Goal: Task Accomplishment & Management: Manage account settings

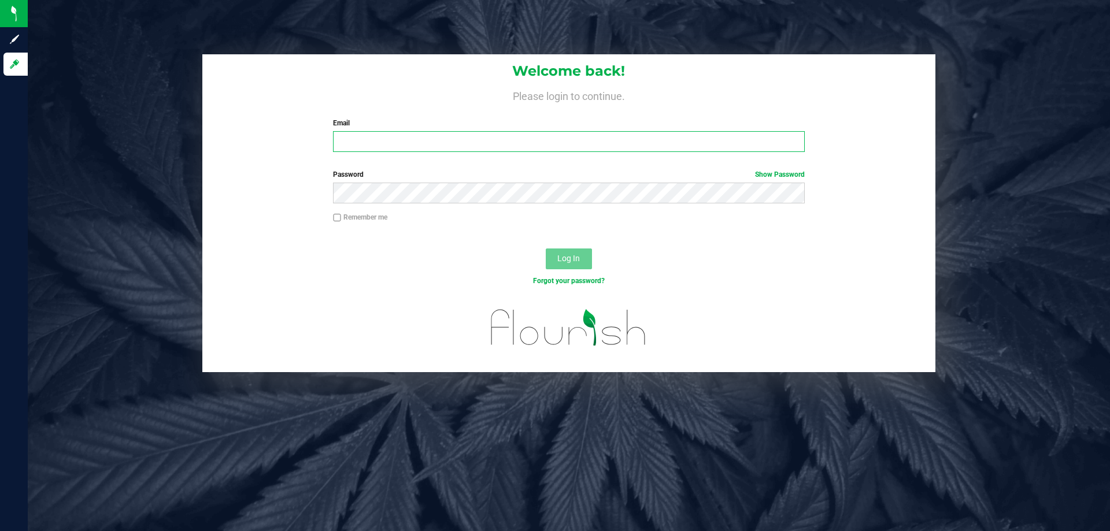
click at [417, 143] on input "Email" at bounding box center [568, 141] width 471 height 21
type input "[EMAIL_ADDRESS][DOMAIN_NAME]"
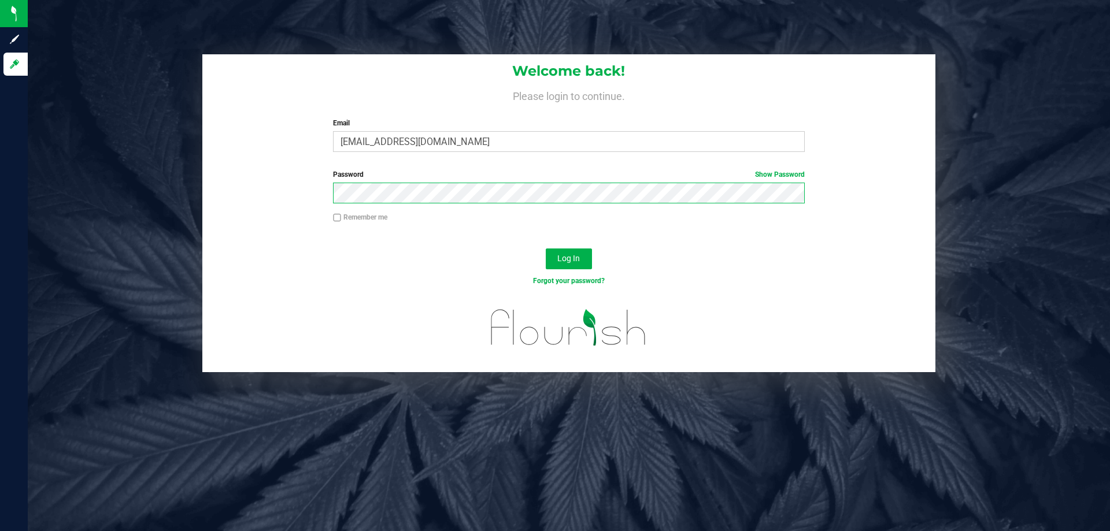
click at [546, 249] on button "Log In" at bounding box center [569, 259] width 46 height 21
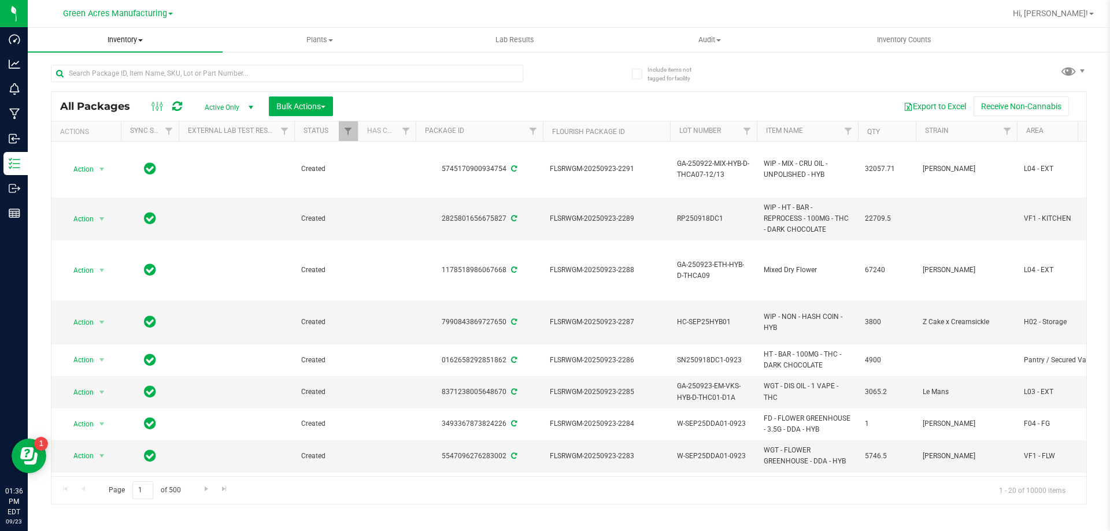
click at [134, 42] on span "Inventory" at bounding box center [125, 40] width 195 height 10
click at [86, 143] on span "From bill of materials" at bounding box center [80, 139] width 105 height 10
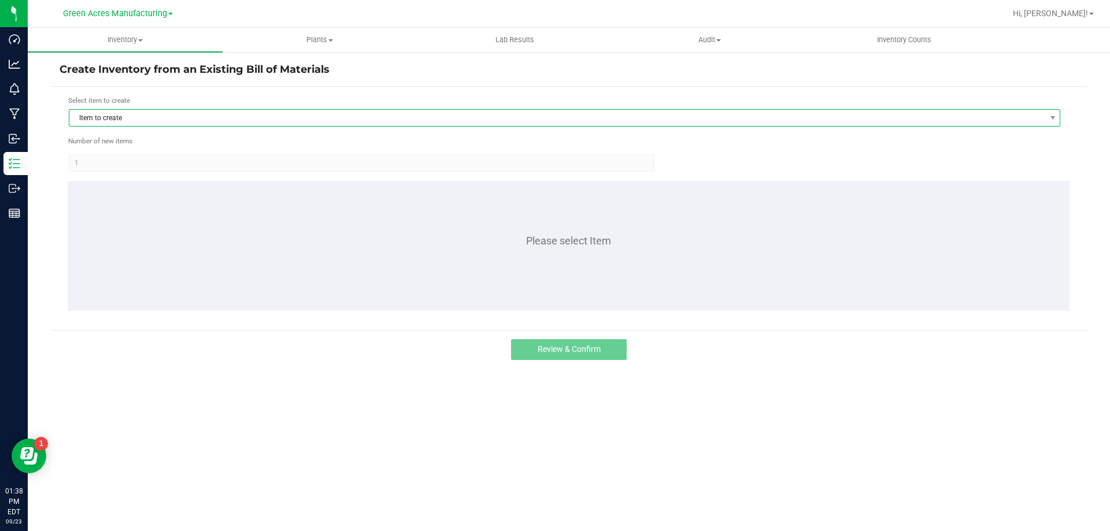
click at [158, 116] on span "Item to create" at bounding box center [557, 118] width 976 height 16
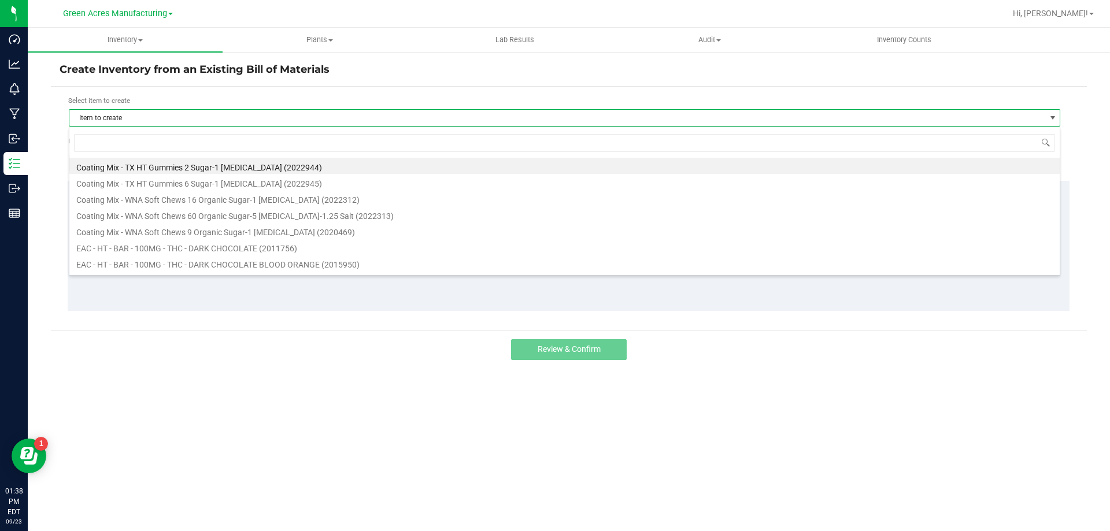
scroll to position [17, 991]
click at [157, 145] on input at bounding box center [564, 143] width 981 height 18
type input "dark"
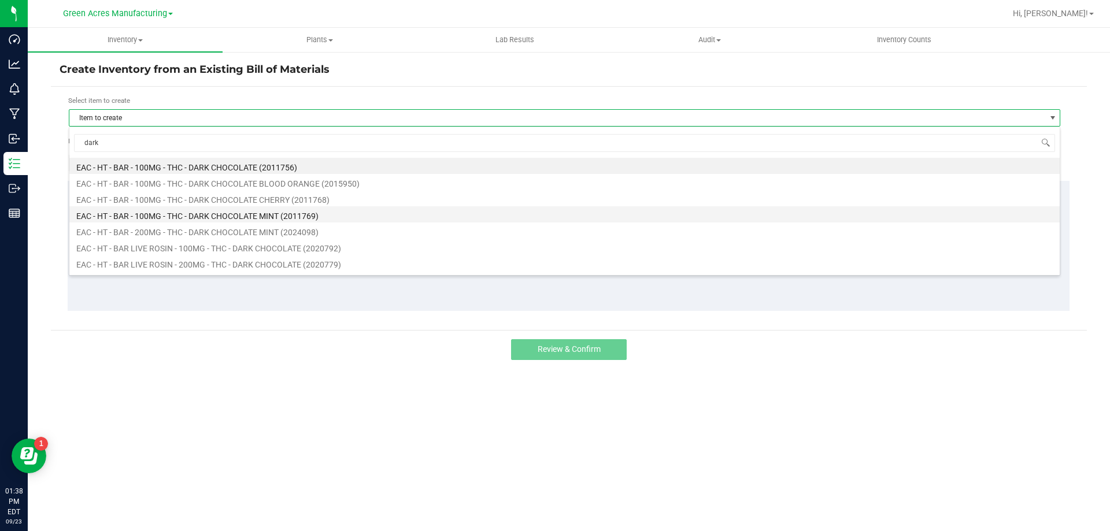
click at [158, 213] on li "EAC - HT - BAR - 100MG - THC - DARK CHOCOLATE MINT (2011769)" at bounding box center [564, 214] width 990 height 16
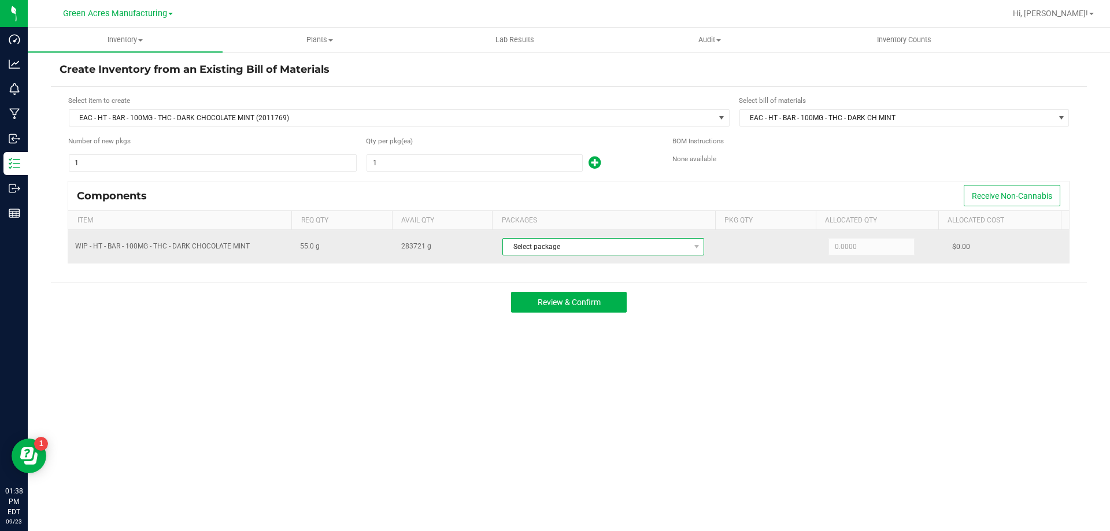
click at [566, 252] on span "Select package" at bounding box center [596, 247] width 186 height 16
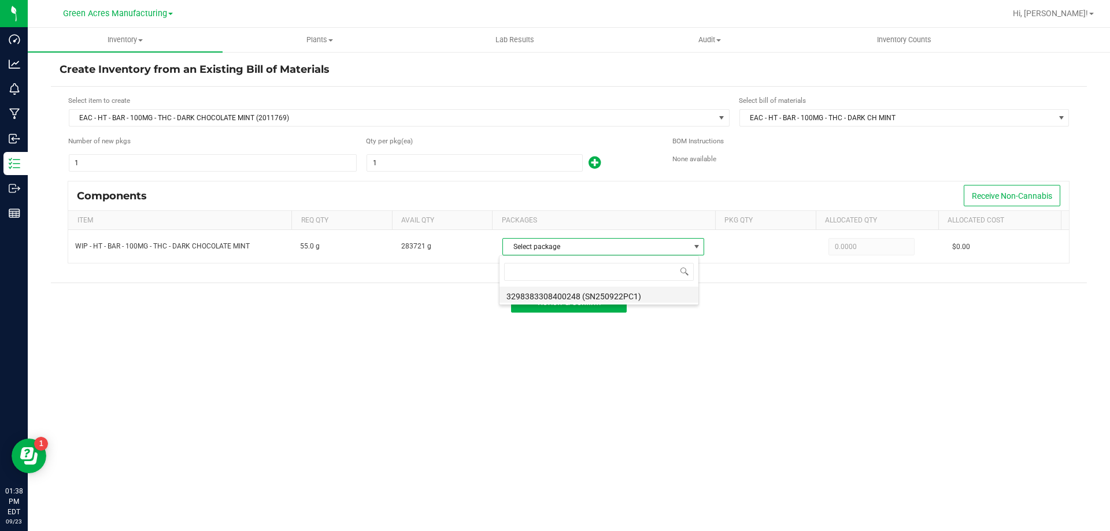
click at [555, 292] on li "3298383308400248 (SN250922PC1)" at bounding box center [598, 295] width 199 height 16
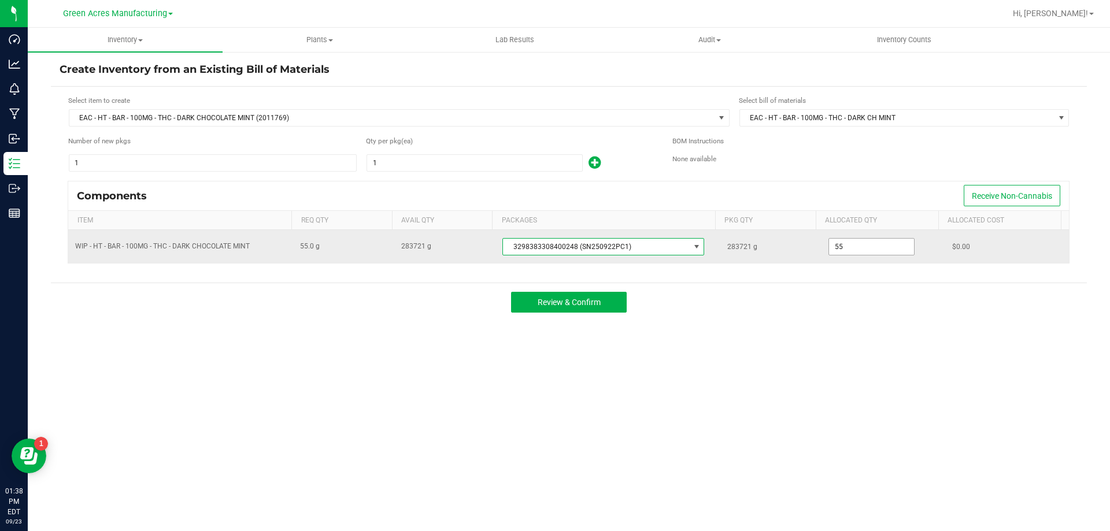
click at [874, 242] on input "55" at bounding box center [871, 247] width 85 height 16
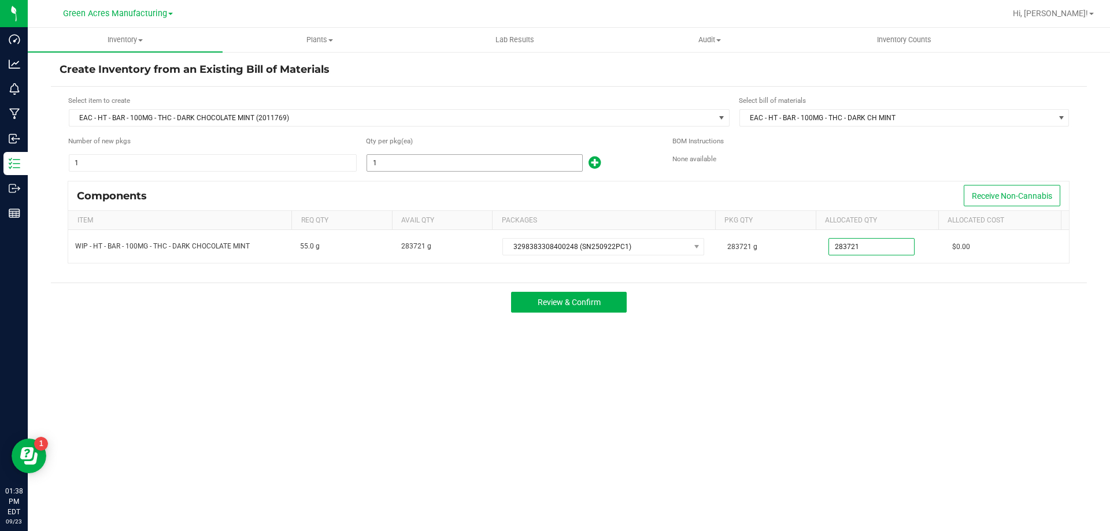
type input "283,721.0000"
click at [399, 169] on input "1" at bounding box center [474, 163] width 215 height 16
type input "5,080"
click at [536, 307] on button "Review & Confirm" at bounding box center [569, 302] width 116 height 21
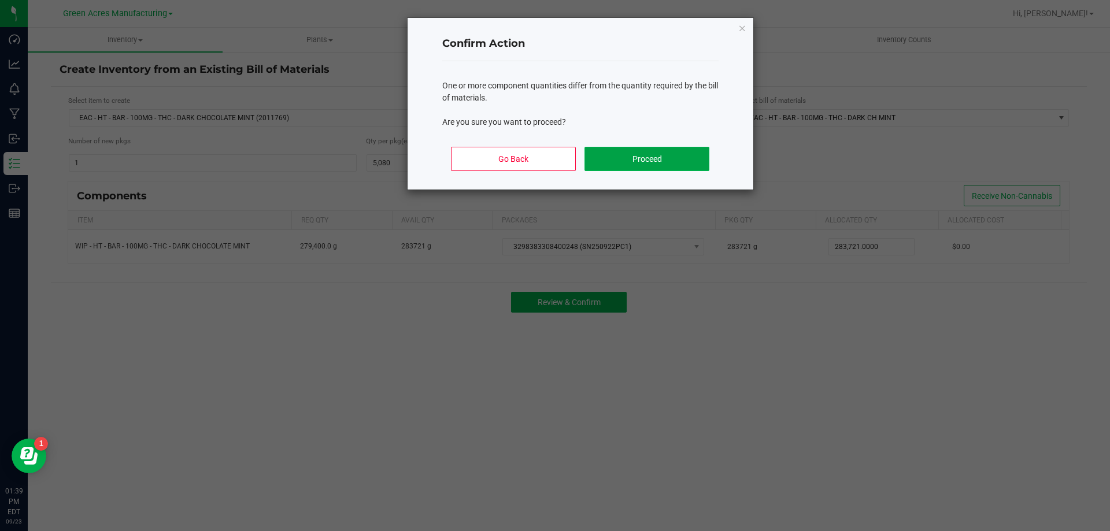
click at [613, 155] on button "Proceed" at bounding box center [646, 159] width 124 height 24
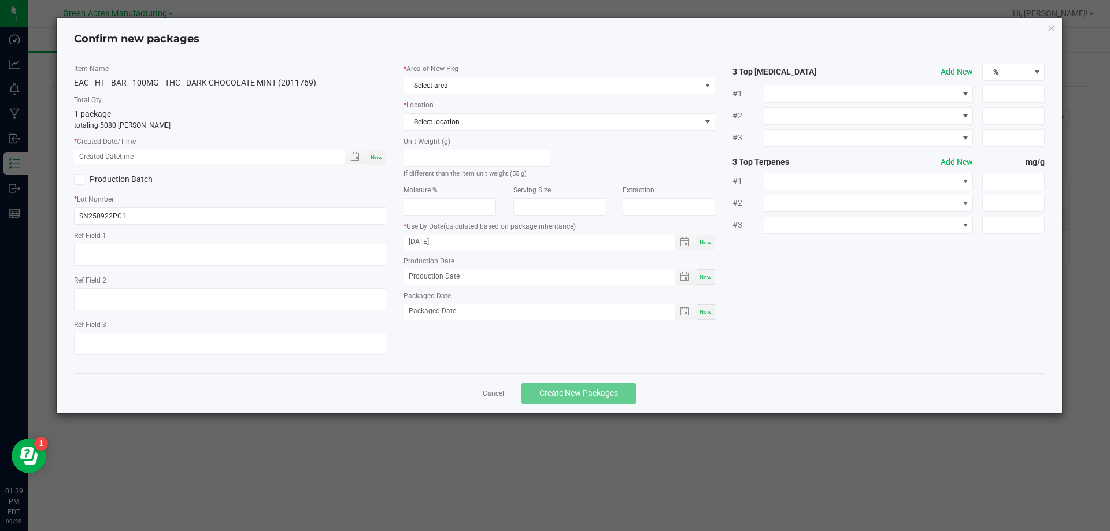
click at [377, 152] on div "Now" at bounding box center [377, 158] width 18 height 16
type input "09/23/2025 01:39 PM"
click at [462, 80] on span "Select area" at bounding box center [552, 85] width 297 height 16
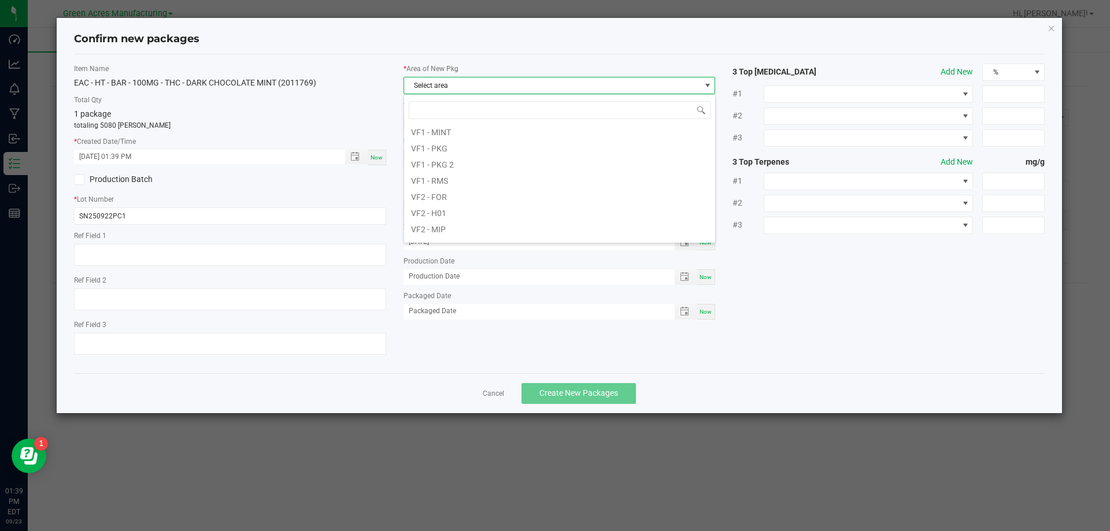
scroll to position [462, 0]
click at [444, 206] on li "VF1 - PKG" at bounding box center [559, 205] width 311 height 16
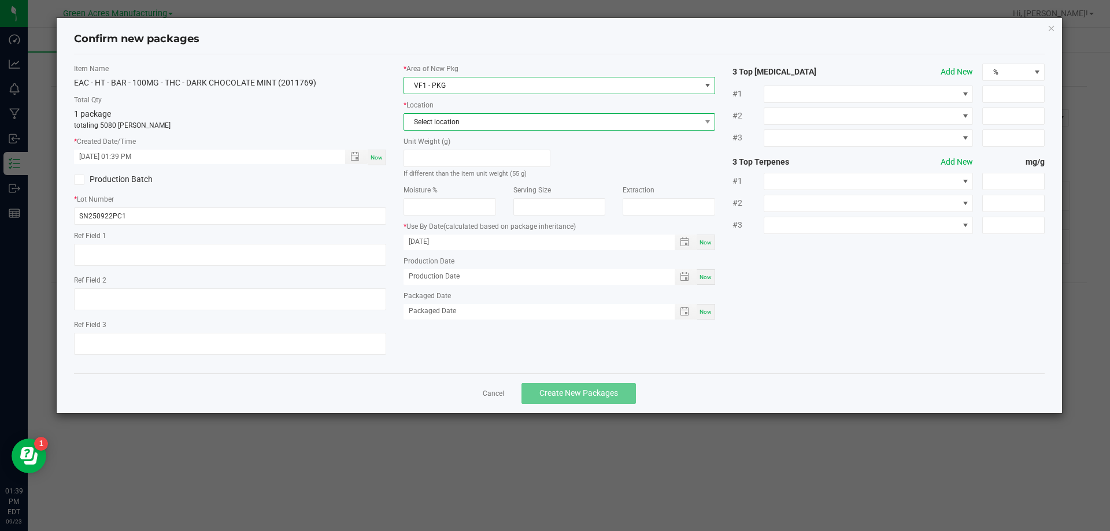
click at [455, 128] on span "Select location" at bounding box center [552, 122] width 297 height 16
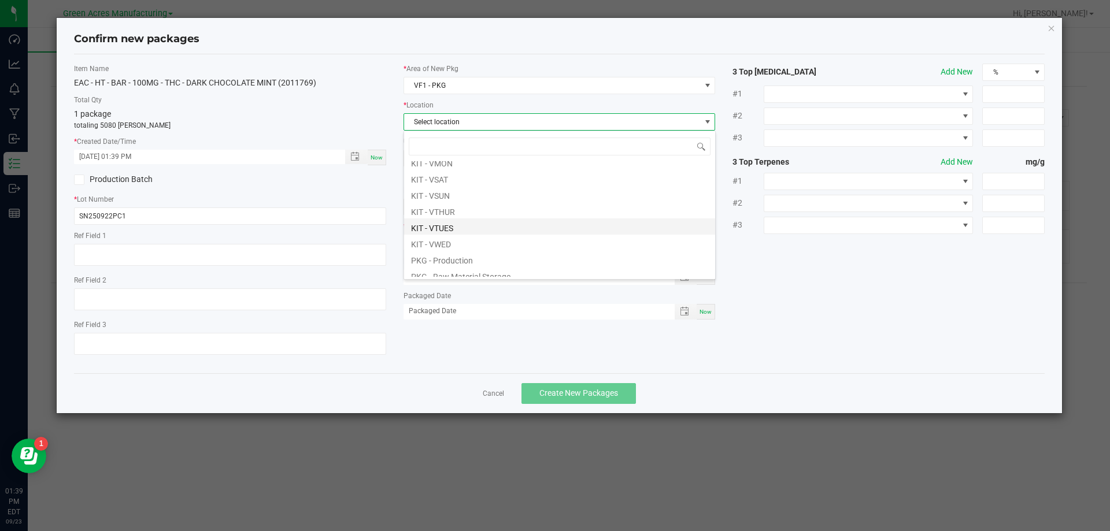
scroll to position [58, 0]
click at [444, 245] on li "PKG - Production" at bounding box center [559, 241] width 311 height 16
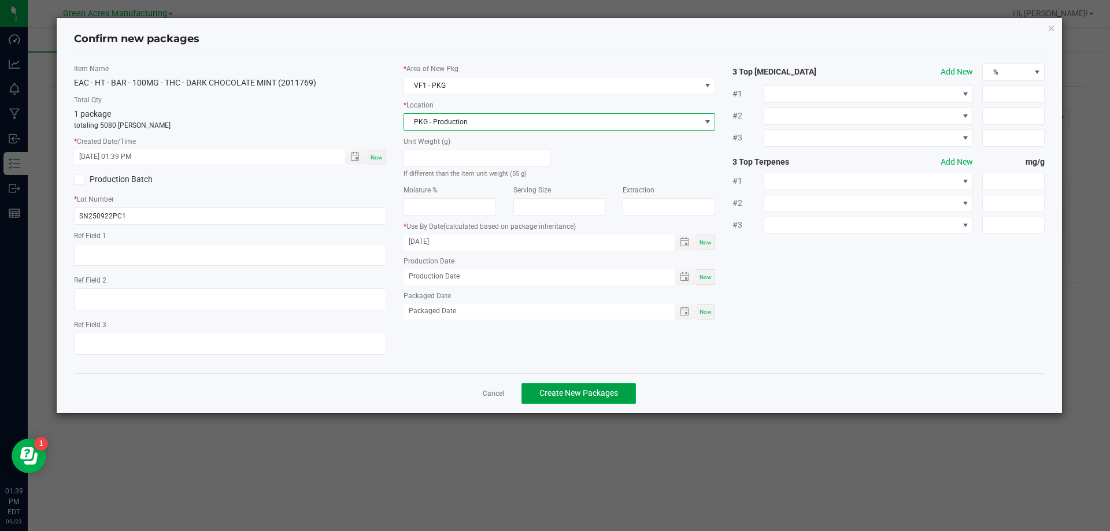
click at [566, 389] on span "Create New Packages" at bounding box center [578, 392] width 79 height 9
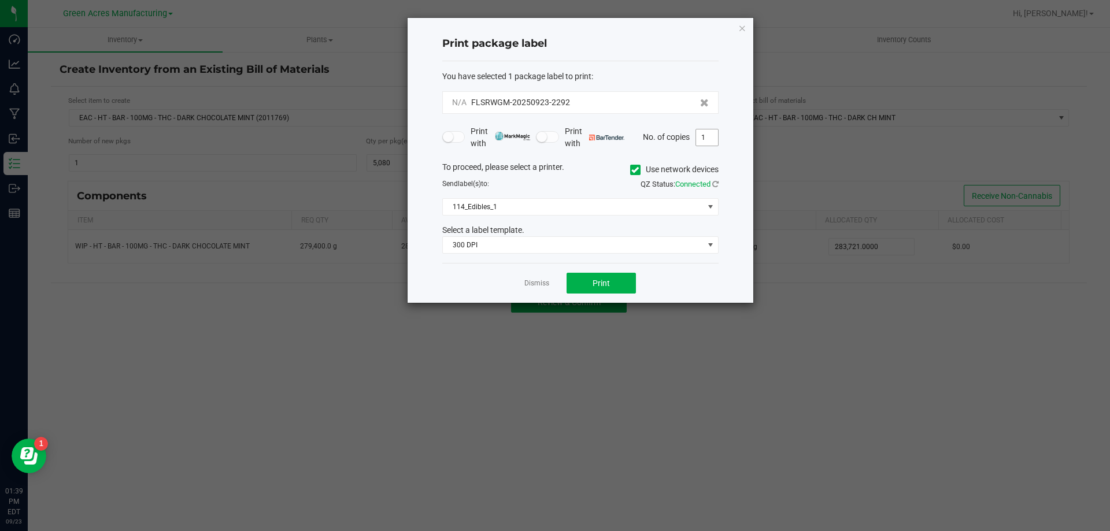
click at [708, 140] on input "1" at bounding box center [707, 137] width 22 height 16
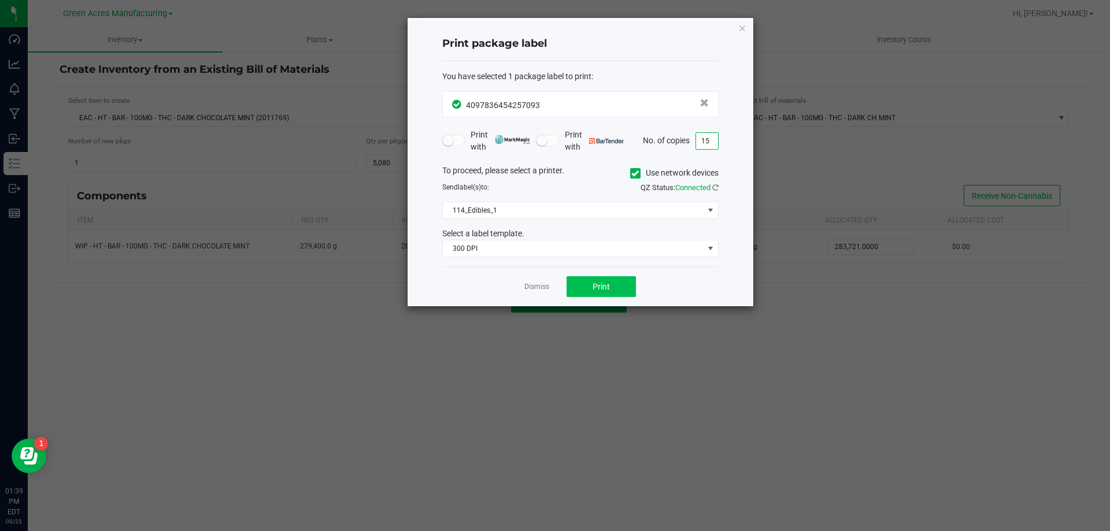
type input "15"
click at [605, 286] on span "Print" at bounding box center [600, 286] width 17 height 9
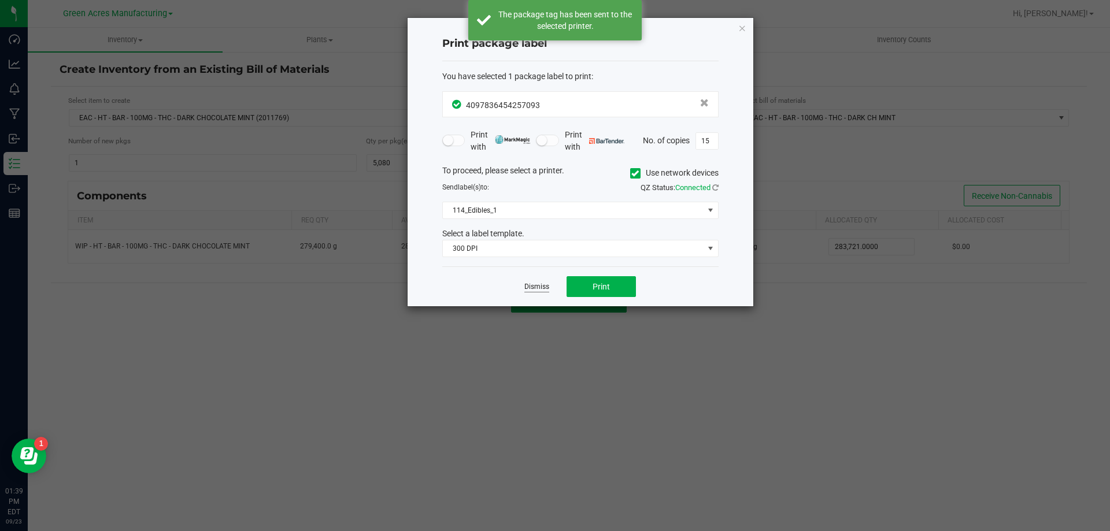
click at [536, 286] on link "Dismiss" at bounding box center [536, 287] width 25 height 10
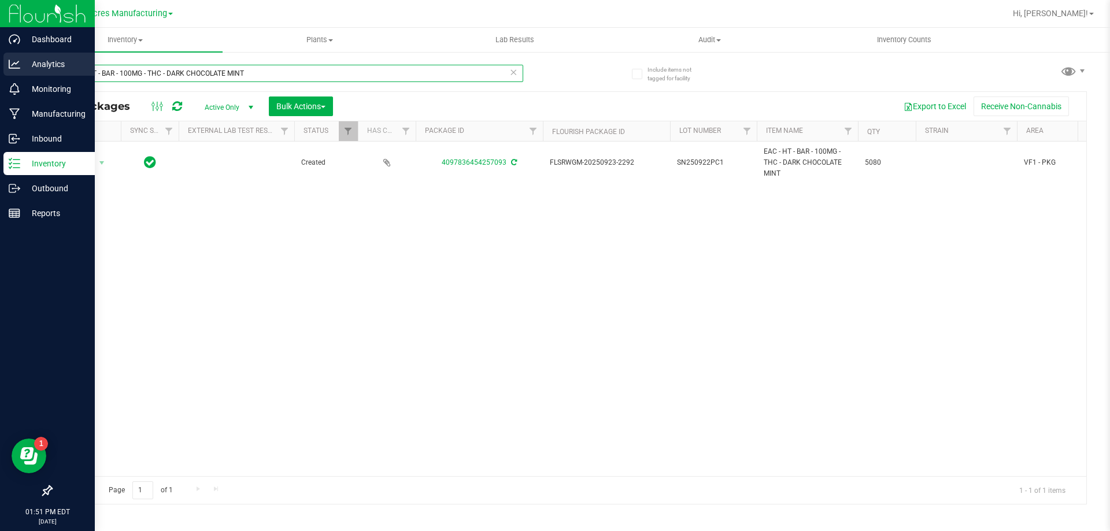
drag, startPoint x: 129, startPoint y: 69, endPoint x: 9, endPoint y: 69, distance: 119.7
click at [9, 69] on div "Dashboard Analytics Monitoring Manufacturing Inbound Inventory Outbound Reports…" at bounding box center [555, 265] width 1110 height 531
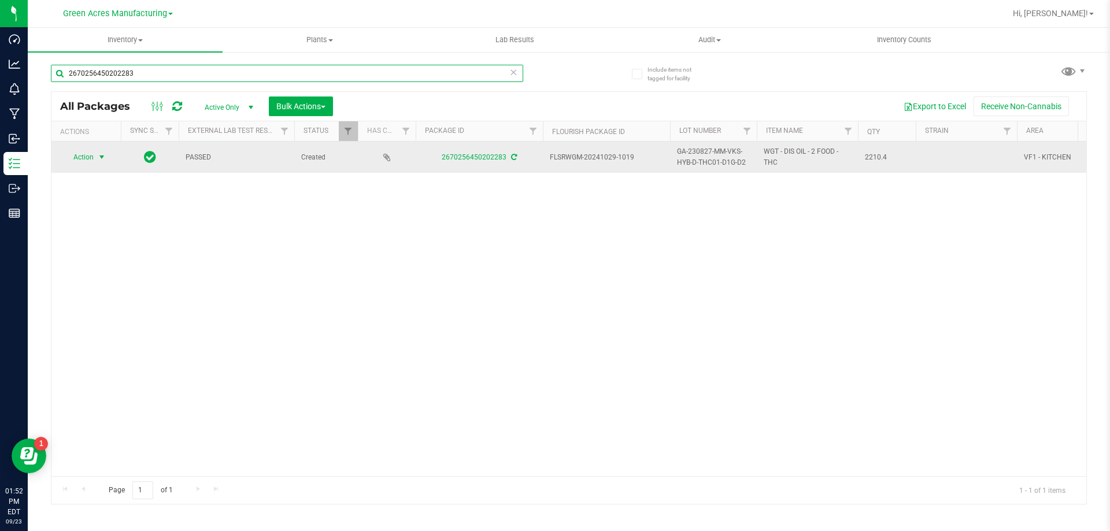
type input "2670256450202283"
click at [99, 162] on span "select" at bounding box center [101, 157] width 9 height 9
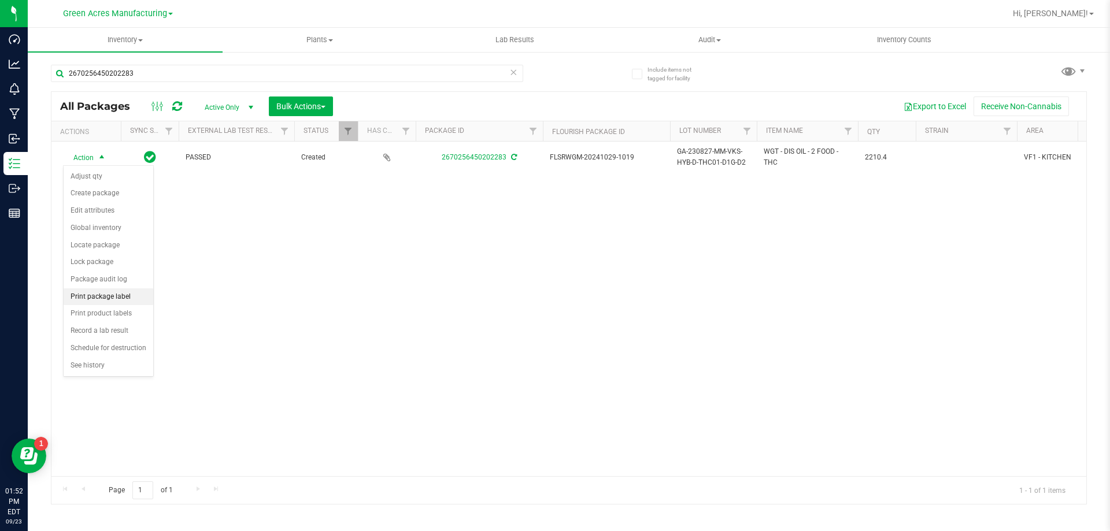
click at [112, 302] on li "Print package label" at bounding box center [109, 296] width 90 height 17
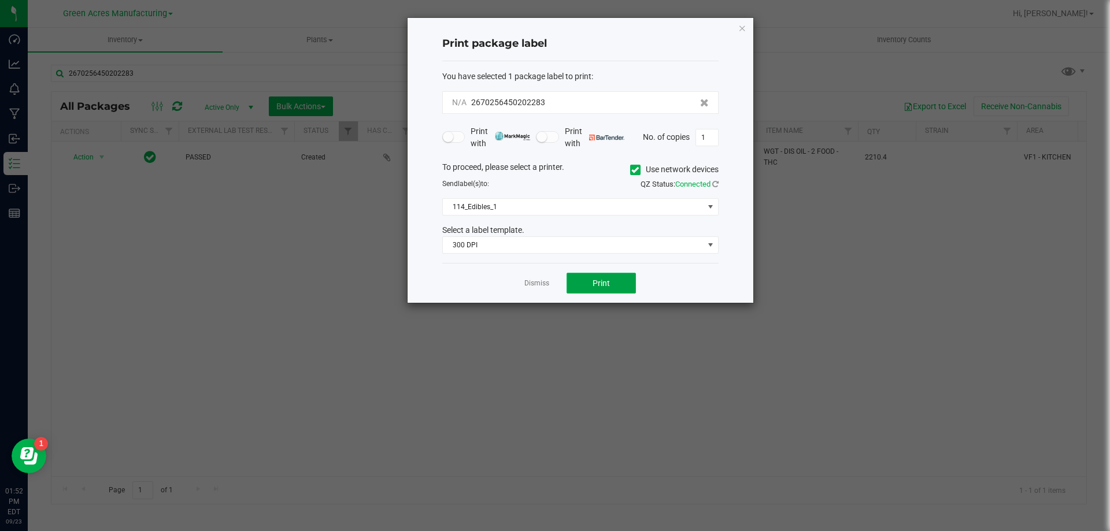
click at [603, 290] on button "Print" at bounding box center [600, 283] width 69 height 21
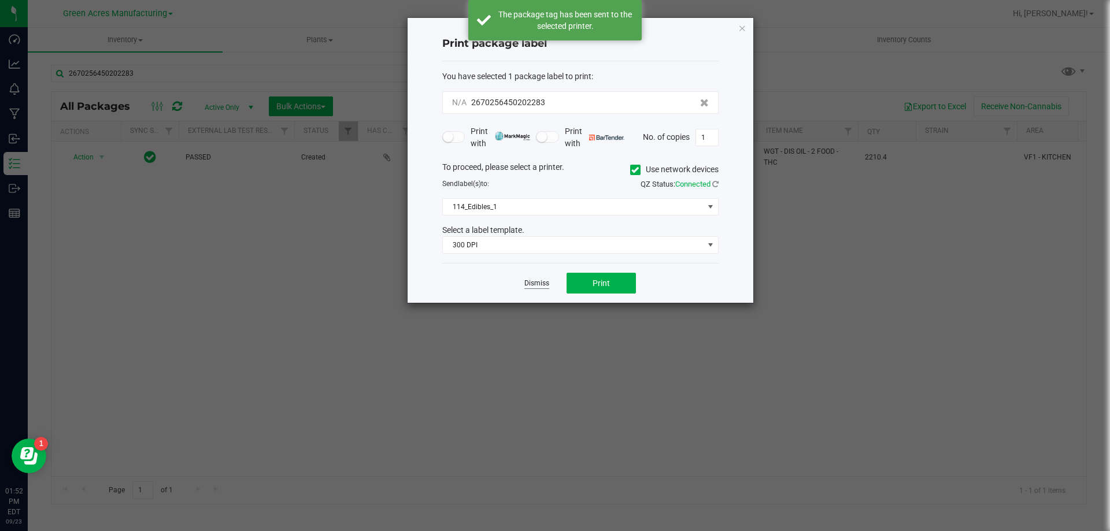
click at [536, 281] on link "Dismiss" at bounding box center [536, 284] width 25 height 10
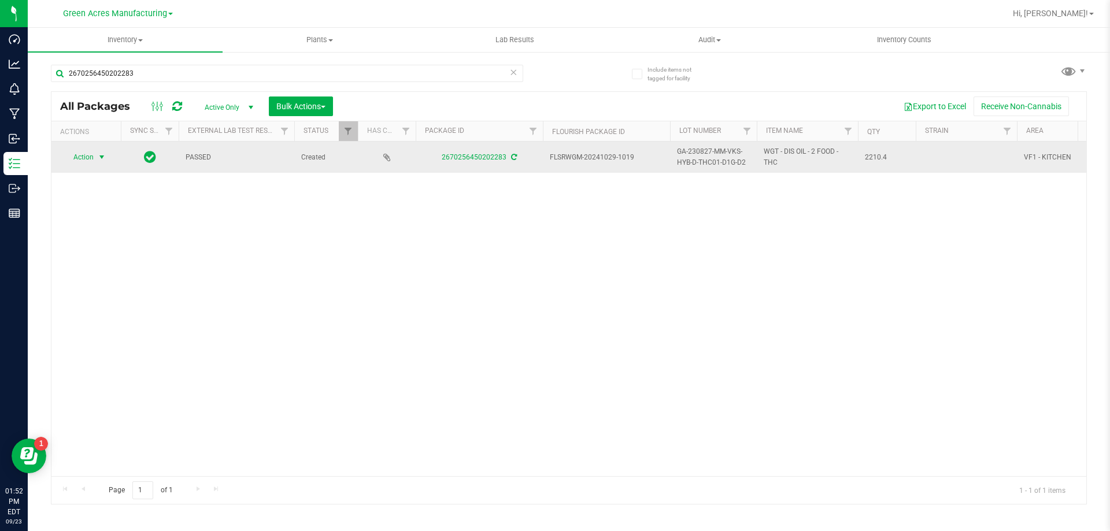
click at [103, 159] on span "select" at bounding box center [101, 157] width 9 height 9
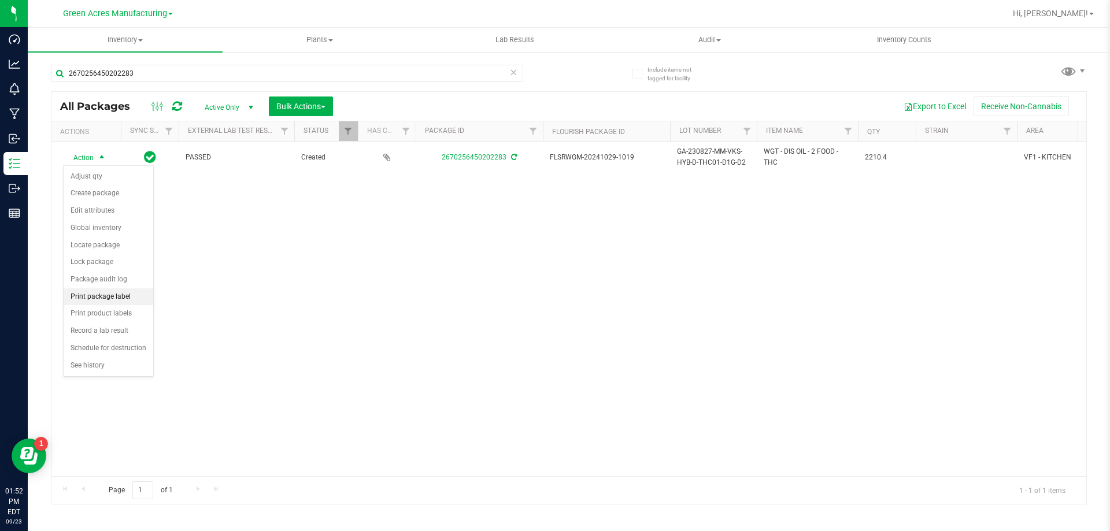
click at [98, 294] on li "Print package label" at bounding box center [109, 296] width 90 height 17
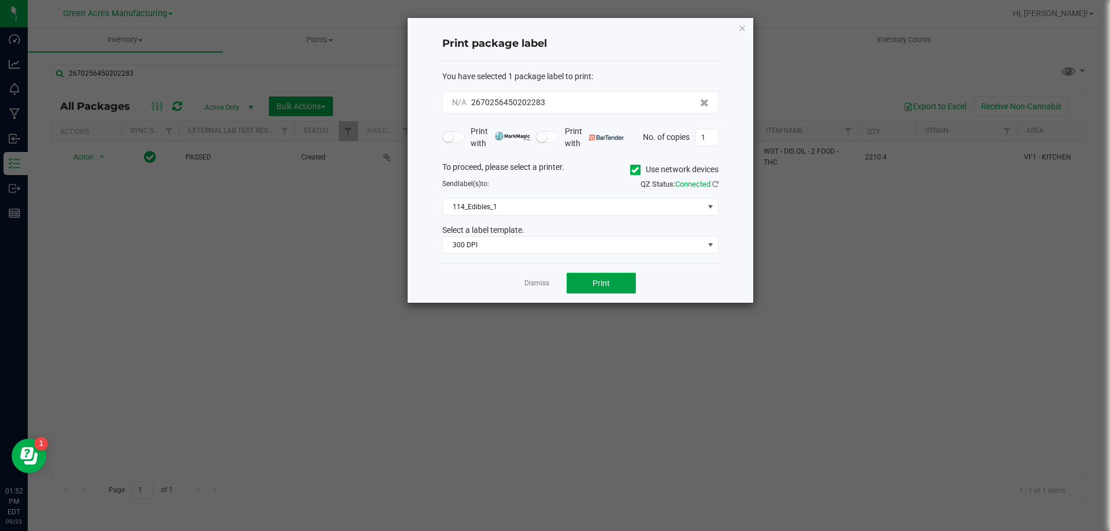
click at [609, 280] on span "Print" at bounding box center [600, 283] width 17 height 9
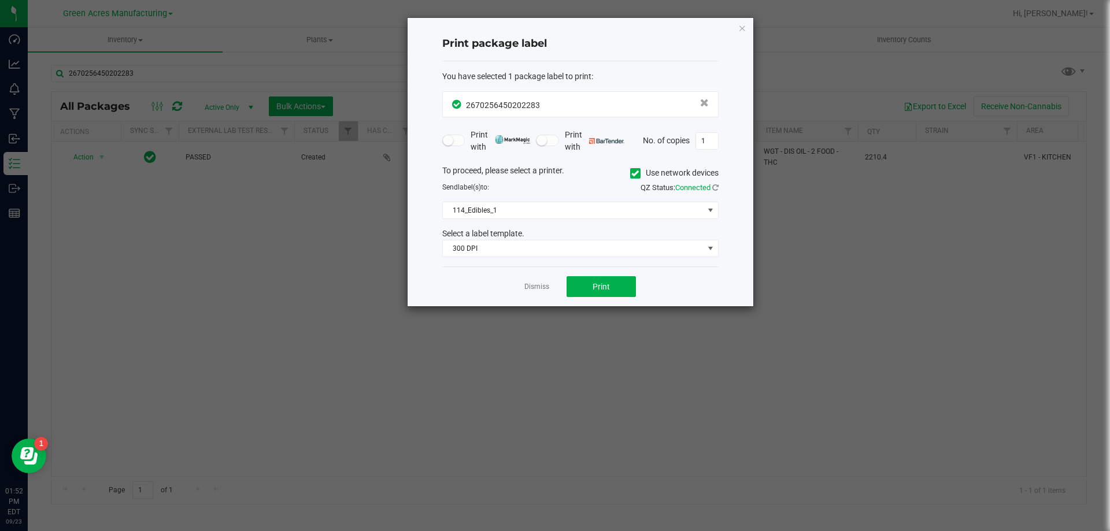
click at [536, 278] on div "Dismiss Print" at bounding box center [580, 286] width 276 height 40
click at [538, 292] on app-cancel-button "Dismiss" at bounding box center [536, 287] width 25 height 12
click at [538, 290] on link "Dismiss" at bounding box center [536, 287] width 25 height 10
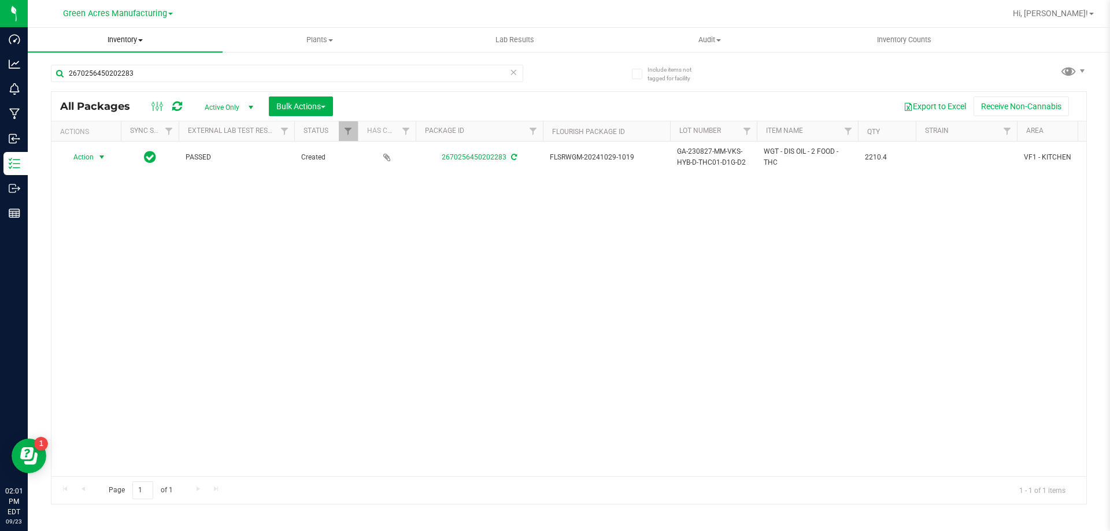
click at [123, 41] on span "Inventory" at bounding box center [125, 40] width 195 height 10
click at [94, 139] on span "From bill of materials" at bounding box center [80, 139] width 105 height 10
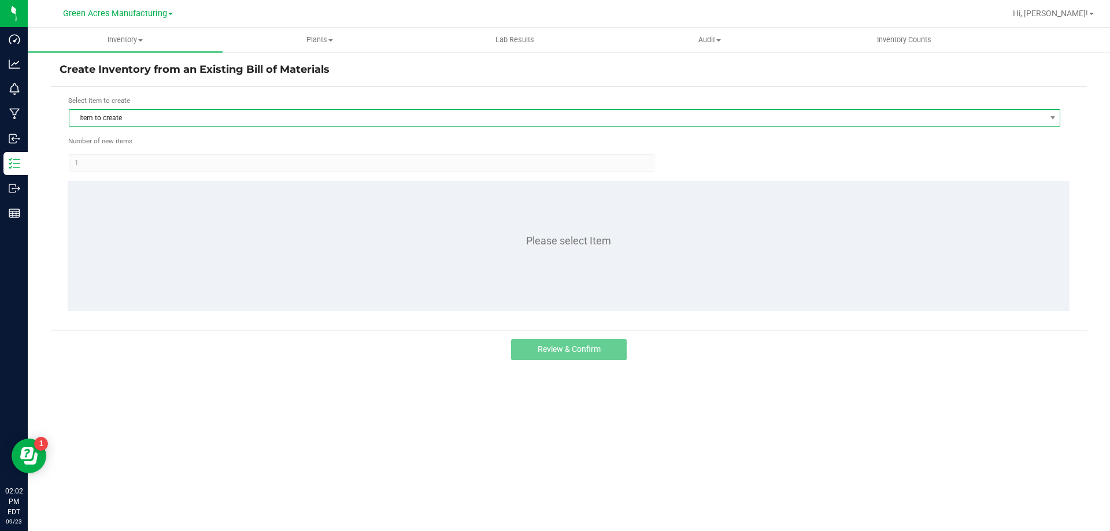
click at [127, 123] on span "Item to create" at bounding box center [557, 118] width 976 height 16
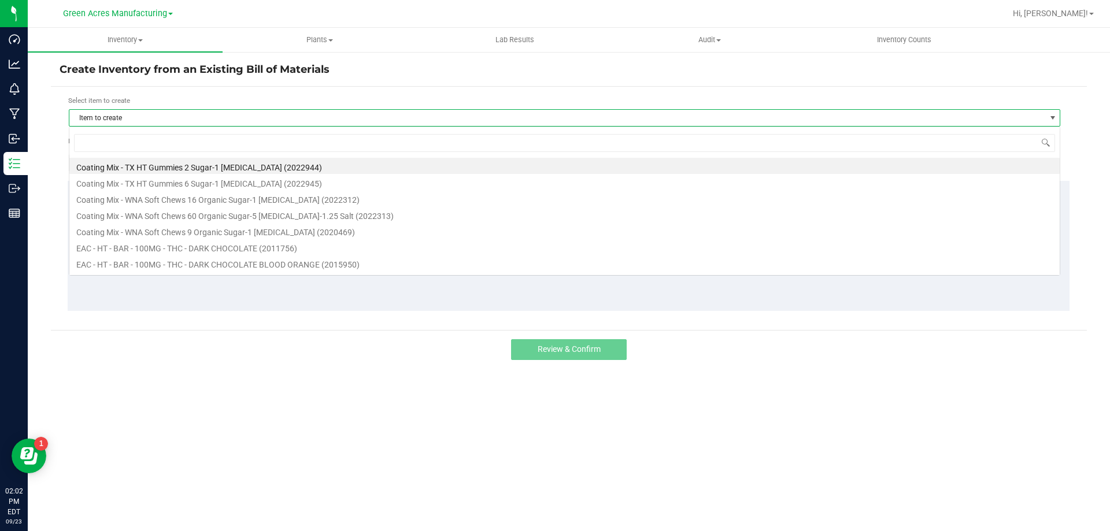
scroll to position [17, 991]
click at [123, 154] on span at bounding box center [564, 142] width 990 height 27
click at [128, 138] on input at bounding box center [564, 143] width 981 height 18
type input "chew"
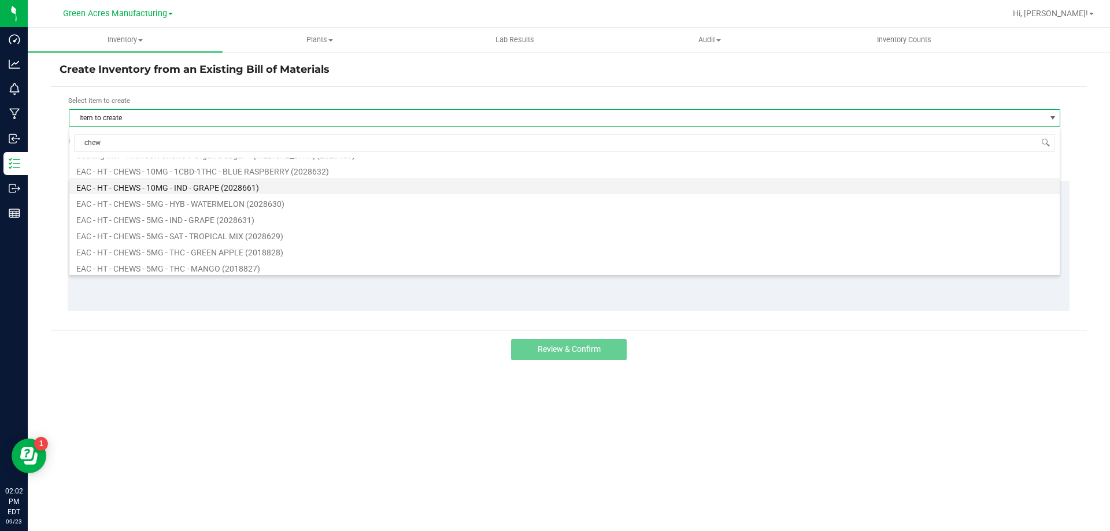
scroll to position [58, 0]
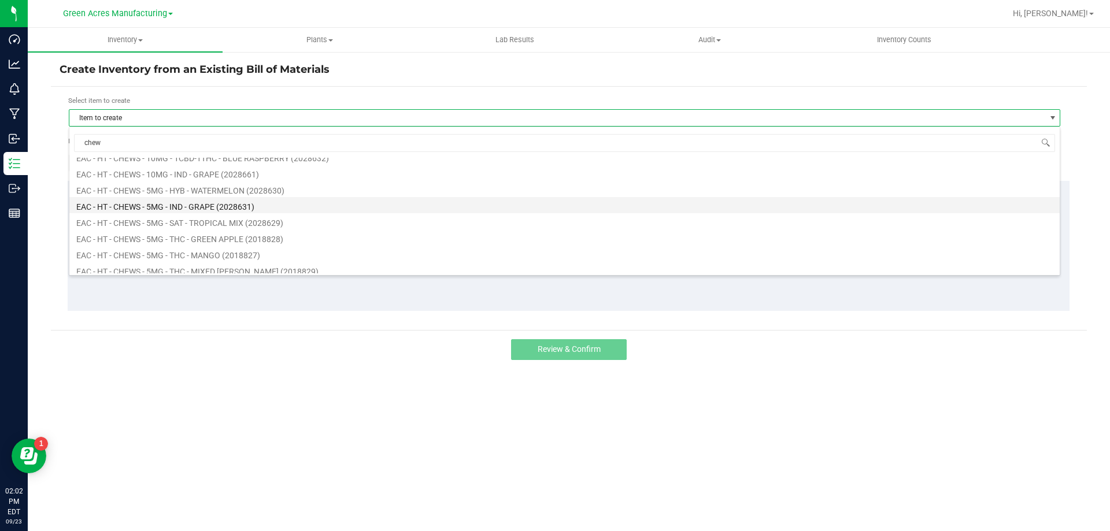
click at [198, 204] on li "EAC - HT - CHEWS - 5MG - IND - GRAPE (2028631)" at bounding box center [564, 205] width 990 height 16
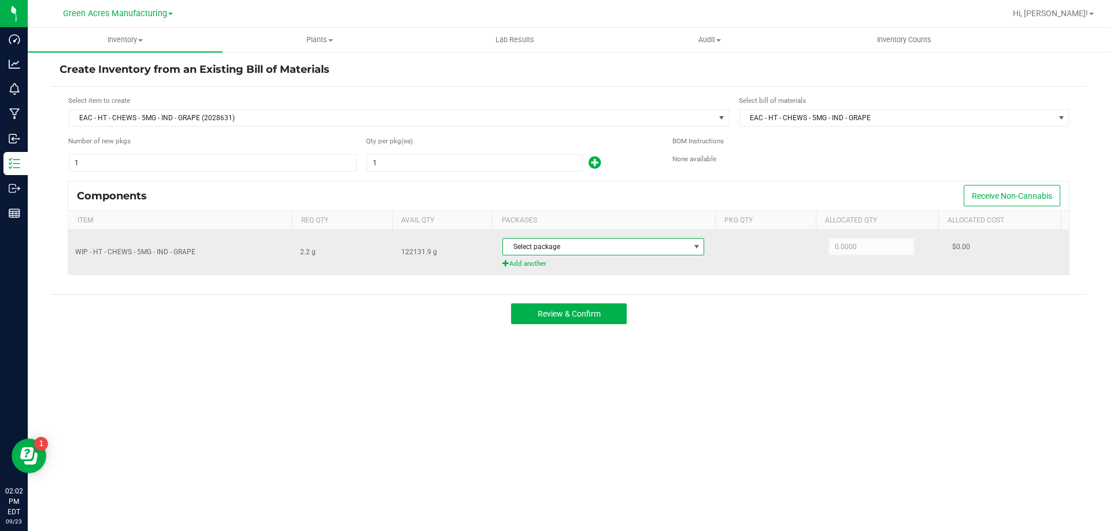
click at [561, 250] on span "Select package" at bounding box center [596, 247] width 186 height 16
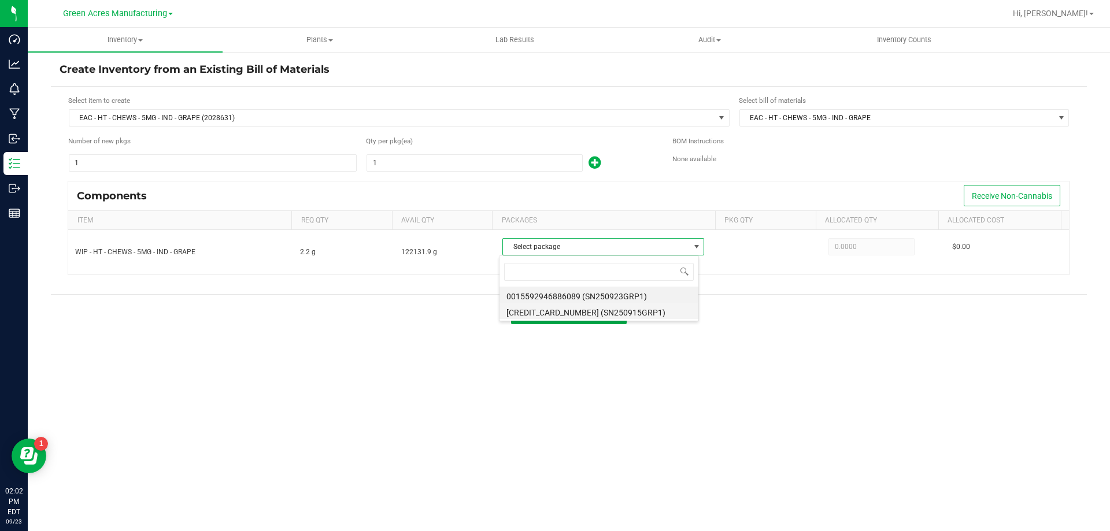
scroll to position [17, 199]
click at [636, 298] on li "0015592946886089 (SN250923GRP1)" at bounding box center [598, 295] width 199 height 16
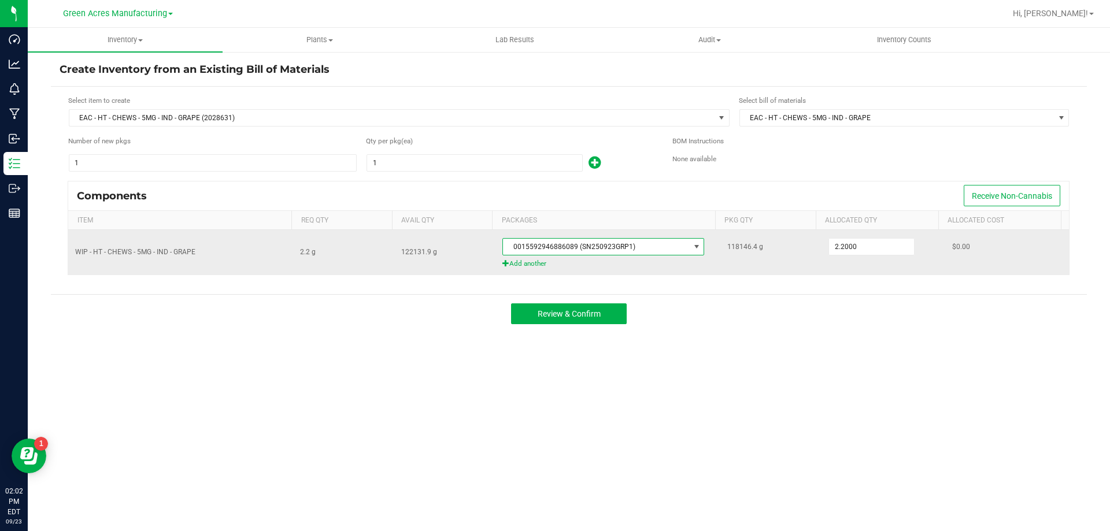
click at [629, 242] on span "0015592946886089 (SN250923GRP1)" at bounding box center [596, 247] width 186 height 16
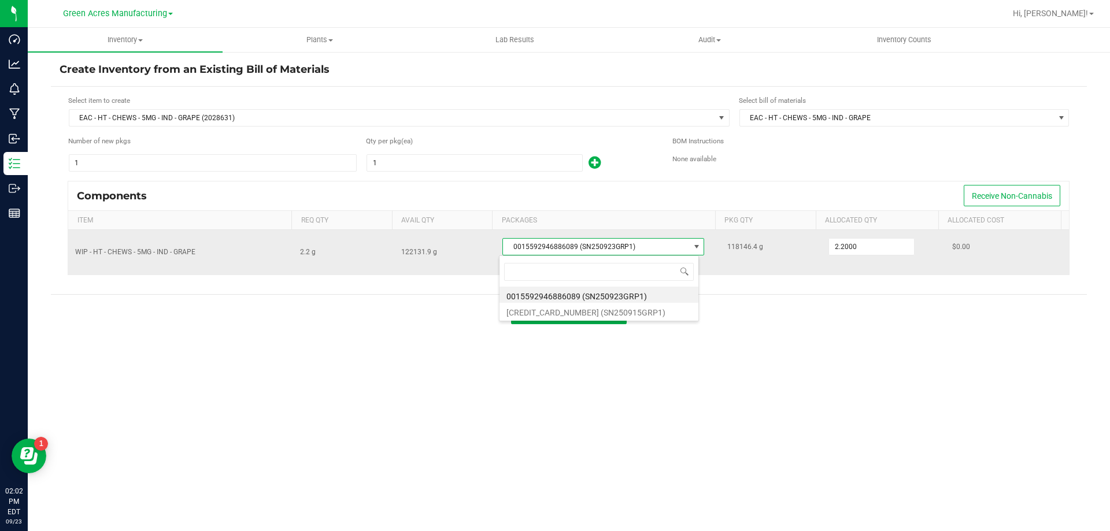
click at [629, 242] on span "0015592946886089 (SN250923GRP1)" at bounding box center [596, 247] width 186 height 16
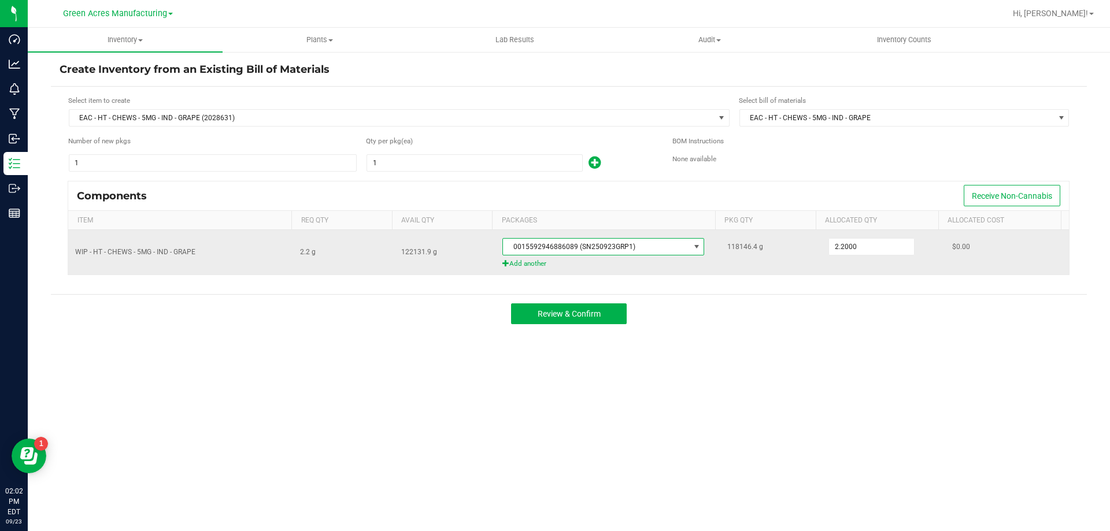
click at [594, 243] on span "0015592946886089 (SN250923GRP1)" at bounding box center [596, 247] width 186 height 16
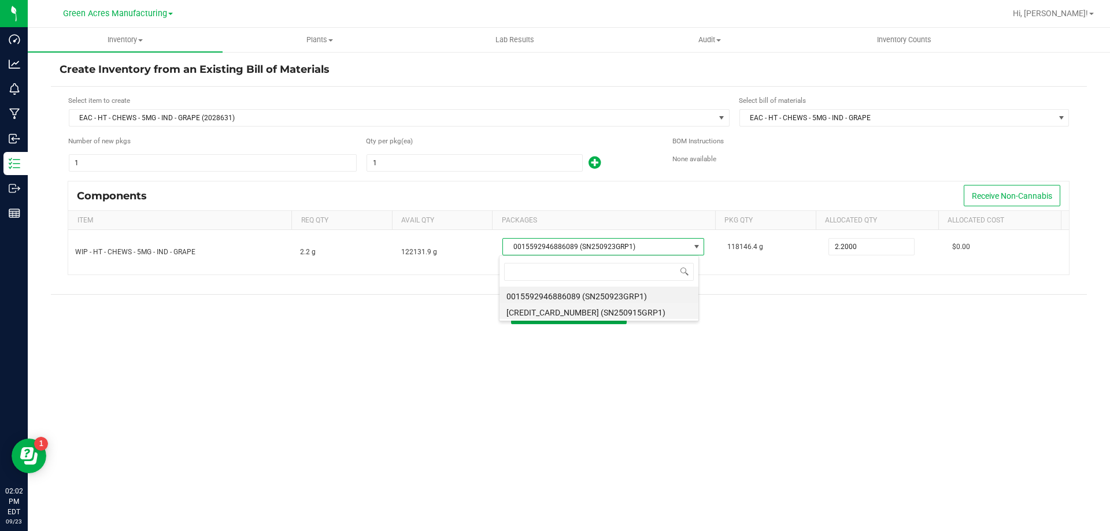
click at [583, 317] on li "5470042472867243 (SN250915GRP1)" at bounding box center [598, 311] width 199 height 16
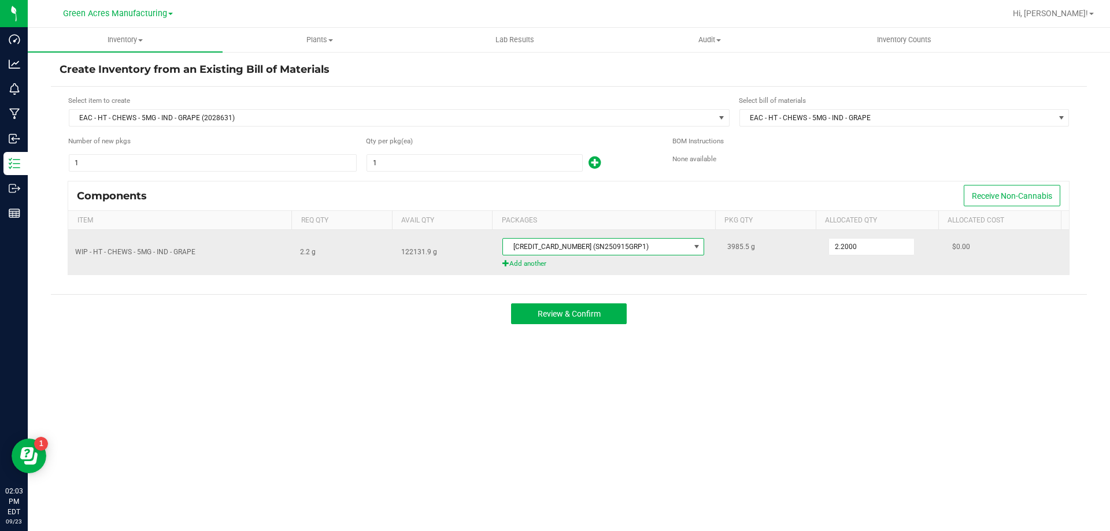
click at [625, 245] on span "5470042472867243 (SN250915GRP1)" at bounding box center [596, 247] width 186 height 16
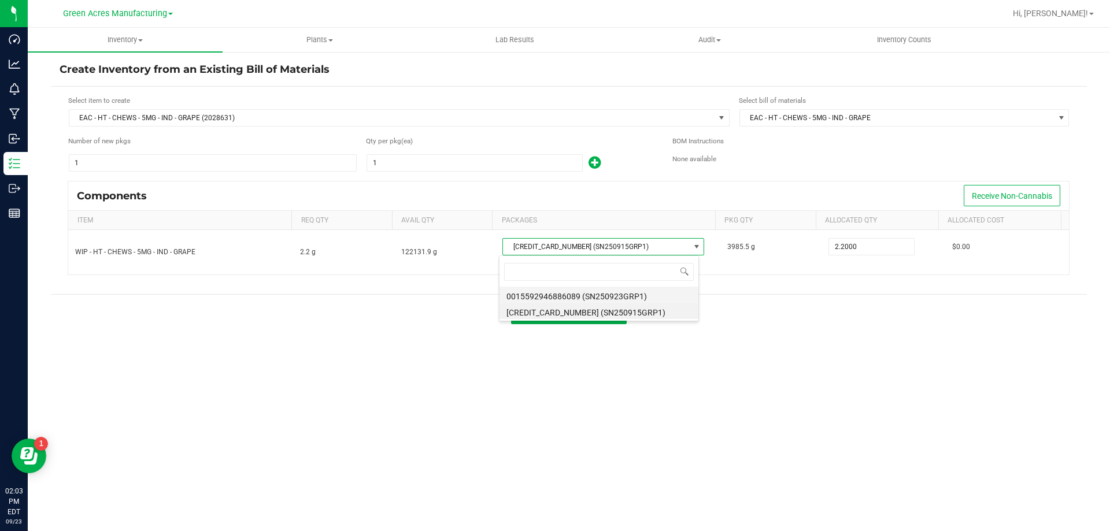
click at [646, 296] on li "0015592946886089 (SN250923GRP1)" at bounding box center [598, 295] width 199 height 16
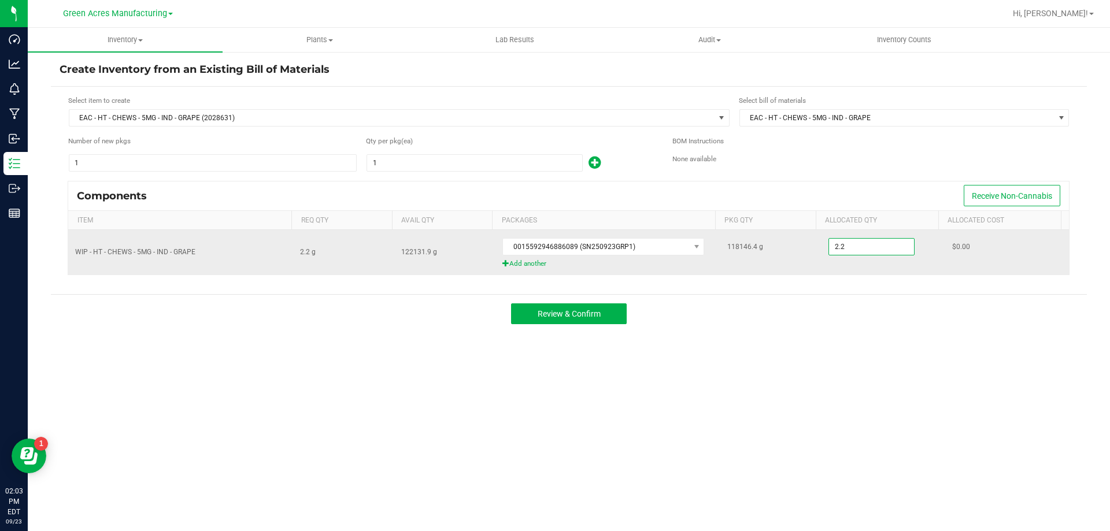
click at [849, 242] on input "2.2" at bounding box center [871, 247] width 85 height 16
type input "1"
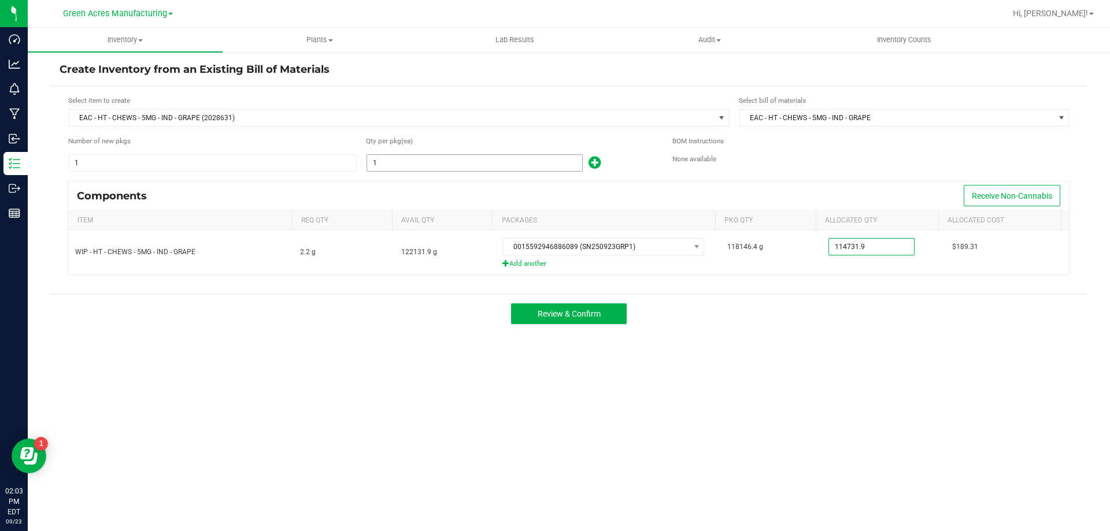
type input "114,731.9000"
click at [520, 165] on input "1" at bounding box center [474, 163] width 215 height 16
type input "52,150"
click at [591, 317] on span "Review & Confirm" at bounding box center [569, 313] width 63 height 9
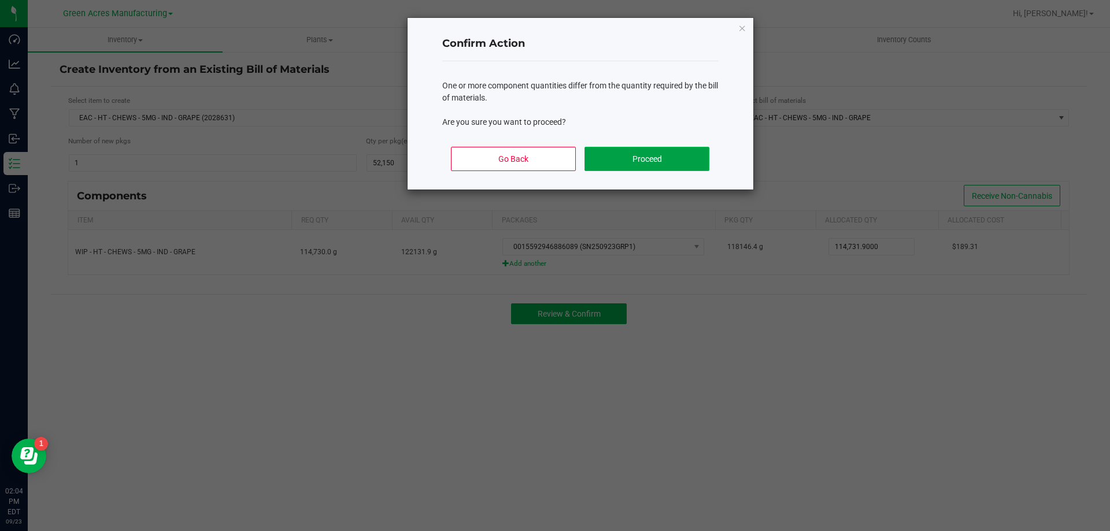
click at [620, 155] on button "Proceed" at bounding box center [646, 159] width 124 height 24
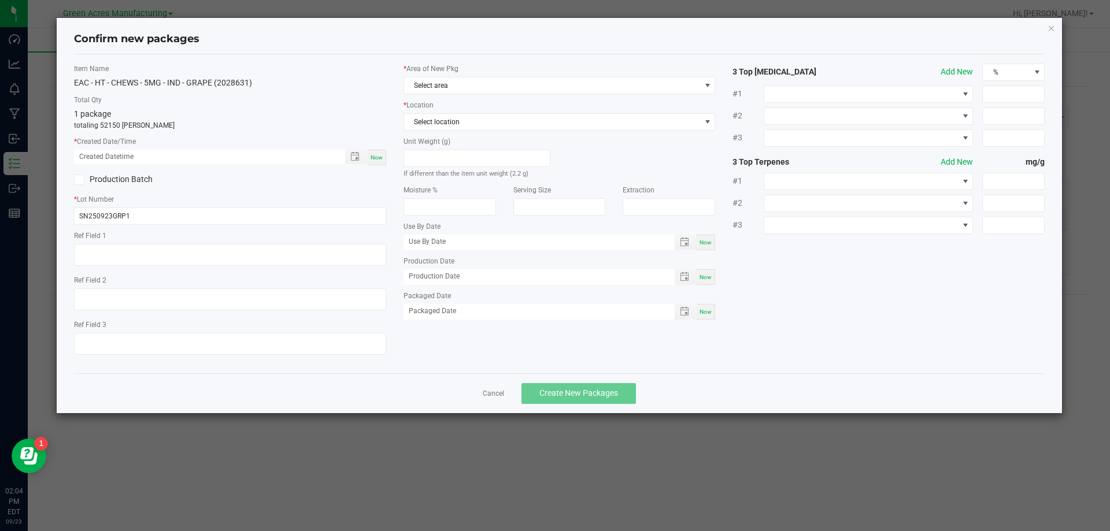
type input "04/05/2026"
click at [377, 159] on span "Now" at bounding box center [377, 157] width 12 height 6
type input "09/23/2025 02:04 PM"
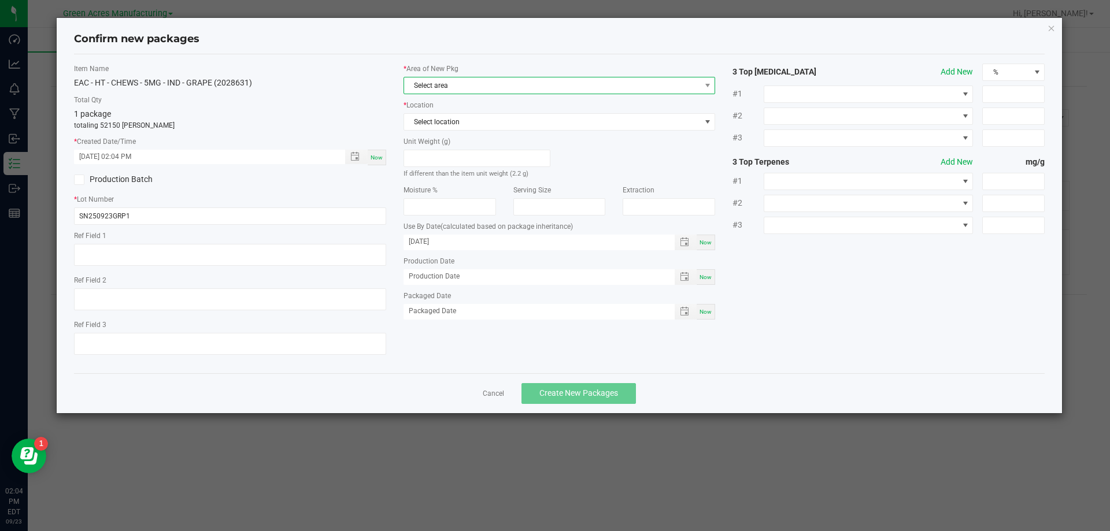
click at [495, 77] on span "Select area" at bounding box center [552, 85] width 297 height 16
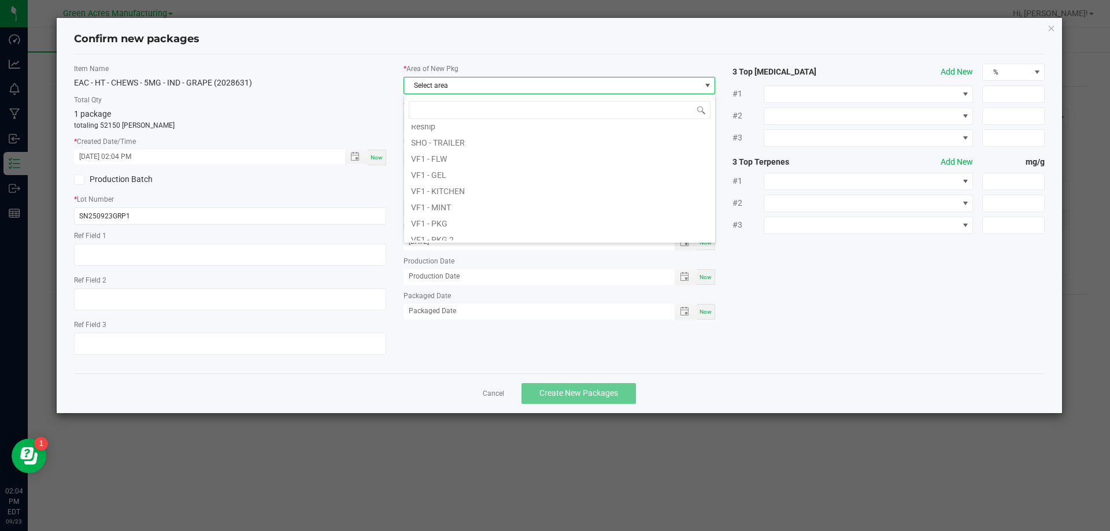
scroll to position [462, 0]
click at [422, 207] on li "VF1 - PKG" at bounding box center [559, 205] width 311 height 16
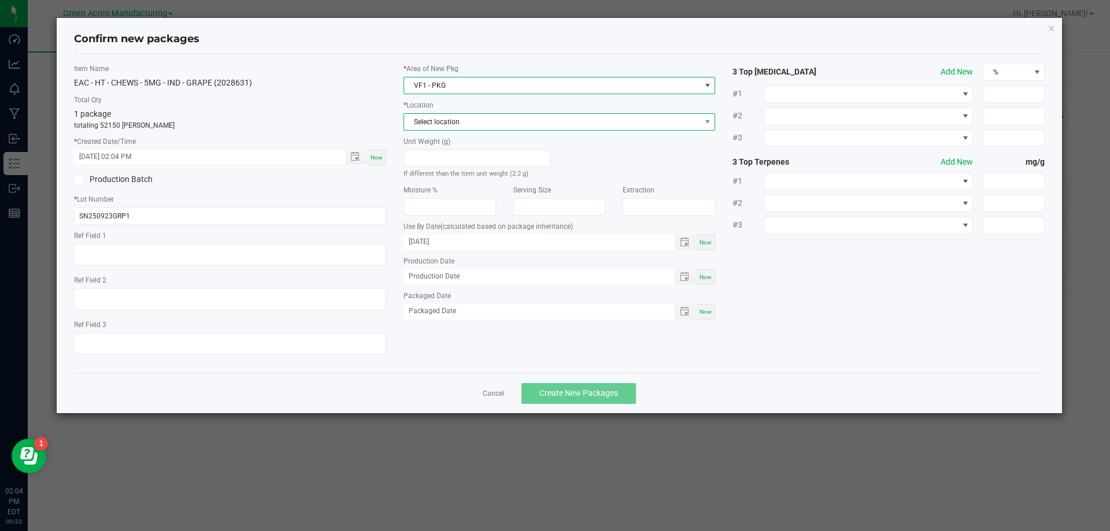
click at [465, 128] on span "Select location" at bounding box center [552, 122] width 297 height 16
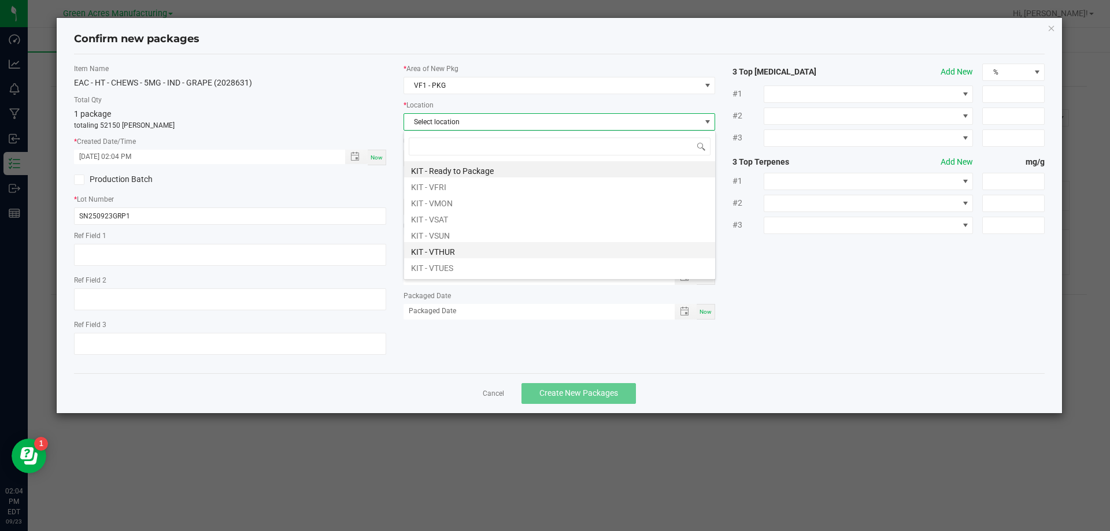
scroll to position [58, 0]
click at [451, 244] on li "PKG - Production" at bounding box center [559, 241] width 311 height 16
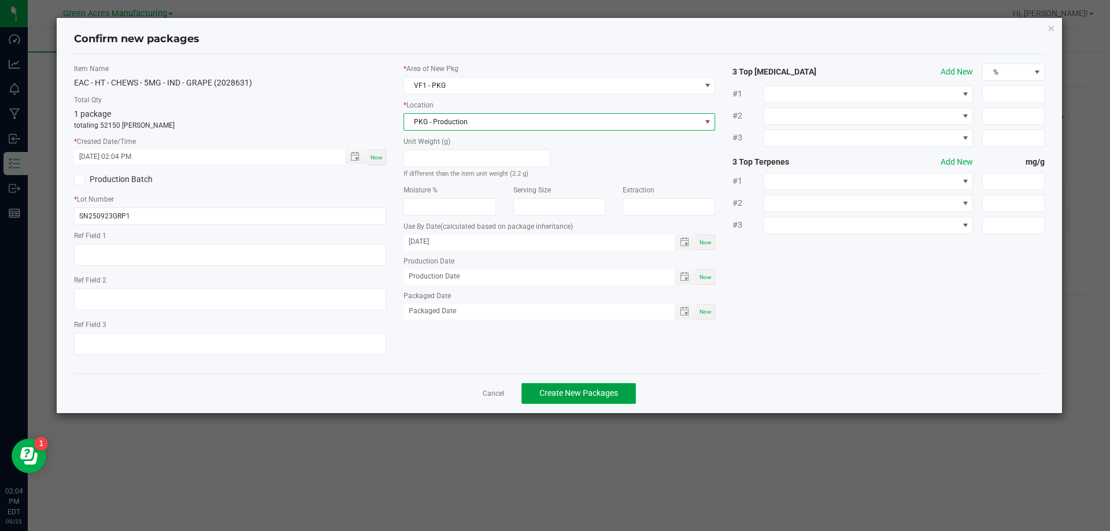
click at [629, 399] on button "Create New Packages" at bounding box center [578, 393] width 114 height 21
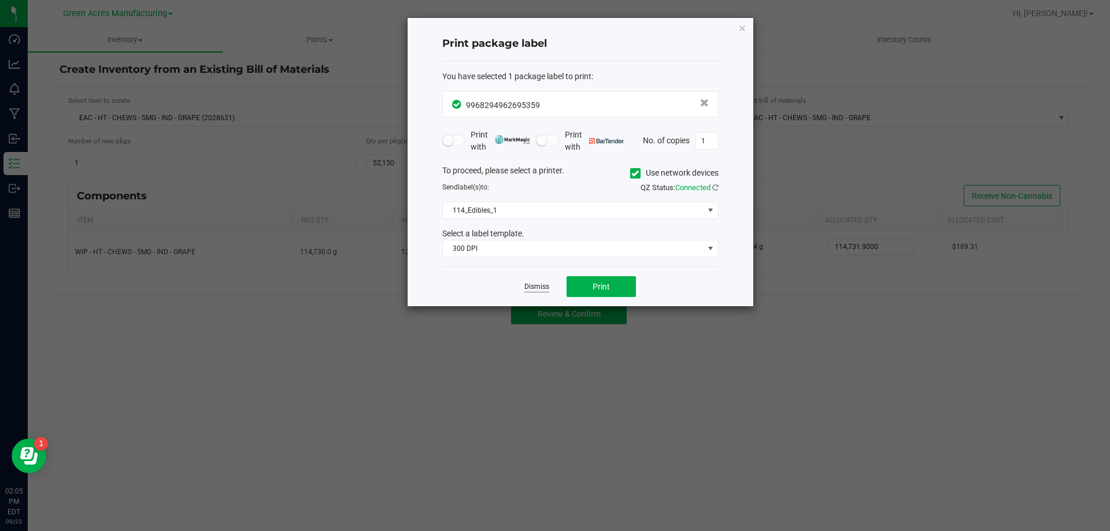
click at [528, 284] on link "Dismiss" at bounding box center [536, 287] width 25 height 10
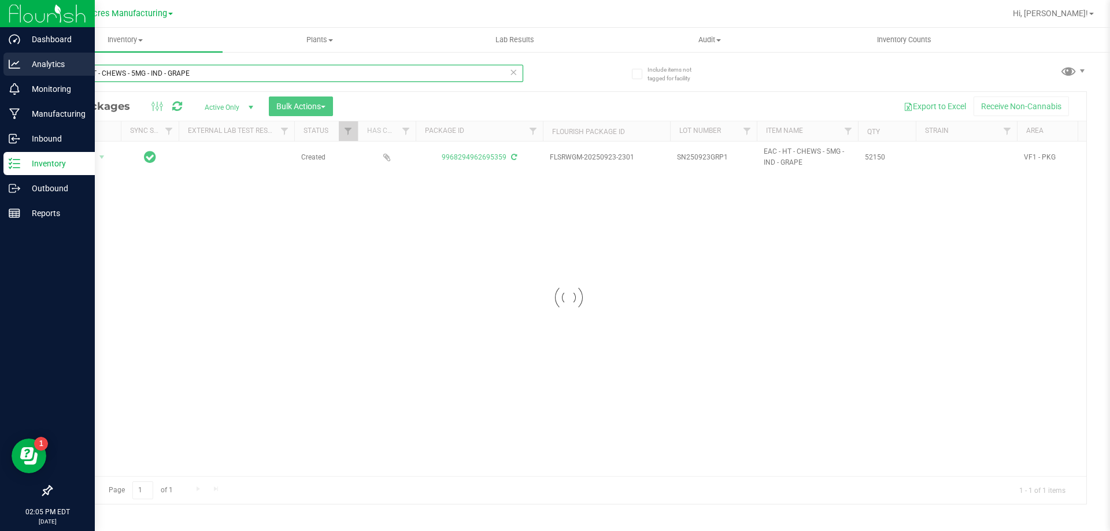
drag, startPoint x: 81, startPoint y: 71, endPoint x: 26, endPoint y: 69, distance: 54.9
click at [26, 69] on div "Dashboard Analytics Monitoring Manufacturing Inbound Inventory Outbound Reports…" at bounding box center [555, 265] width 1110 height 531
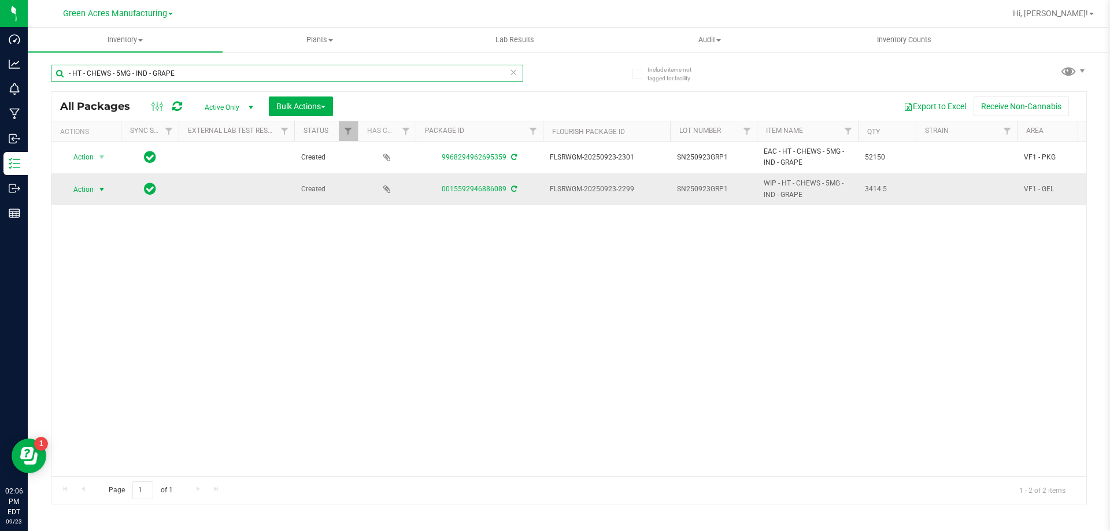
type input "- HT - CHEWS - 5MG - IND - GRAPE"
click at [85, 190] on span "Action" at bounding box center [78, 190] width 31 height 16
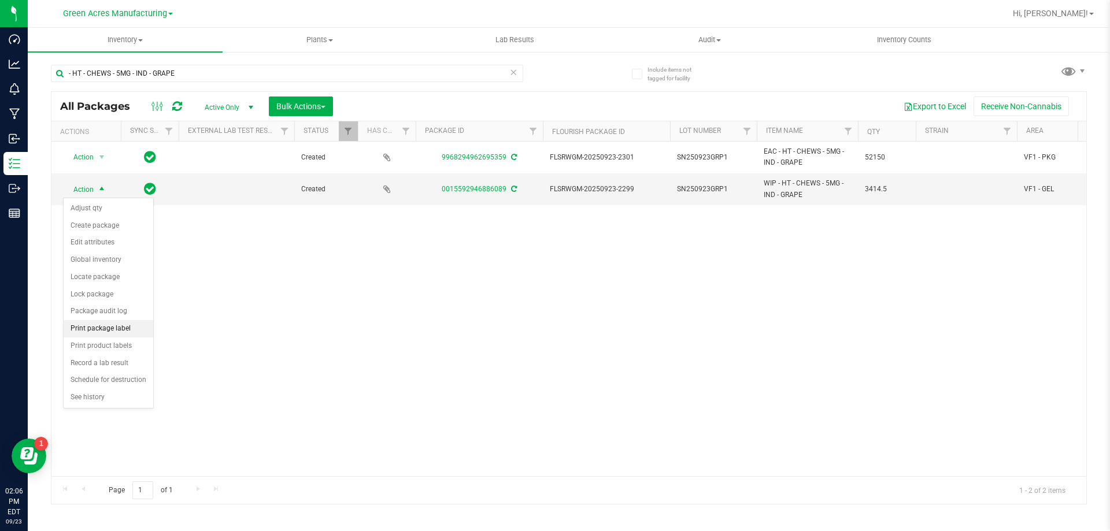
click at [107, 328] on li "Print package label" at bounding box center [109, 328] width 90 height 17
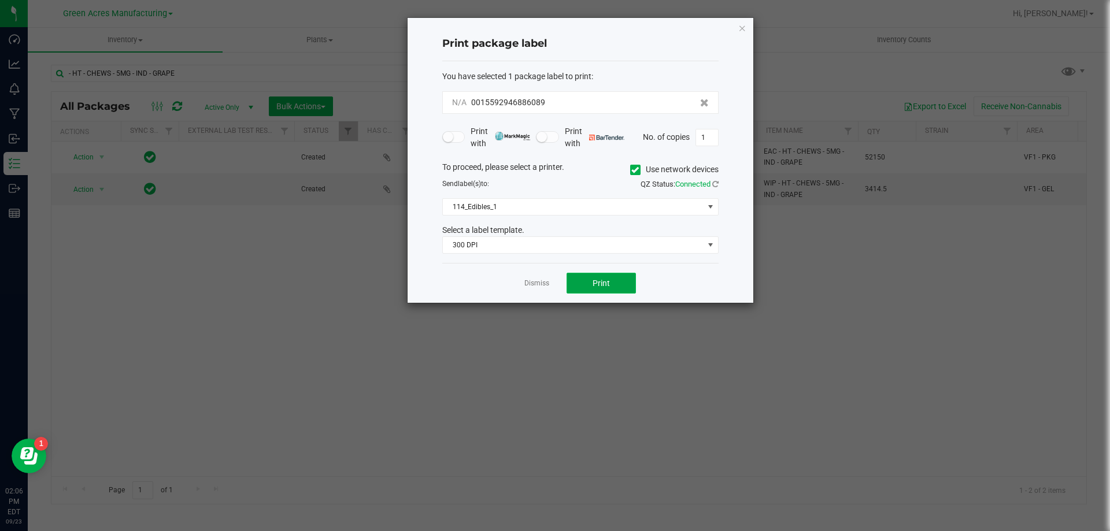
click at [608, 291] on button "Print" at bounding box center [600, 283] width 69 height 21
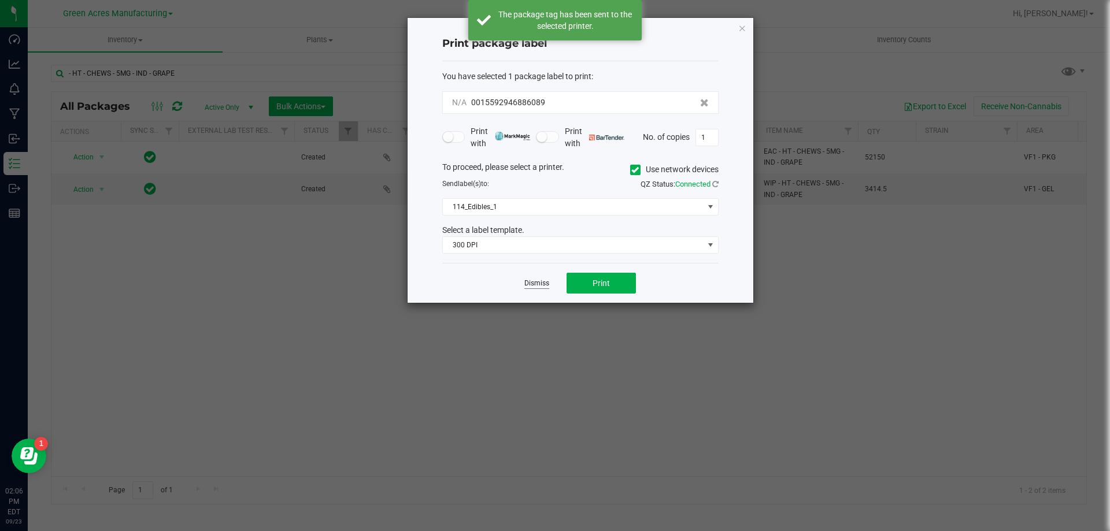
click at [531, 282] on link "Dismiss" at bounding box center [536, 284] width 25 height 10
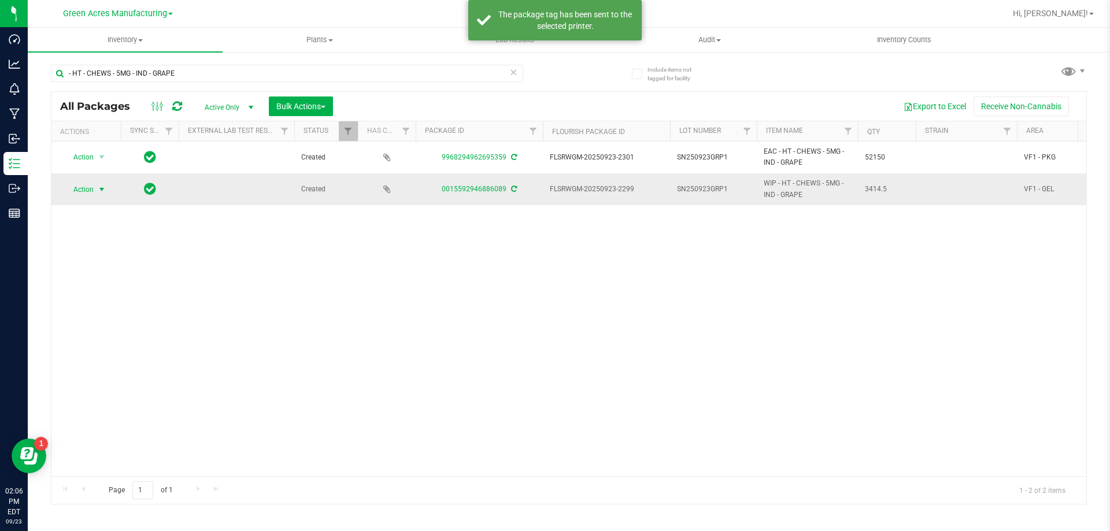
click at [102, 185] on span "select" at bounding box center [101, 189] width 9 height 9
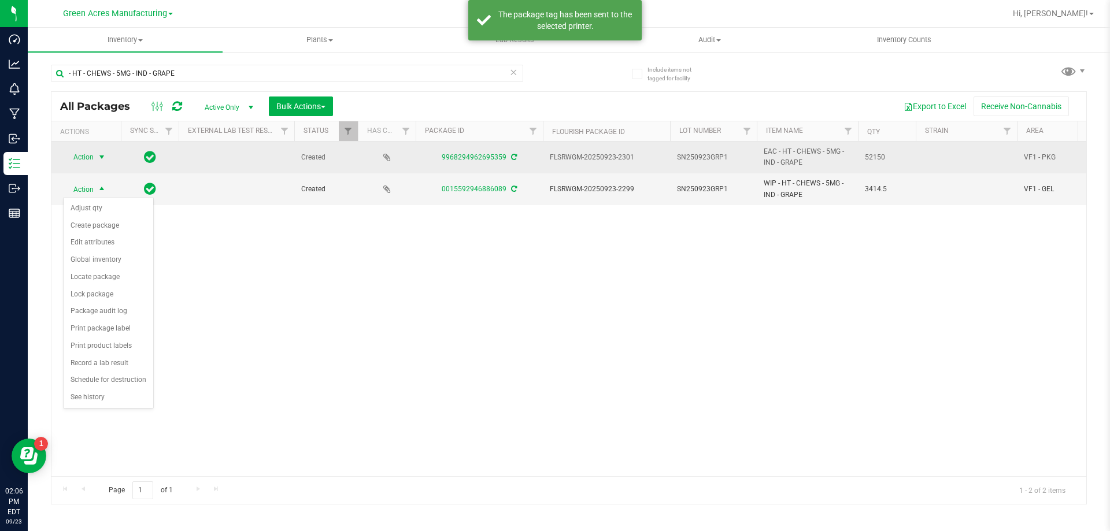
click at [90, 152] on span "Action" at bounding box center [78, 157] width 31 height 16
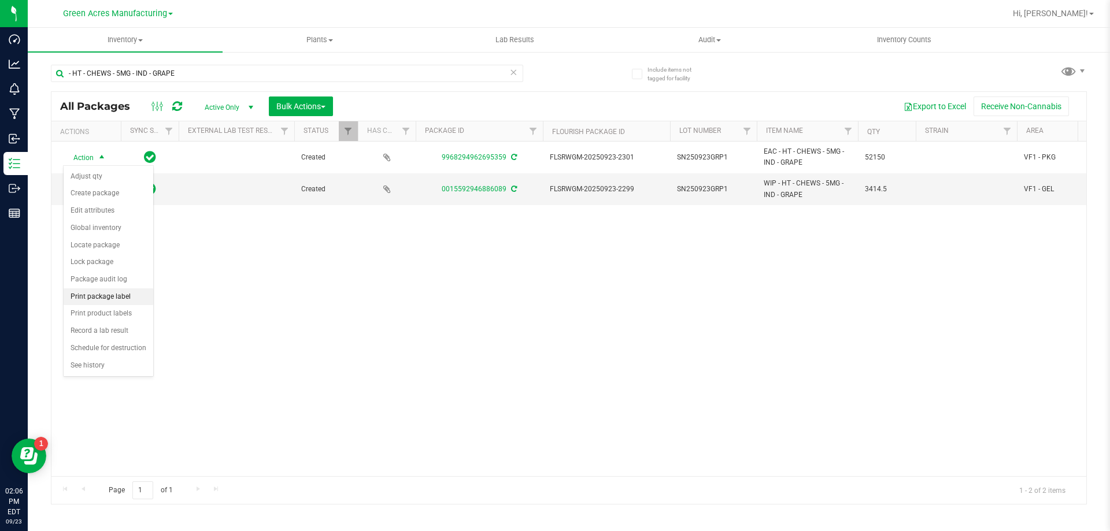
click at [123, 288] on li "Print package label" at bounding box center [109, 296] width 90 height 17
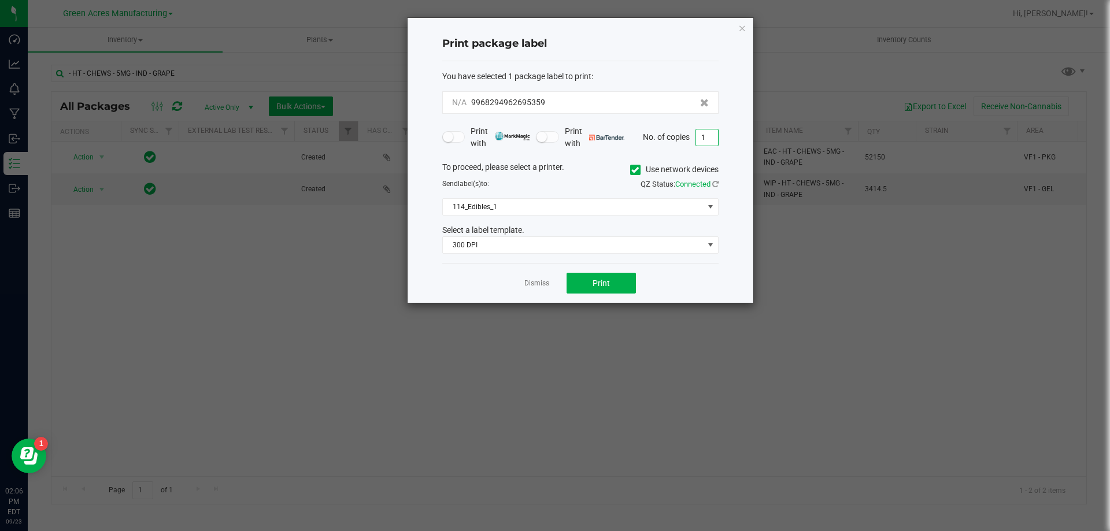
click at [708, 129] on input "1" at bounding box center [707, 137] width 22 height 16
type input "6"
click at [609, 283] on span "Print" at bounding box center [600, 283] width 17 height 9
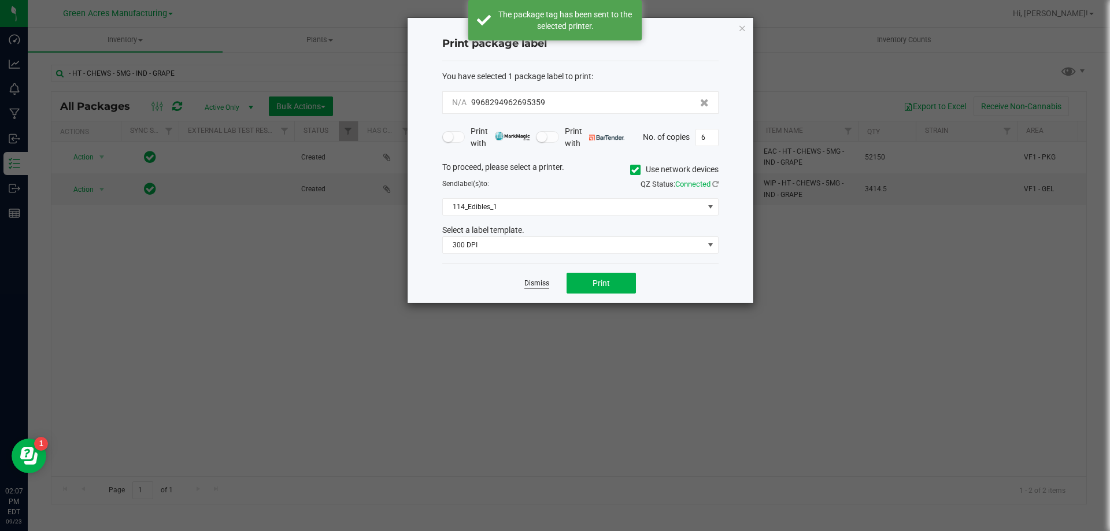
click at [537, 281] on link "Dismiss" at bounding box center [536, 284] width 25 height 10
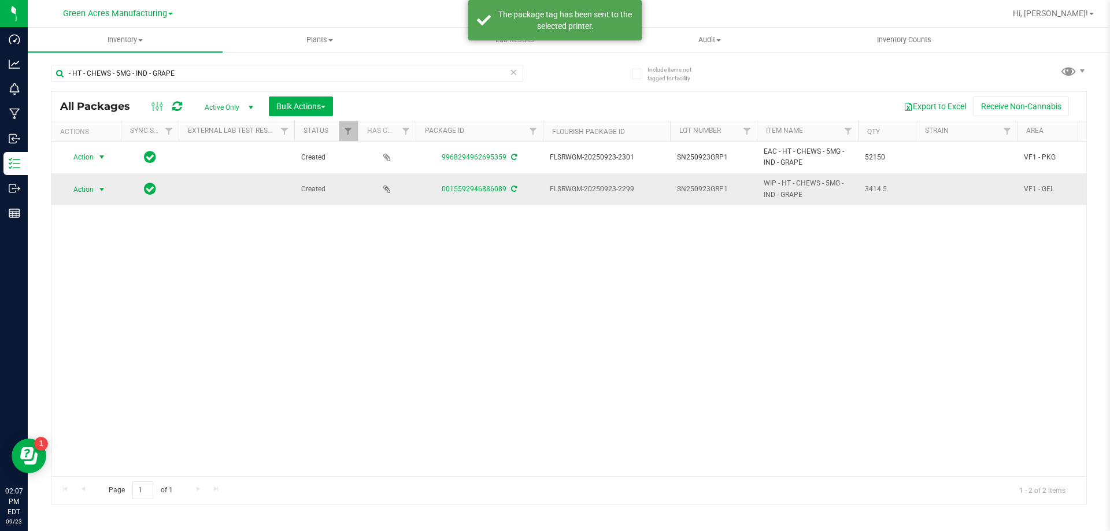
click at [87, 187] on span "Action" at bounding box center [78, 190] width 31 height 16
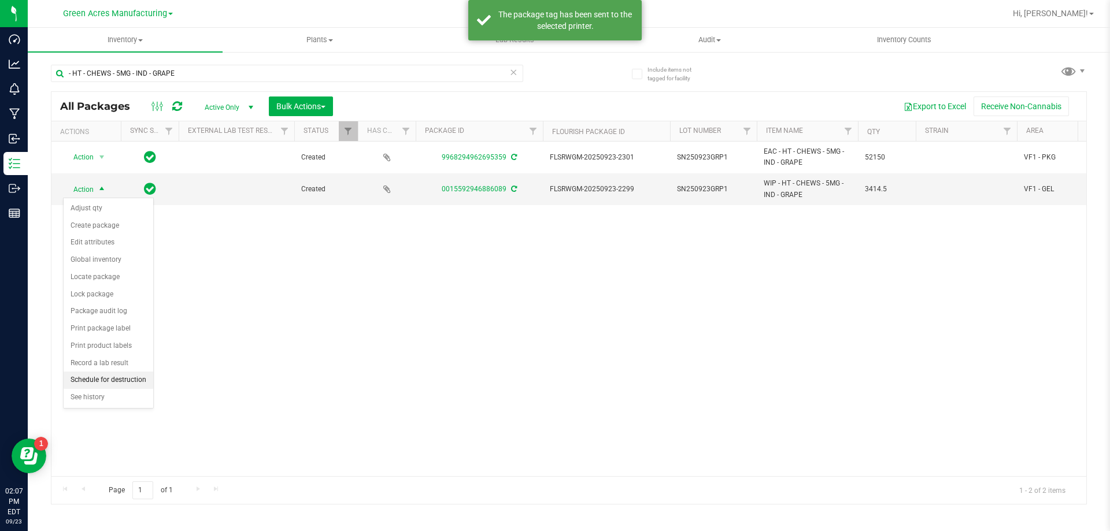
click at [104, 382] on li "Schedule for destruction" at bounding box center [109, 380] width 90 height 17
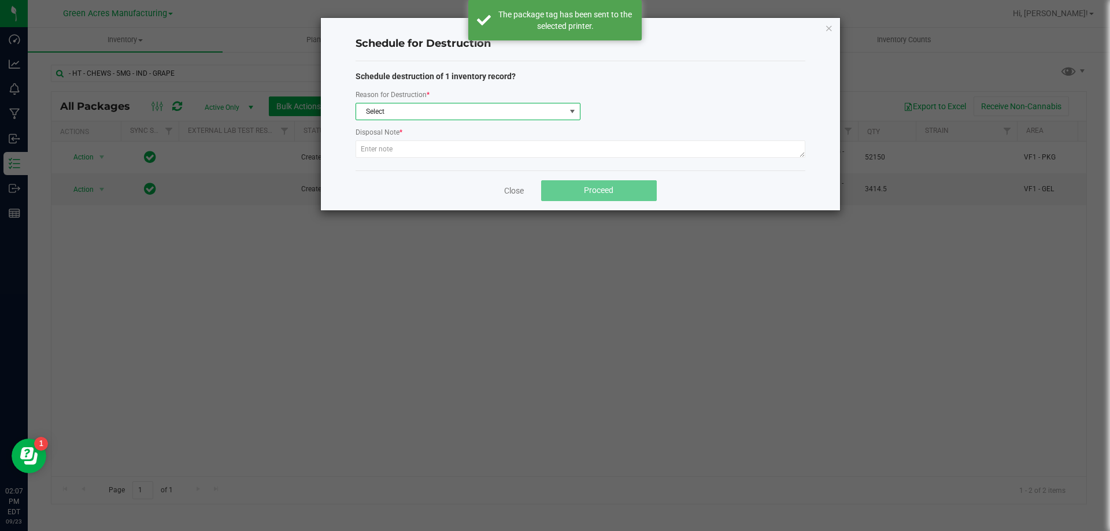
click at [394, 106] on span "Select" at bounding box center [460, 111] width 209 height 16
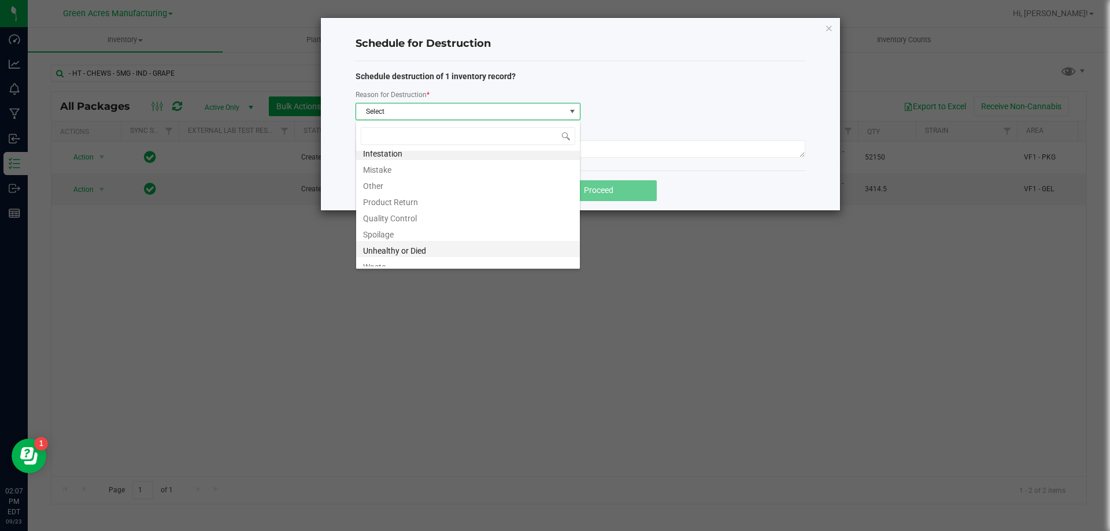
scroll to position [14, 0]
click at [401, 262] on li "Waste" at bounding box center [468, 258] width 224 height 16
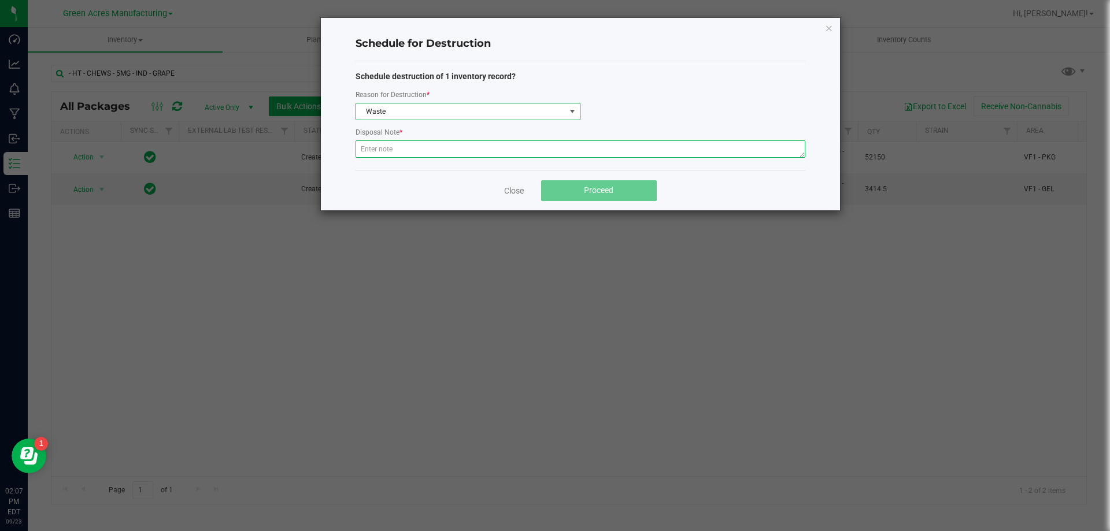
click at [409, 151] on textarea at bounding box center [580, 148] width 450 height 17
type textarea "Production Waste"
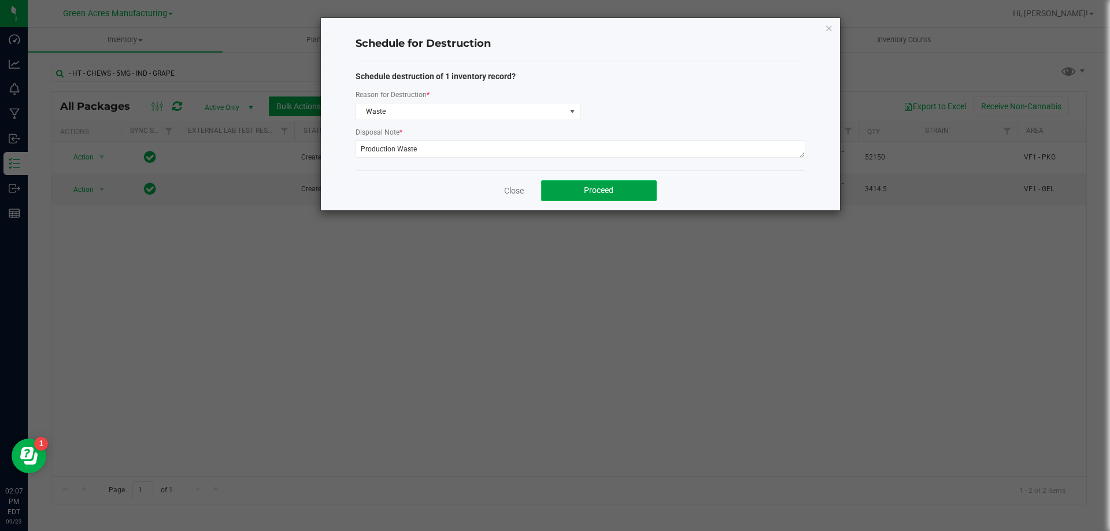
click at [624, 194] on button "Proceed" at bounding box center [599, 190] width 116 height 21
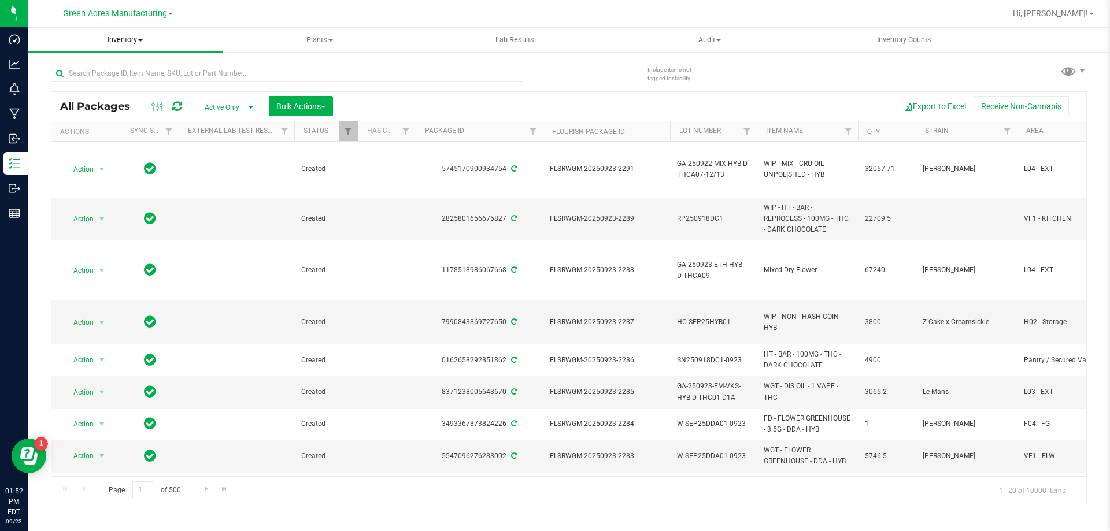
click at [142, 42] on span "Inventory" at bounding box center [125, 40] width 195 height 10
click at [106, 139] on span "From bill of materials" at bounding box center [80, 139] width 105 height 10
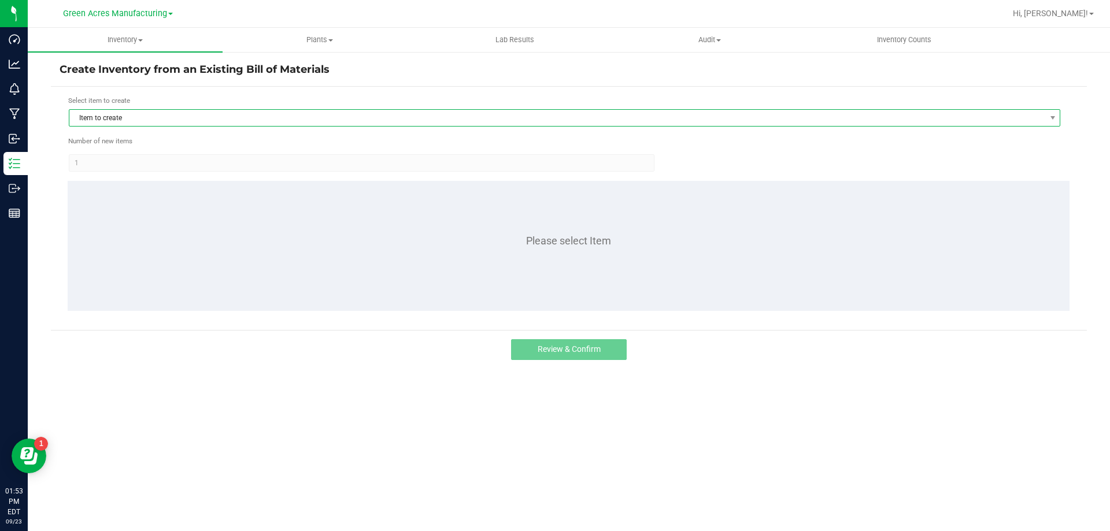
click at [120, 119] on span "Item to create" at bounding box center [557, 118] width 976 height 16
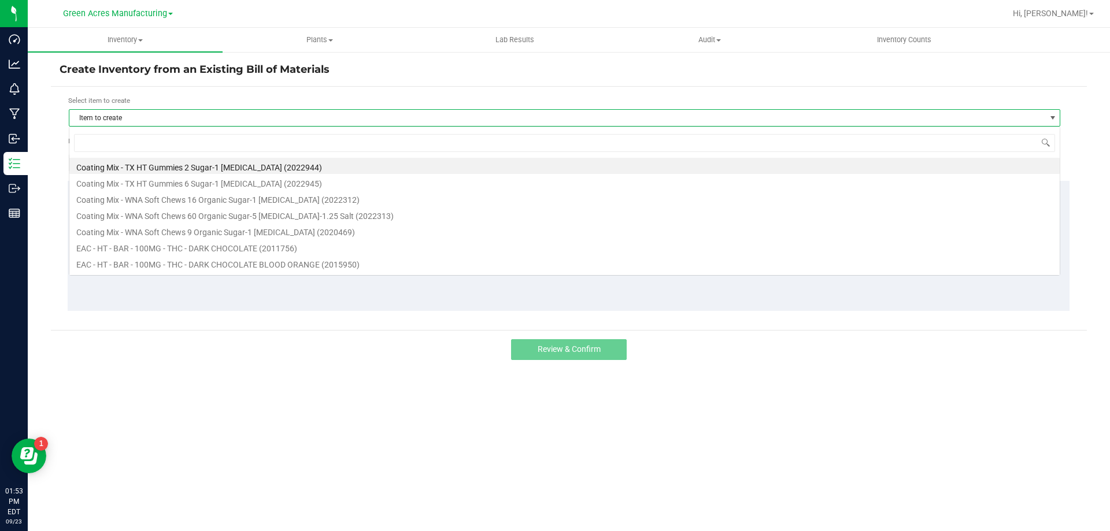
scroll to position [17, 991]
click at [113, 139] on input at bounding box center [564, 143] width 981 height 18
type input "chew"
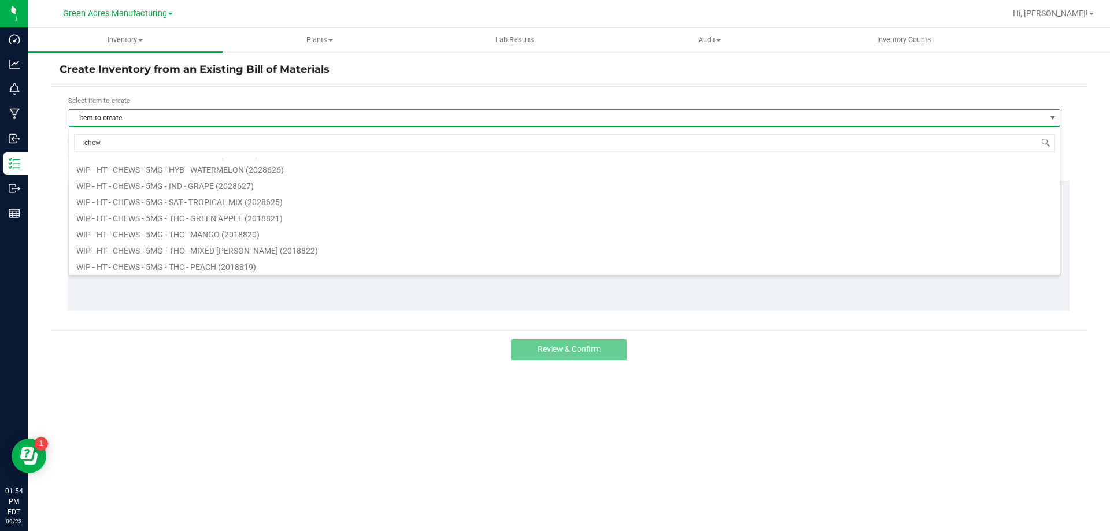
scroll to position [1040, 0]
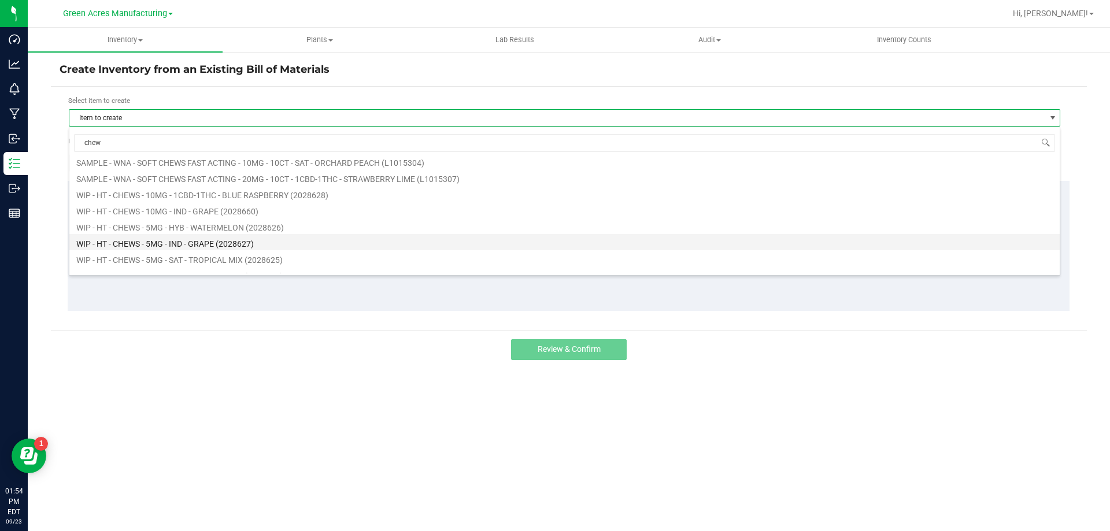
click at [173, 244] on li "WIP - HT - CHEWS - 5MG - IND - GRAPE (2028627)" at bounding box center [564, 242] width 990 height 16
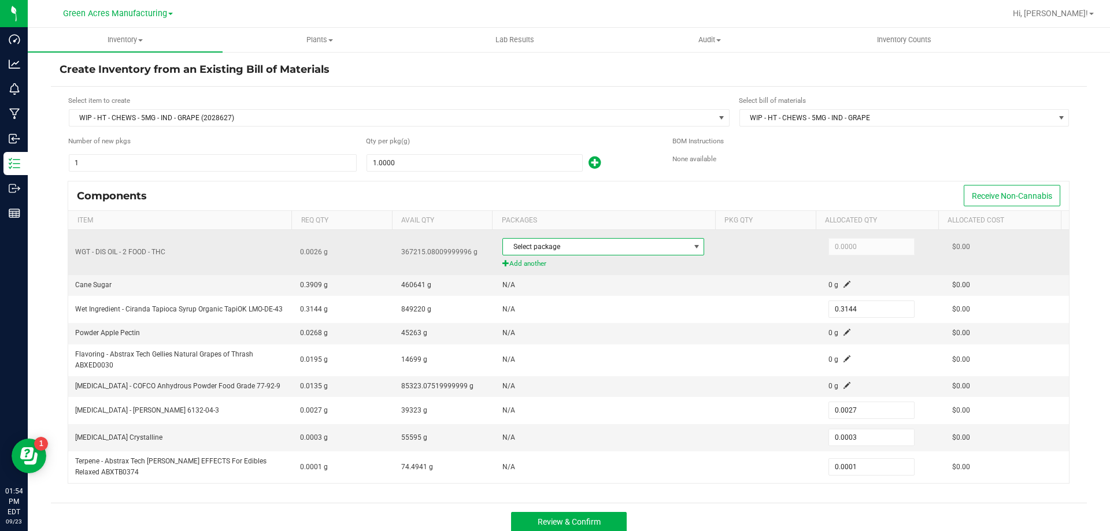
click at [570, 251] on span "Select package" at bounding box center [596, 247] width 186 height 16
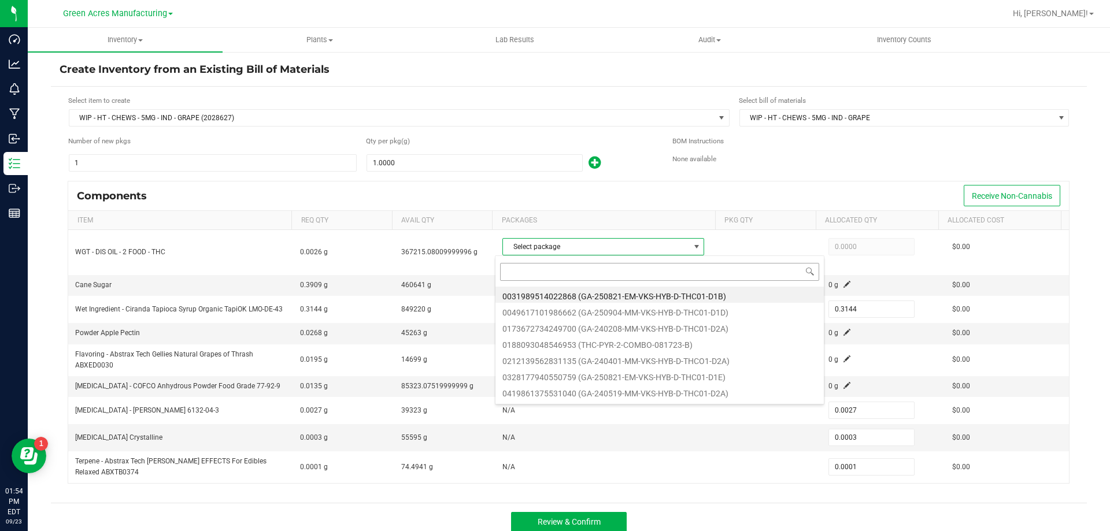
scroll to position [17, 198]
click at [570, 279] on input at bounding box center [659, 272] width 319 height 18
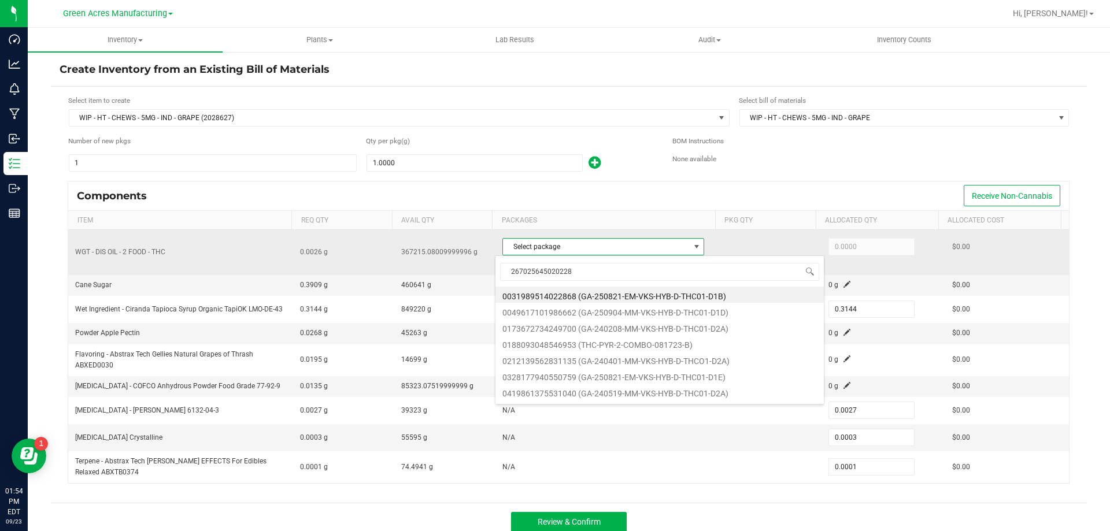
type input "2670256450202283"
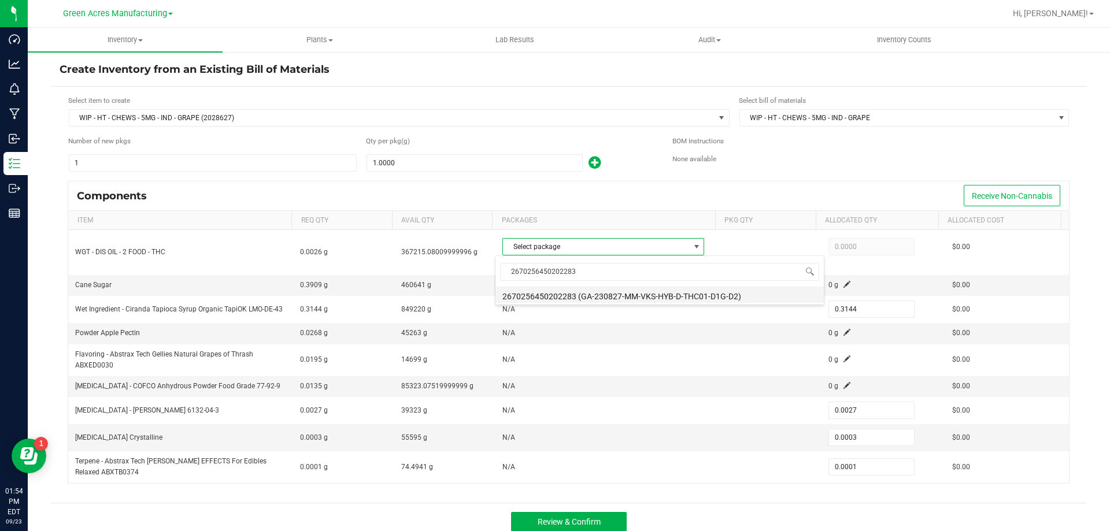
click at [548, 295] on li "2670256450202283 (GA-230827-MM-VKS-HYB-D-THC01-D1G-D2)" at bounding box center [659, 295] width 328 height 16
type input "0.0026"
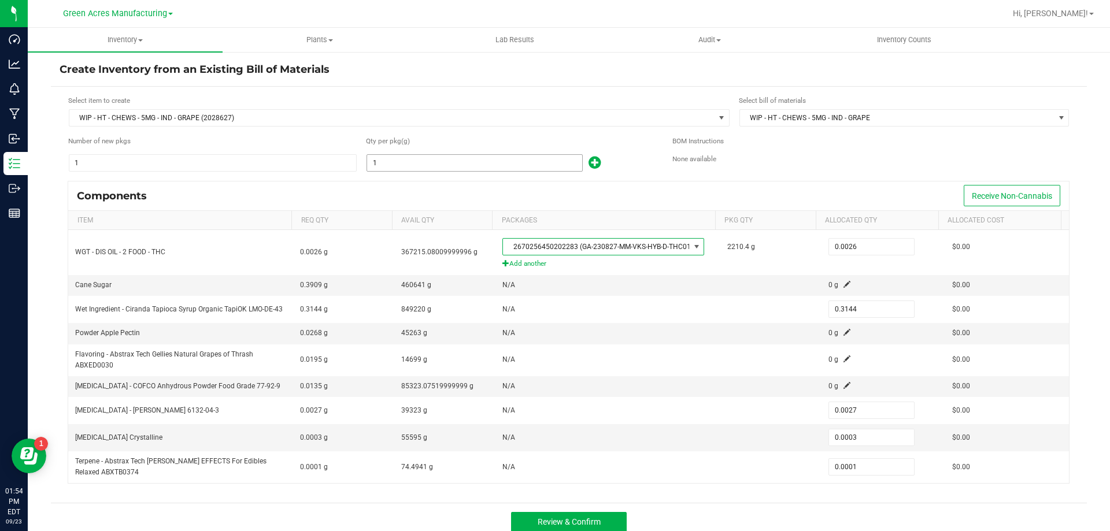
click at [395, 166] on input "1" at bounding box center [474, 163] width 215 height 16
type input "11"
type input "3.4584"
type input "0.0297"
type input "0.0033"
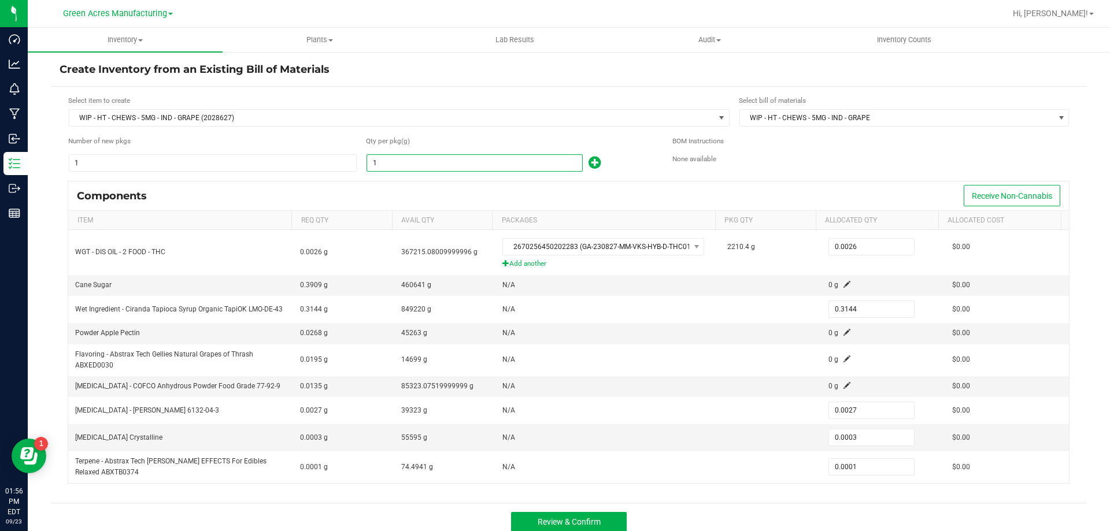
type input "0.0011"
type input "118"
type input "37.0992"
type input "0.3186"
type input "0.0354"
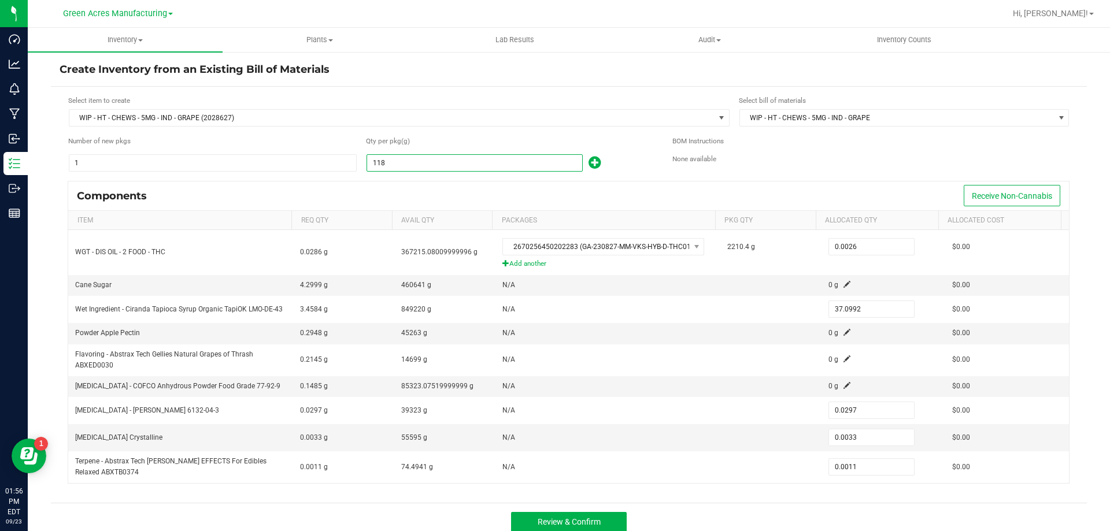
type input "0.0118"
type input "1181"
type input "371.3064"
type input "3.1887"
type input "0.3543"
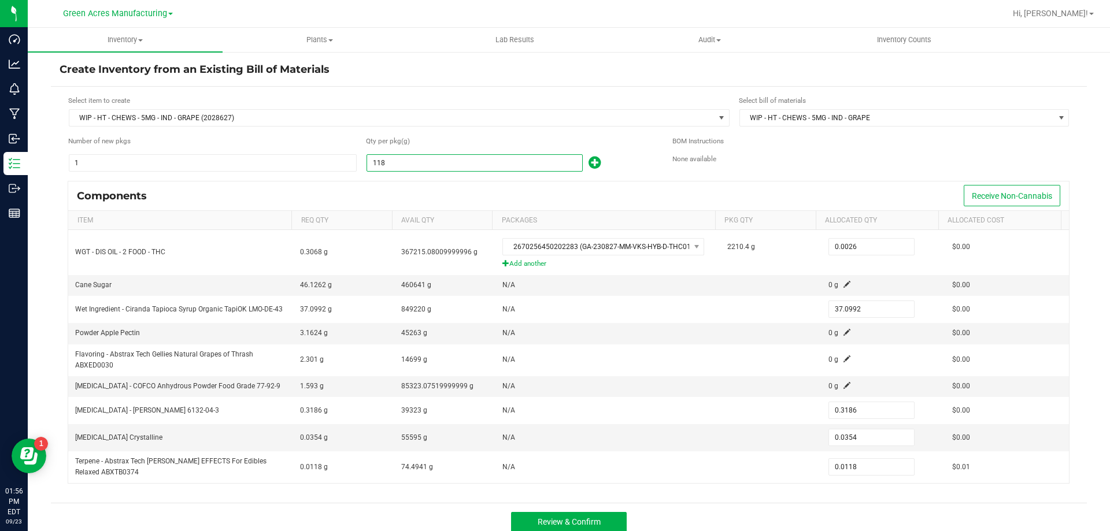
type input "0.1181"
type input "11814"
type input "3,714.3216"
type input "31.8978"
type input "3.5442"
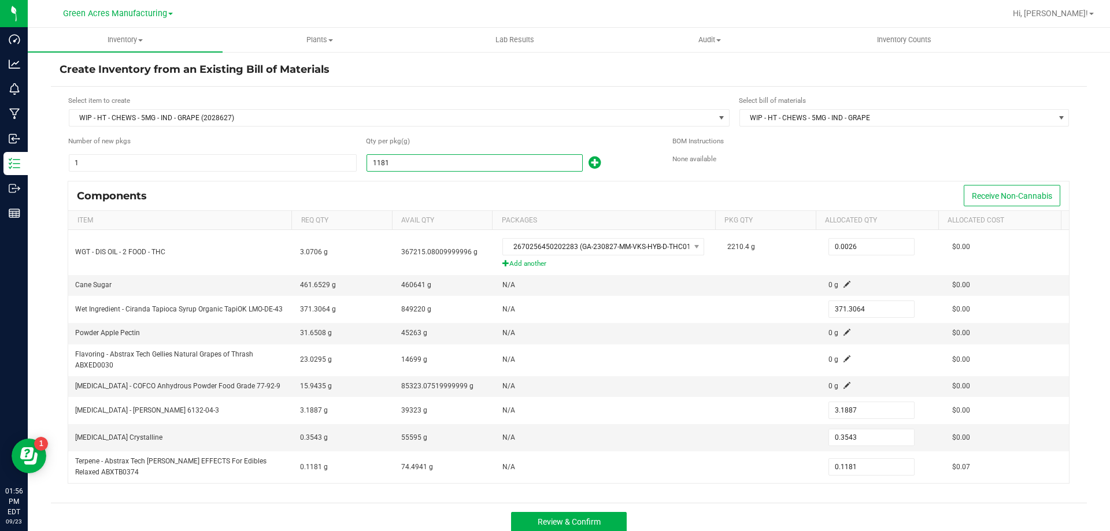
type input "1.1814"
type input "118146"
type input "37,145.1024"
type input "318.9942"
type input "35.4438"
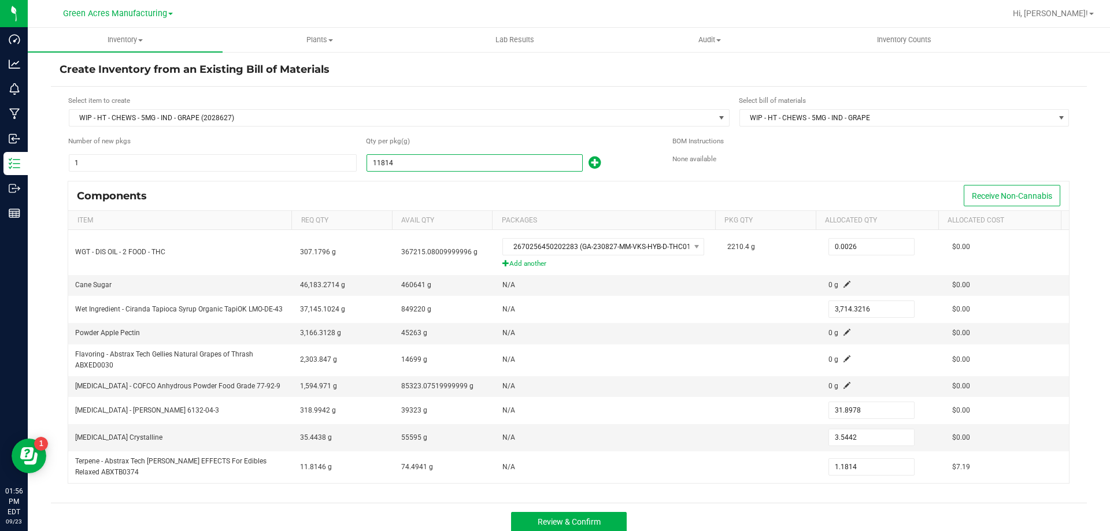
type input "11.8146"
type input "118146.4"
type input "37,145.2282"
type input "318.9953"
type input "35.4439"
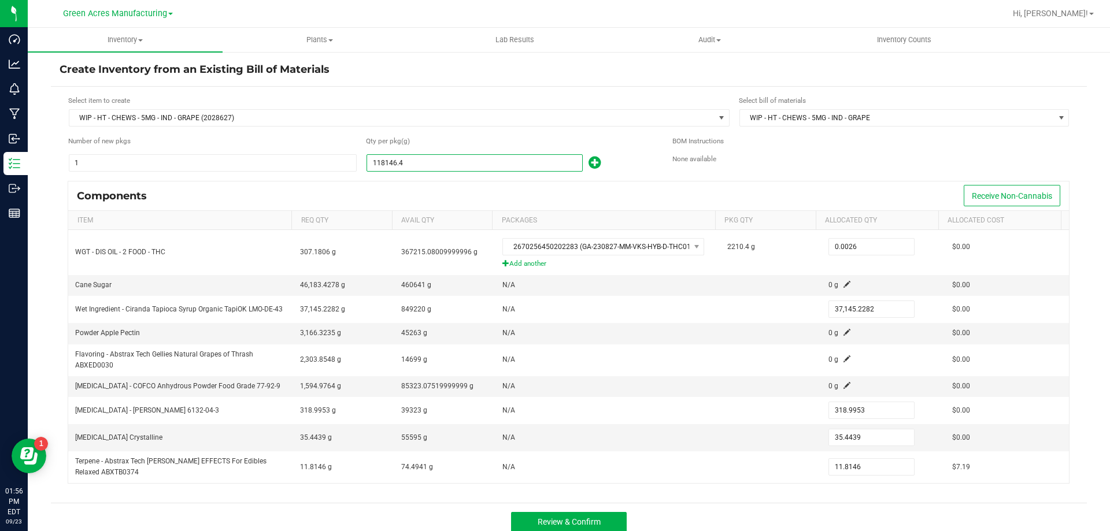
type input "118,146.4000"
click at [458, 193] on div "Components Receive Non-Cannabis" at bounding box center [568, 196] width 1001 height 29
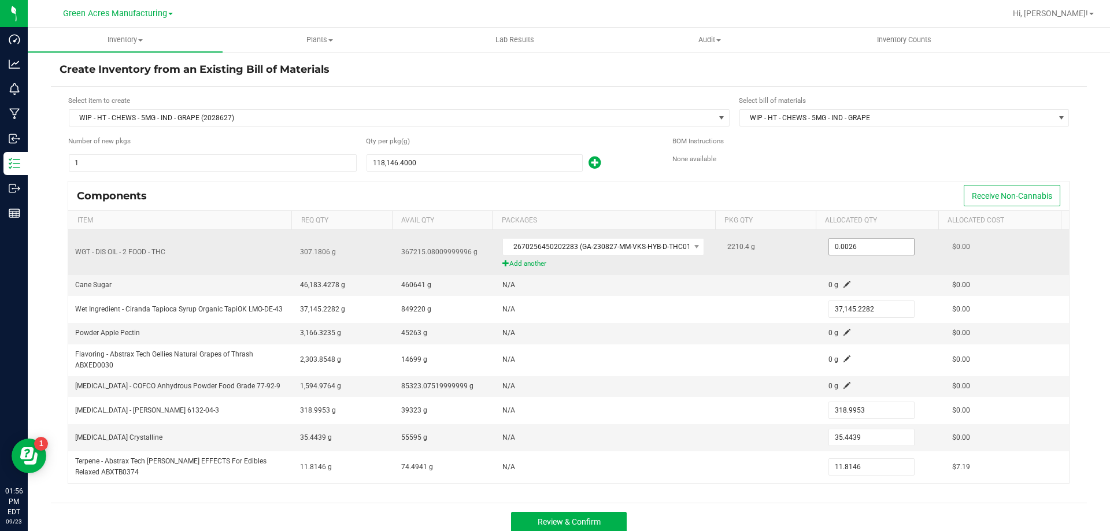
click at [837, 238] on span "0.0026" at bounding box center [871, 246] width 86 height 17
click at [856, 253] on input "0.0026" at bounding box center [871, 247] width 85 height 16
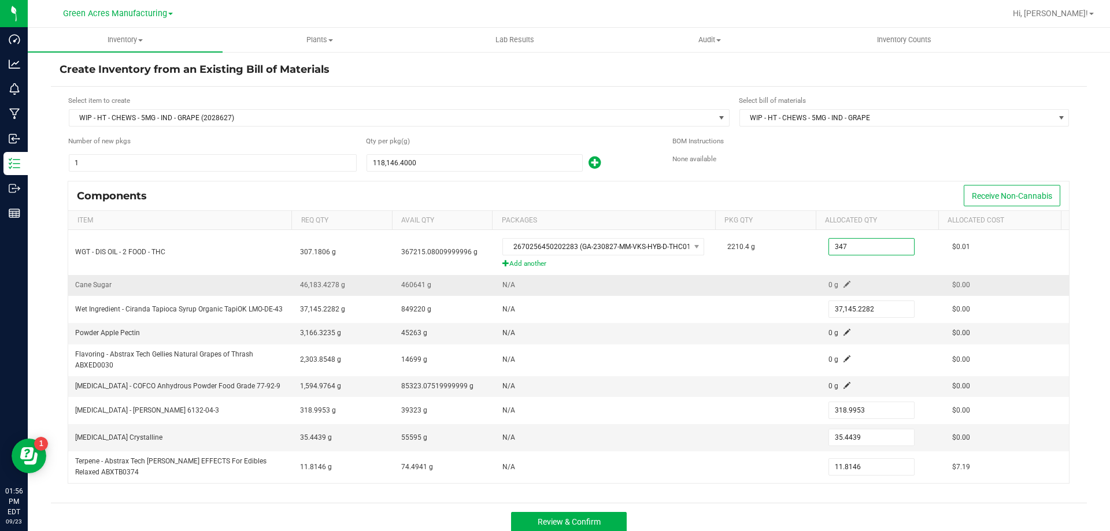
type input "347.0000"
click at [843, 286] on span at bounding box center [846, 284] width 7 height 7
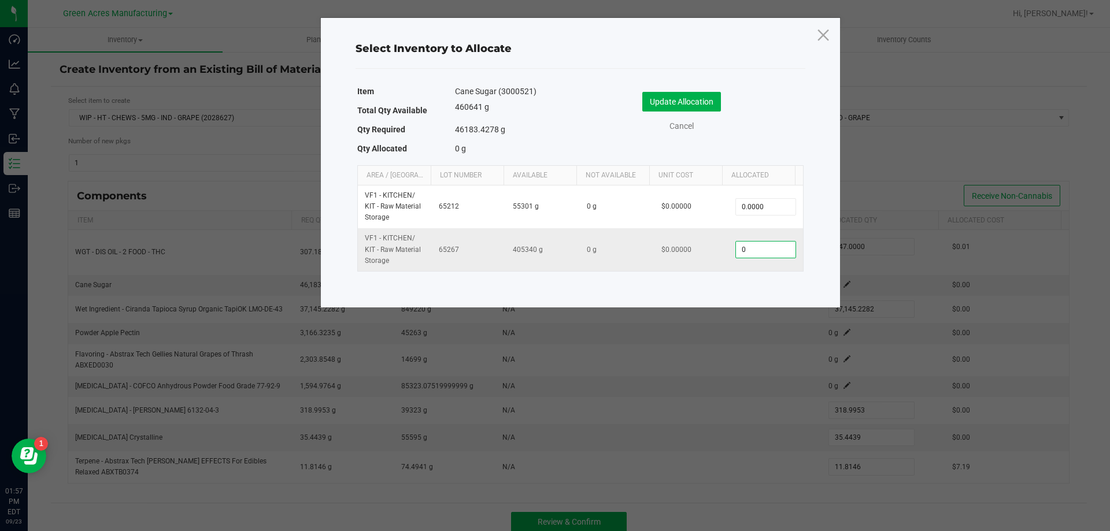
click at [761, 249] on input "0" at bounding box center [765, 250] width 59 height 16
type input "52,440.0000"
click at [673, 94] on button "Update Allocation" at bounding box center [681, 102] width 79 height 20
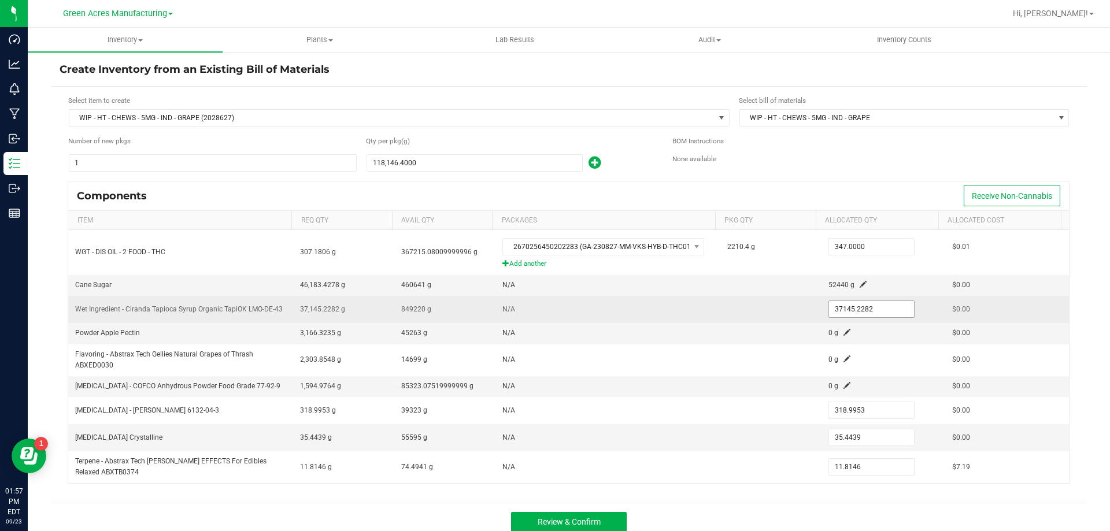
click at [841, 316] on input "37145.2282" at bounding box center [871, 309] width 85 height 16
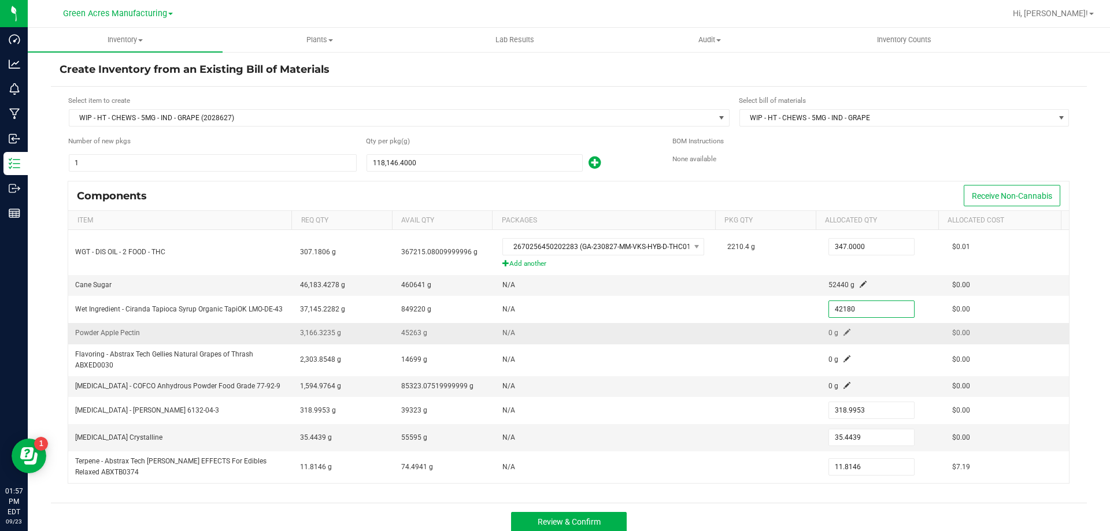
type input "42,180.0000"
click at [843, 331] on span at bounding box center [846, 332] width 7 height 7
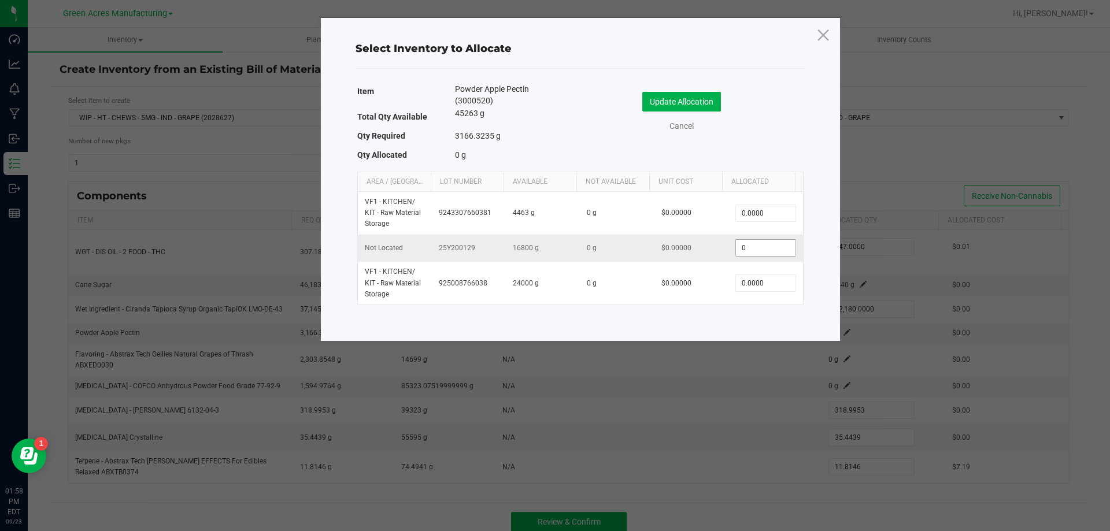
click at [742, 247] on input "0" at bounding box center [765, 248] width 59 height 16
type input "3,600.0000"
click at [682, 103] on button "Update Allocation" at bounding box center [681, 102] width 79 height 20
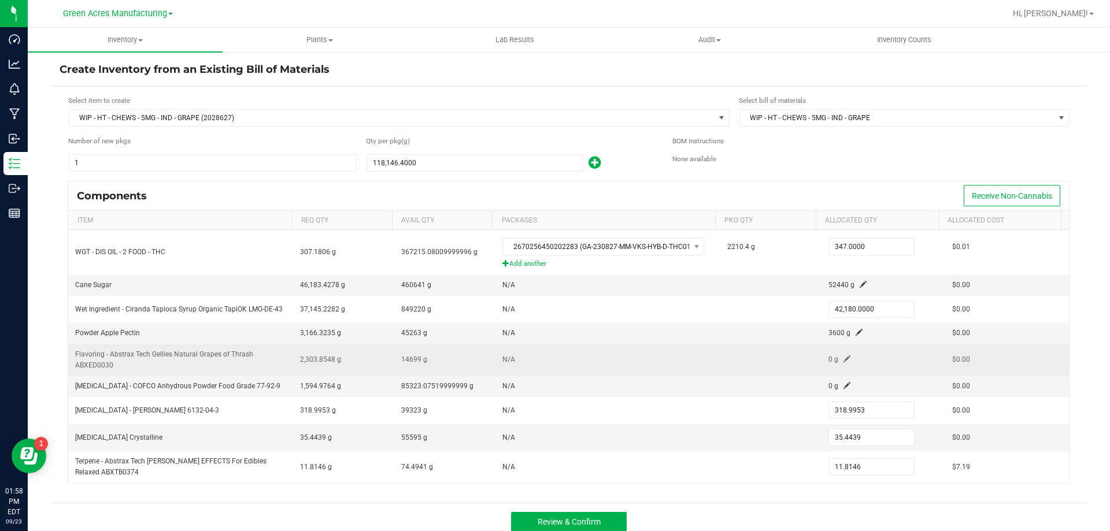
click at [843, 359] on span at bounding box center [846, 358] width 7 height 7
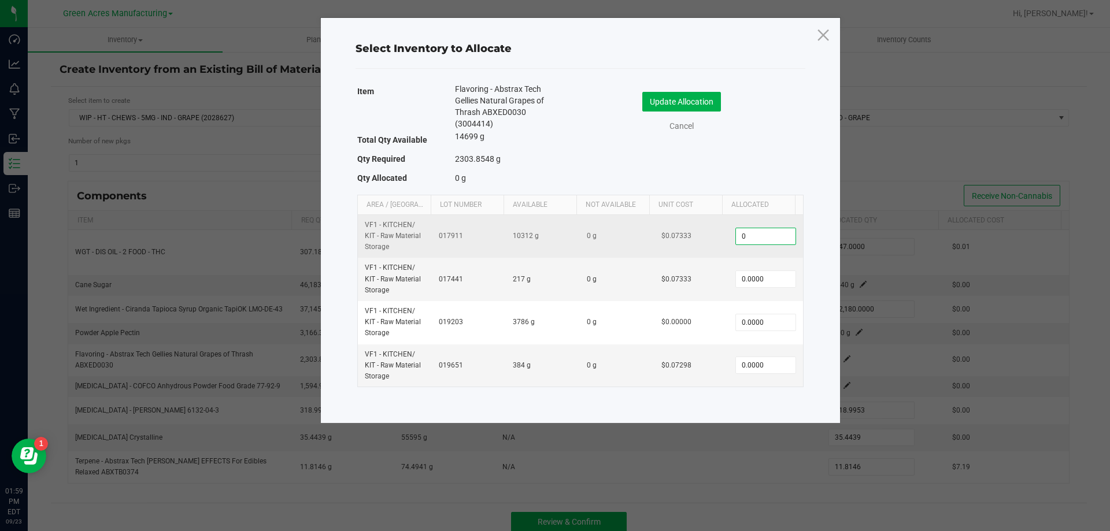
click at [757, 242] on input "0" at bounding box center [765, 236] width 59 height 16
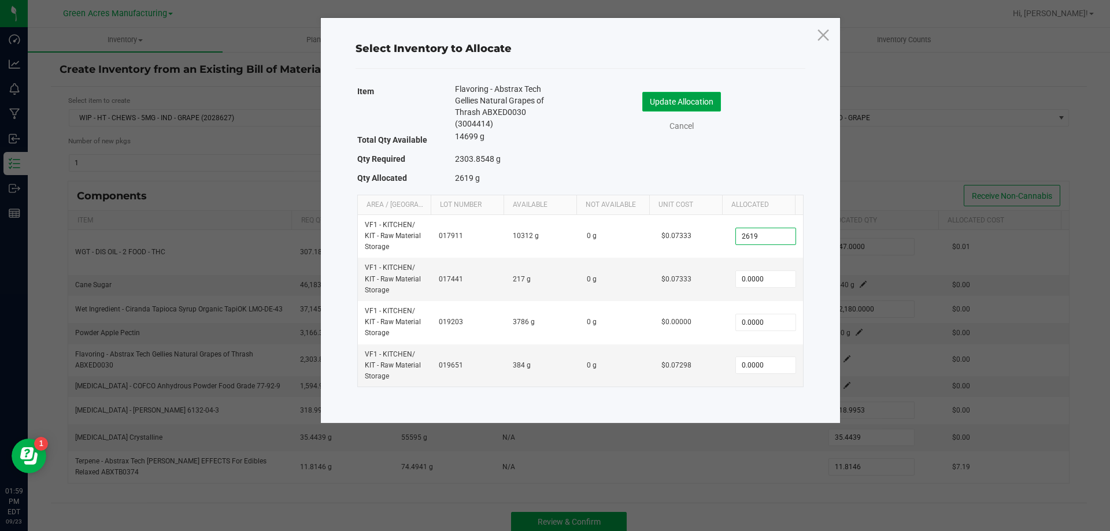
type input "2,619.0000"
click at [670, 98] on button "Update Allocation" at bounding box center [681, 102] width 79 height 20
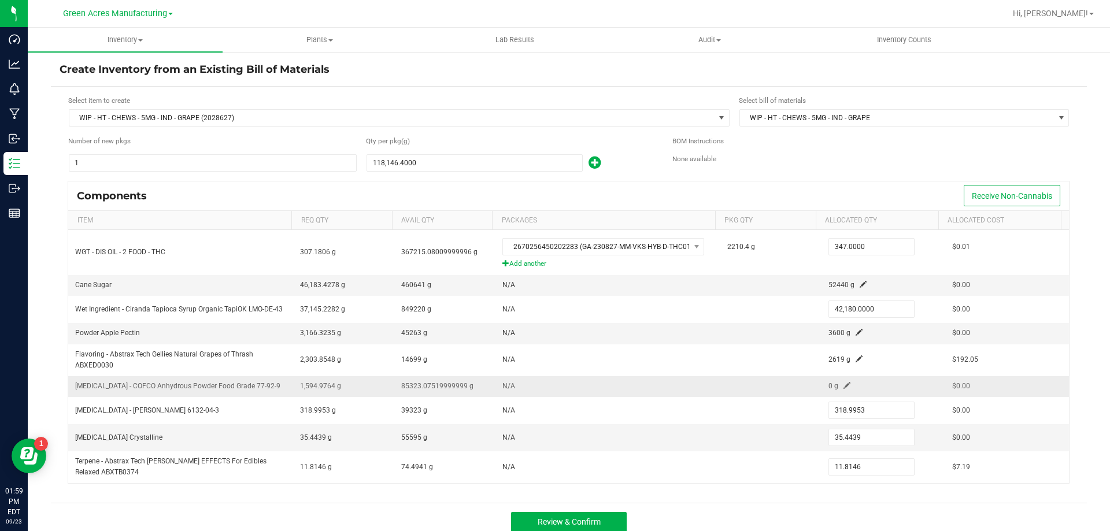
click at [843, 382] on span at bounding box center [846, 385] width 7 height 7
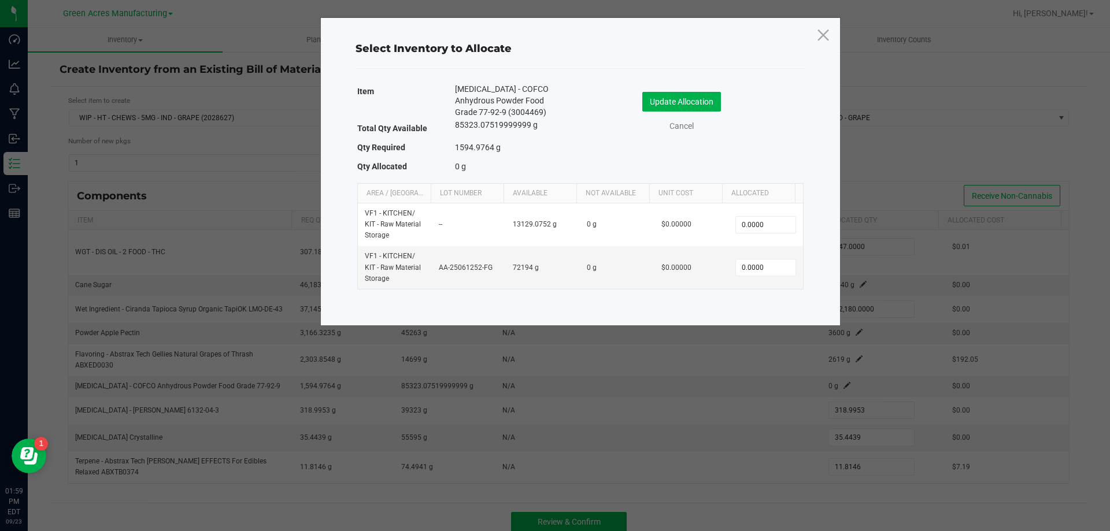
drag, startPoint x: 763, startPoint y: 222, endPoint x: 760, endPoint y: 167, distance: 55.0
click at [760, 167] on div "Item Citric Acid - COFCO Anhydrous Powder Food Grade 77-92-9 (3004469) Total Qt…" at bounding box center [580, 130] width 446 height 94
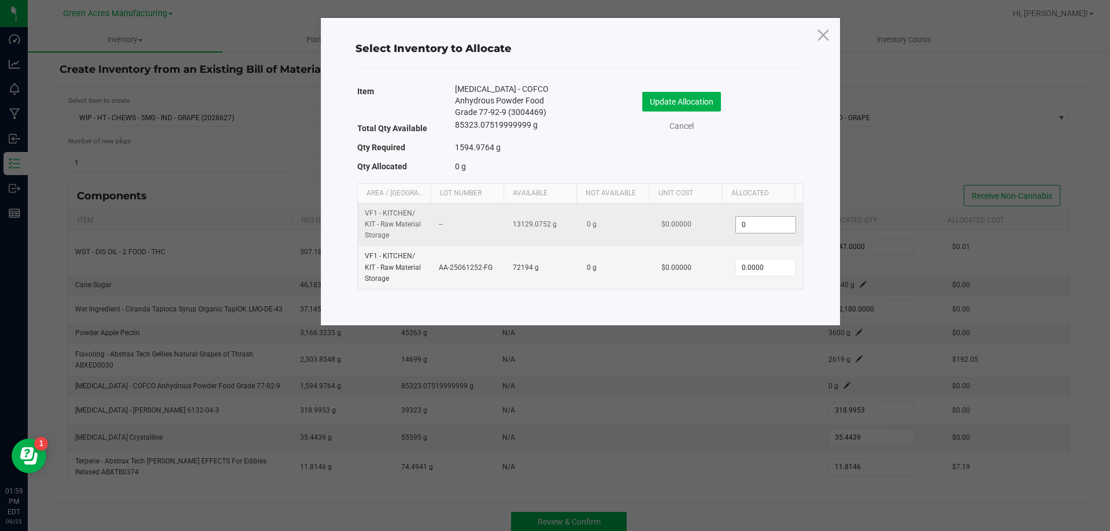
click at [751, 222] on input "0" at bounding box center [765, 225] width 59 height 16
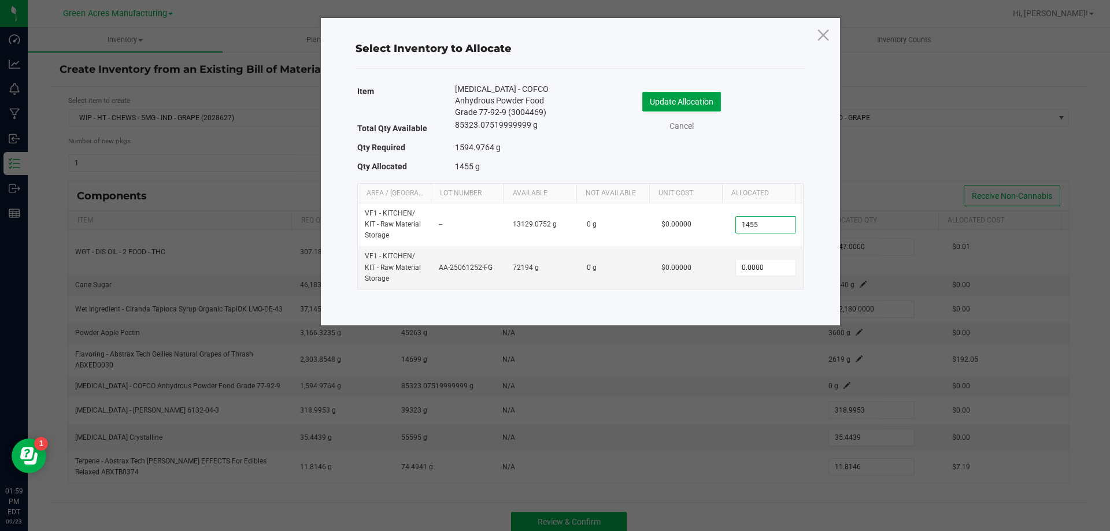
type input "1,455.0000"
click at [708, 99] on button "Update Allocation" at bounding box center [681, 102] width 79 height 20
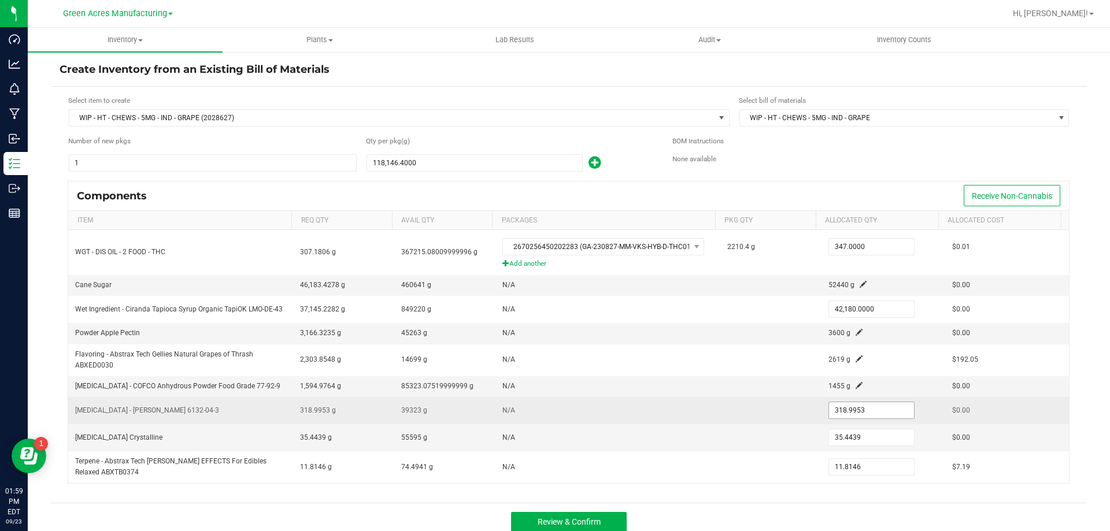
click at [840, 409] on input "318.9953" at bounding box center [871, 410] width 85 height 16
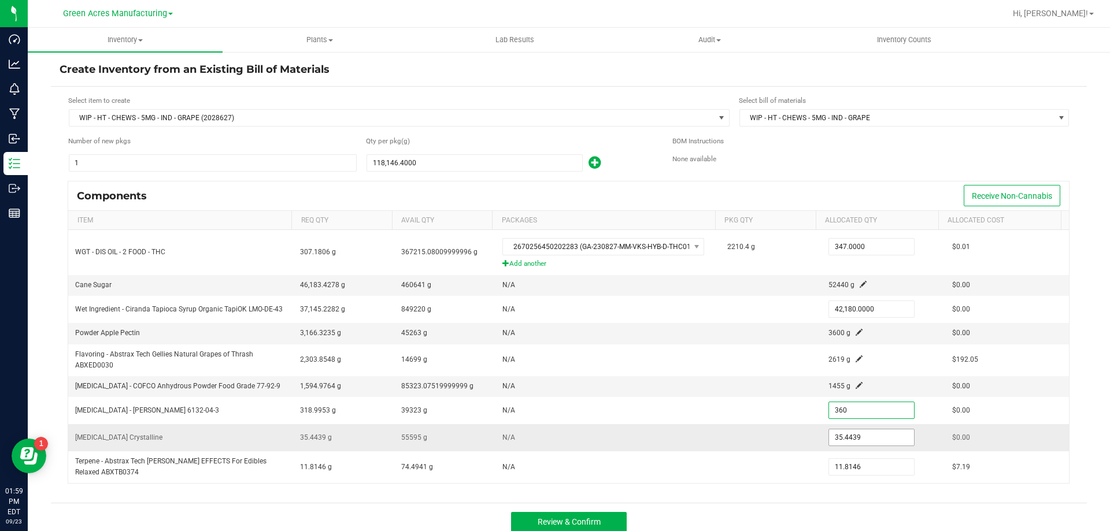
type input "360.0000"
click at [843, 446] on span "35.4439" at bounding box center [871, 437] width 86 height 17
click at [843, 442] on input "35.4439" at bounding box center [871, 437] width 85 height 16
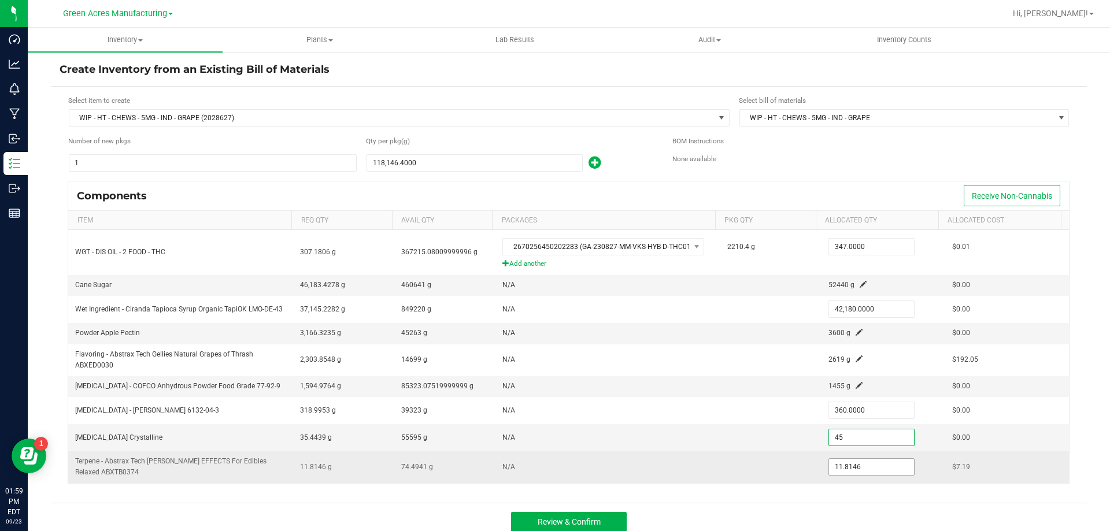
type input "45.0000"
click at [847, 472] on input "11.8146" at bounding box center [871, 467] width 85 height 16
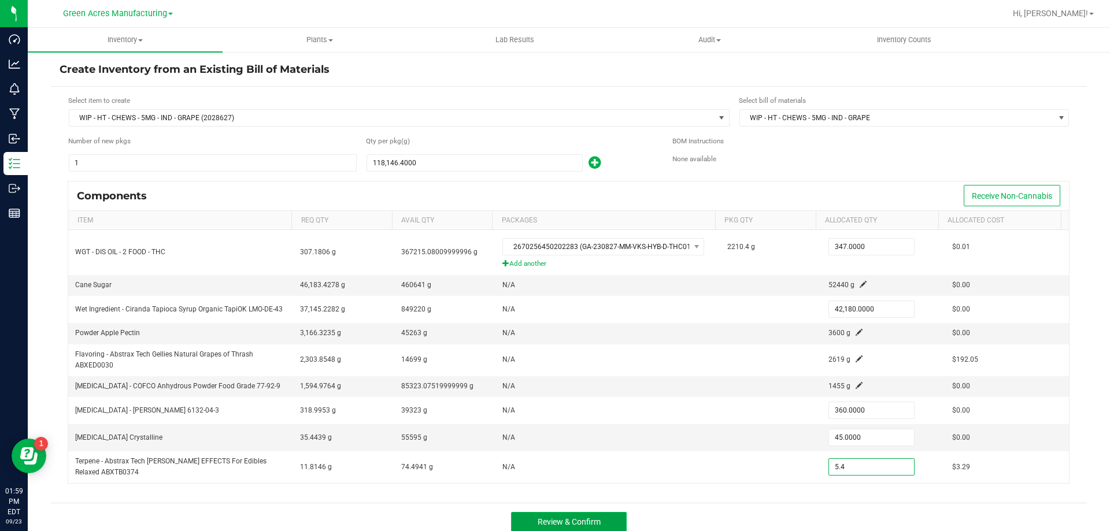
type input "5.4000"
click at [592, 523] on span "Review & Confirm" at bounding box center [569, 521] width 63 height 9
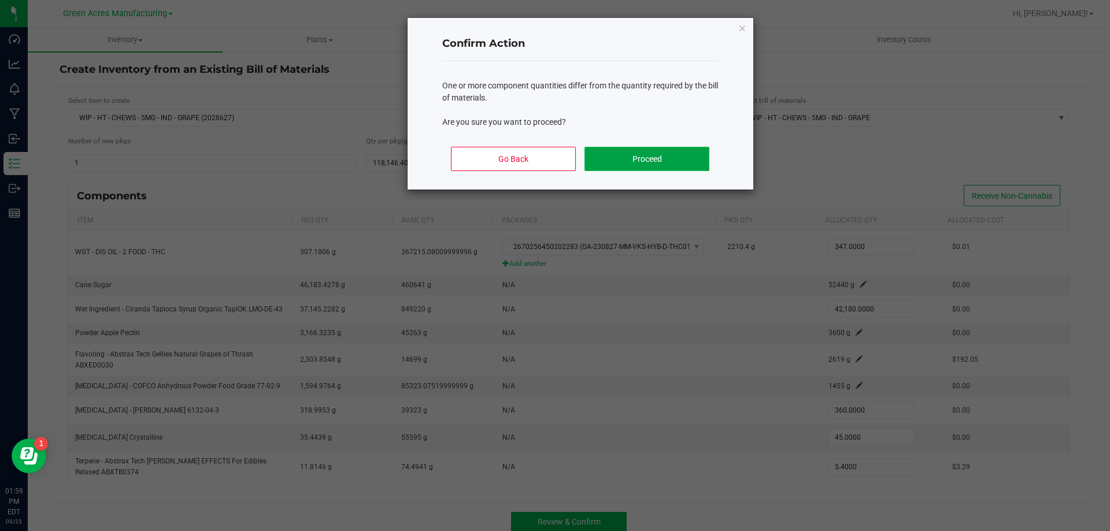
click at [683, 156] on button "Proceed" at bounding box center [646, 159] width 124 height 24
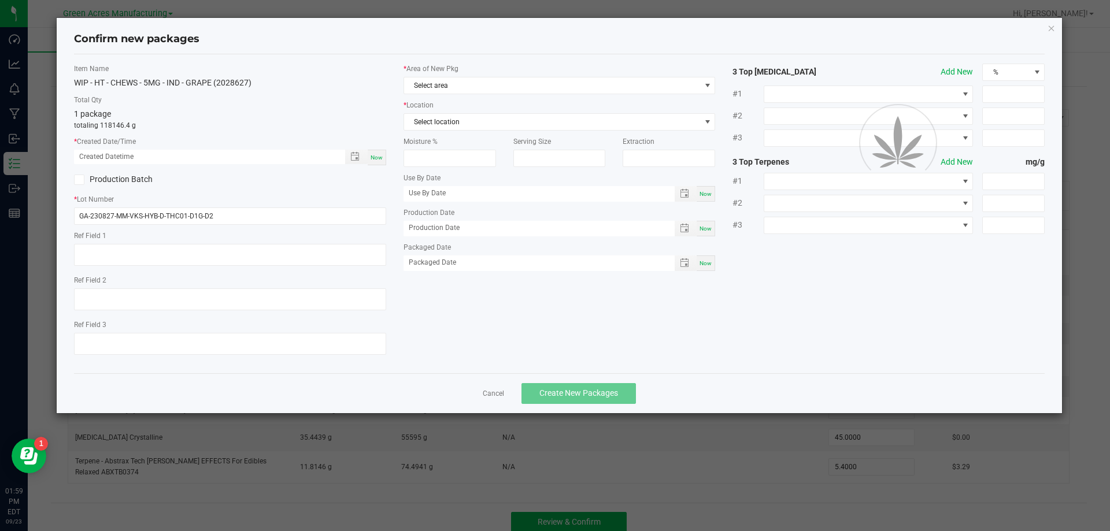
scroll to position [2, 0]
click at [375, 153] on div "Now" at bounding box center [377, 158] width 18 height 16
type input "09/23/2025 02:00 PM"
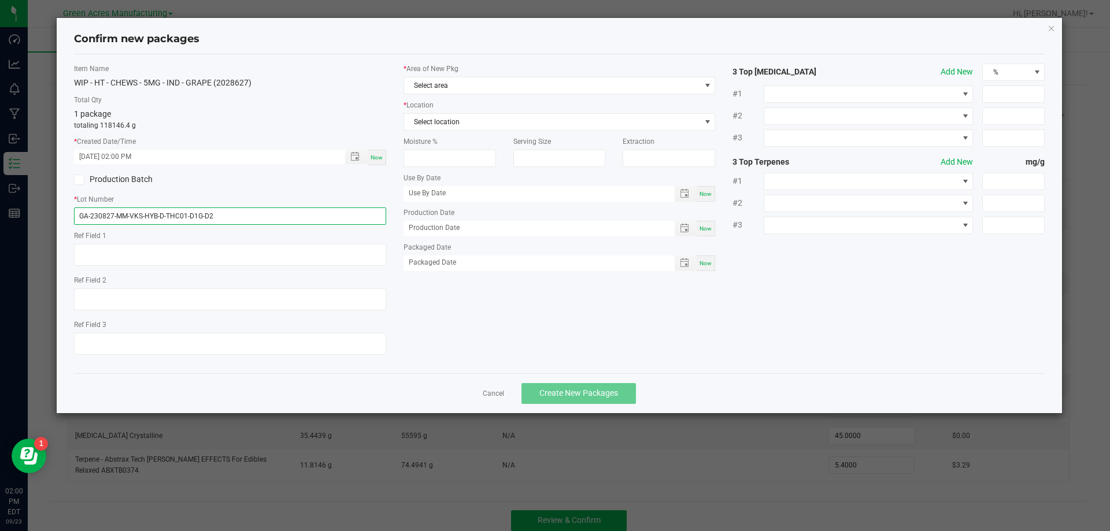
drag, startPoint x: 228, startPoint y: 220, endPoint x: 25, endPoint y: 232, distance: 203.8
click at [25, 232] on ngb-modal-window "Confirm new packages Item Name WIP - HT - CHEWS - 5MG - IND - GRAPE (2028627) T…" at bounding box center [559, 265] width 1119 height 531
type input "SN250923GRP1"
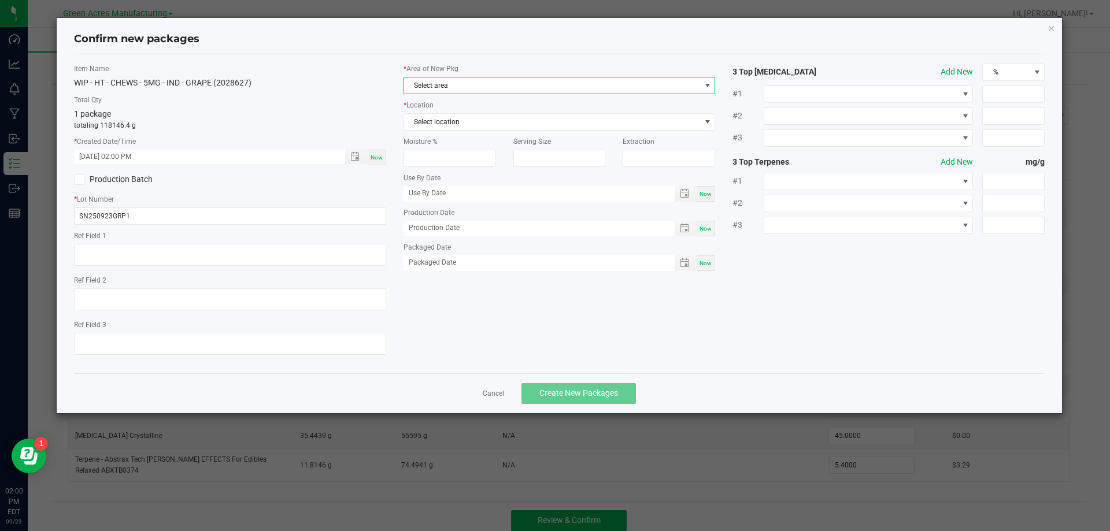
click at [524, 81] on span "Select area" at bounding box center [552, 85] width 297 height 16
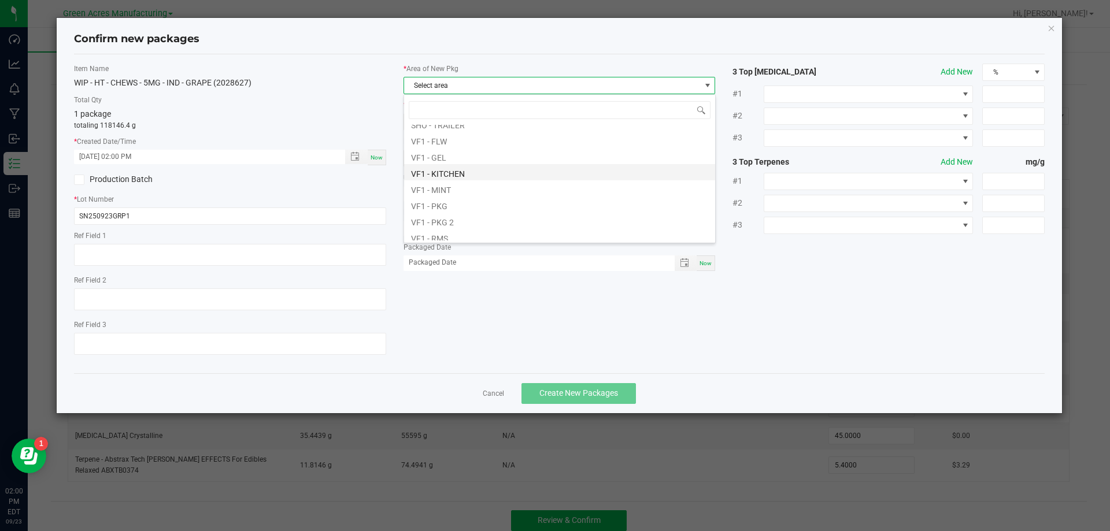
click at [442, 174] on li "VF1 - KITCHEN" at bounding box center [559, 172] width 311 height 16
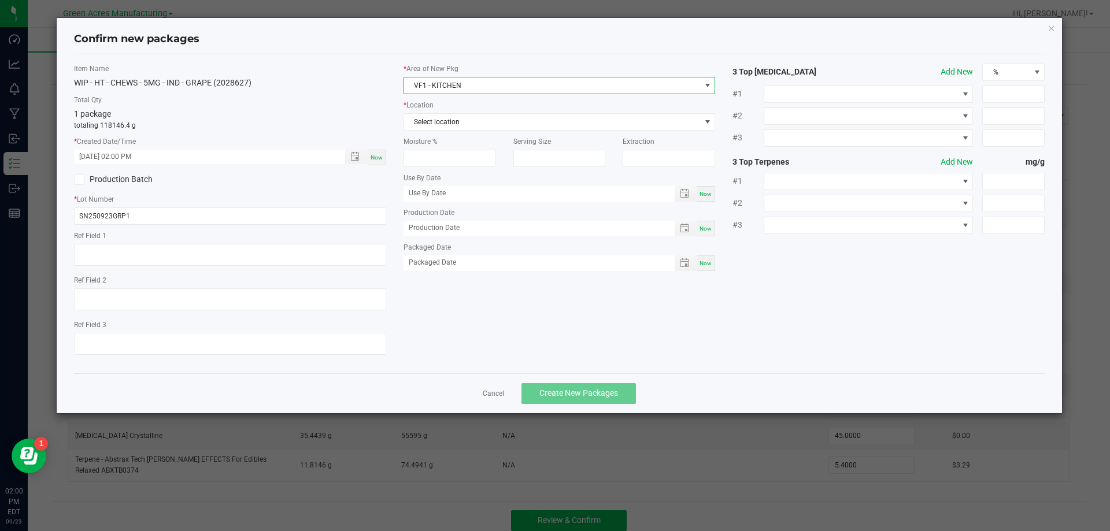
click at [475, 87] on span "VF1 - KITCHEN" at bounding box center [552, 85] width 297 height 16
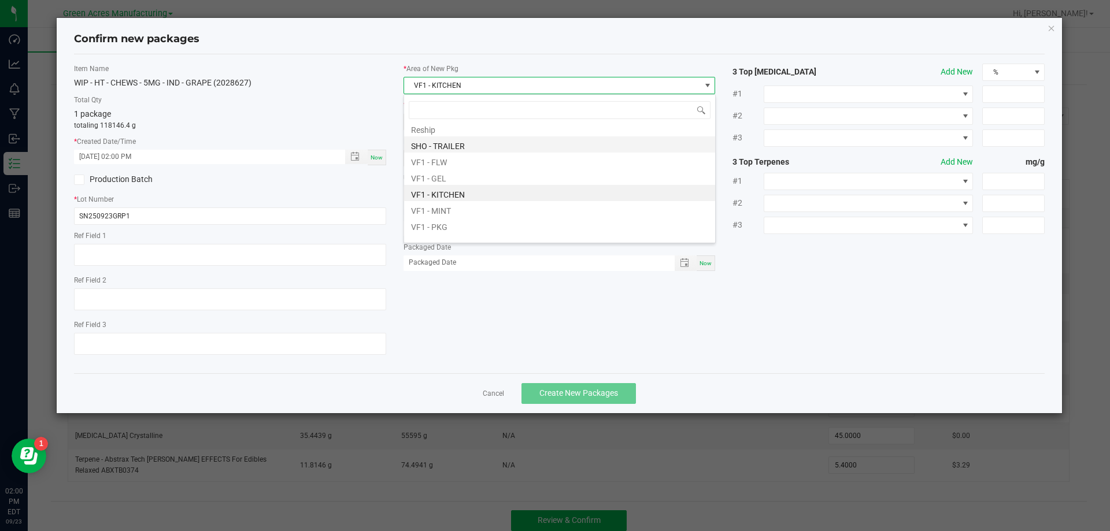
scroll to position [460, 0]
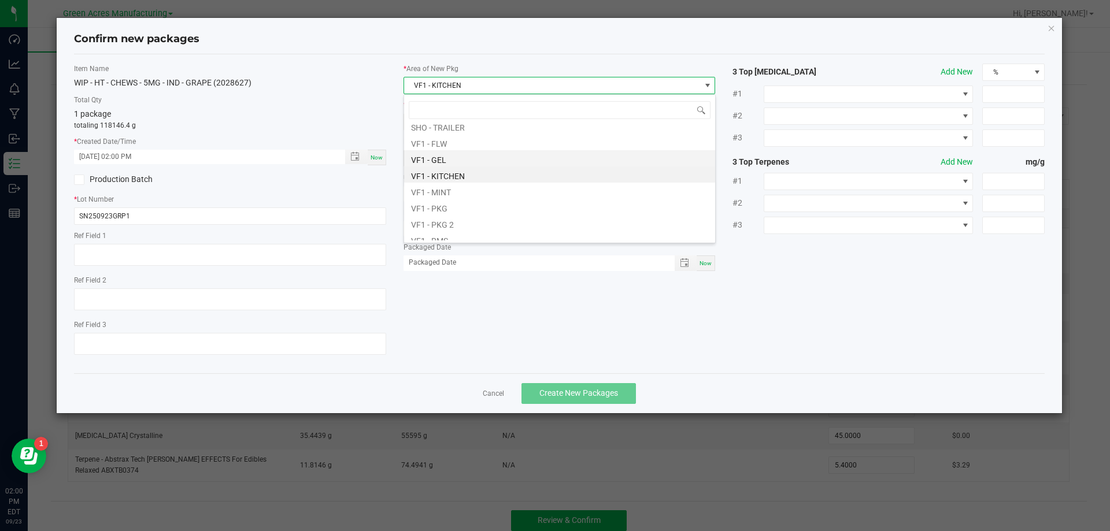
click at [462, 159] on li "VF1 - GEL" at bounding box center [559, 158] width 311 height 16
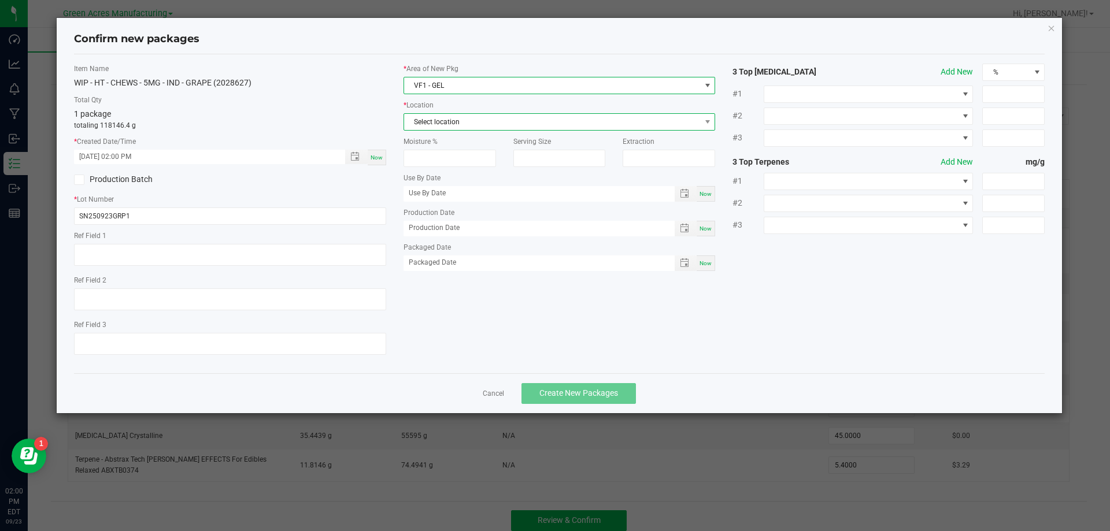
click at [465, 126] on span "Select location" at bounding box center [552, 122] width 297 height 16
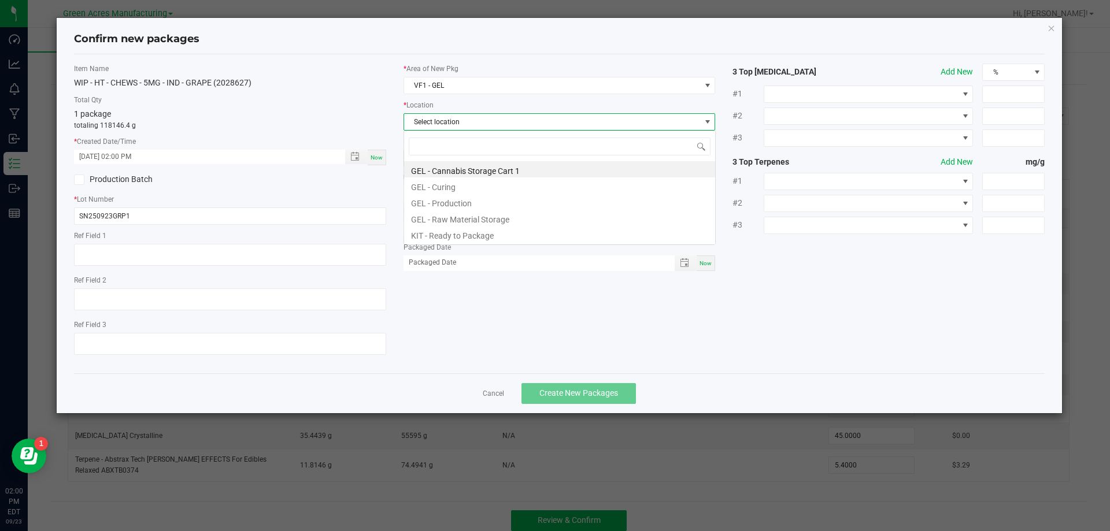
scroll to position [17, 312]
click at [451, 201] on li "GEL - Production" at bounding box center [559, 202] width 311 height 16
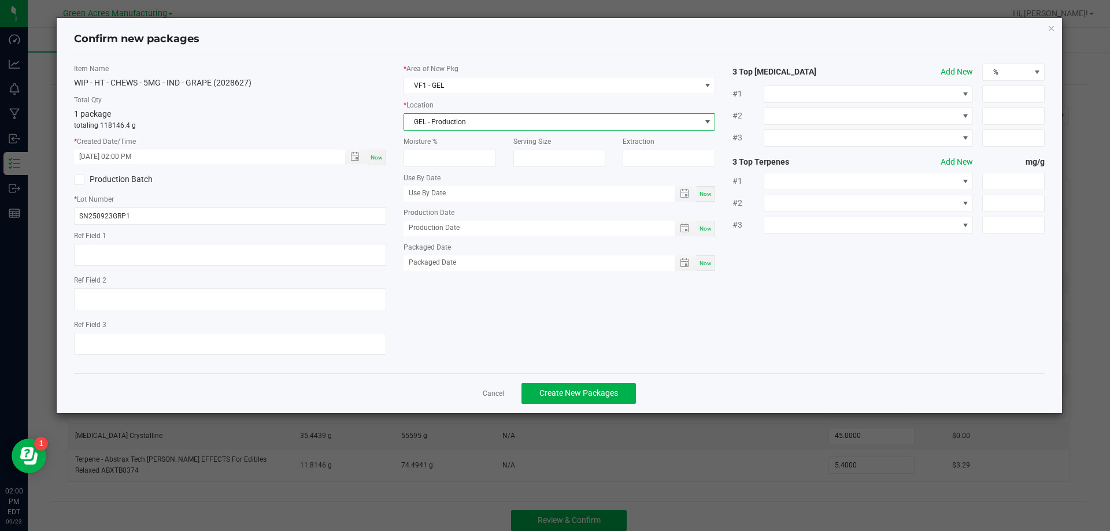
click at [687, 200] on span "Toggle popup" at bounding box center [686, 194] width 23 height 16
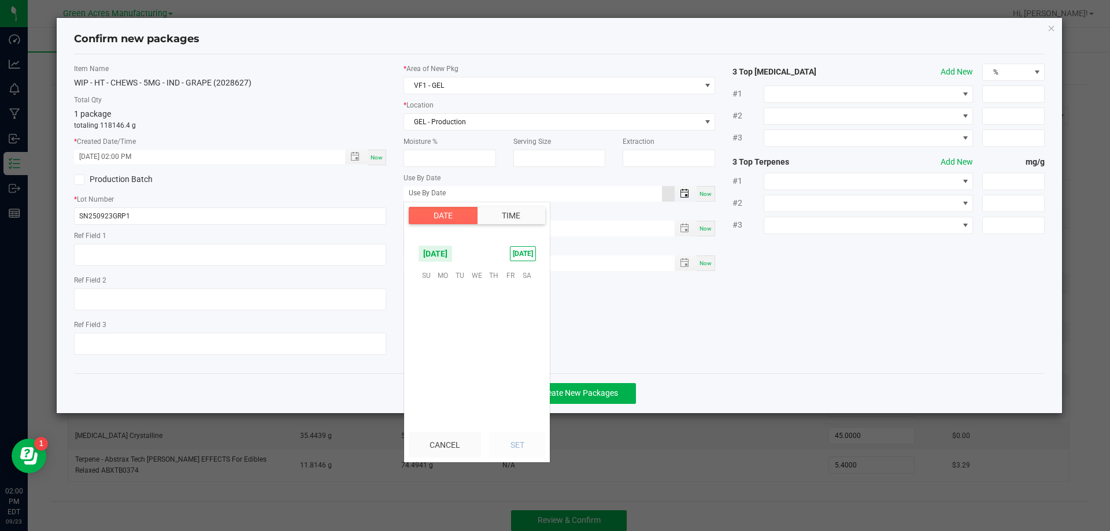
scroll to position [187468, 0]
click at [453, 255] on span "September 2025" at bounding box center [435, 253] width 35 height 17
click at [490, 365] on span "Apr" at bounding box center [500, 367] width 24 height 24
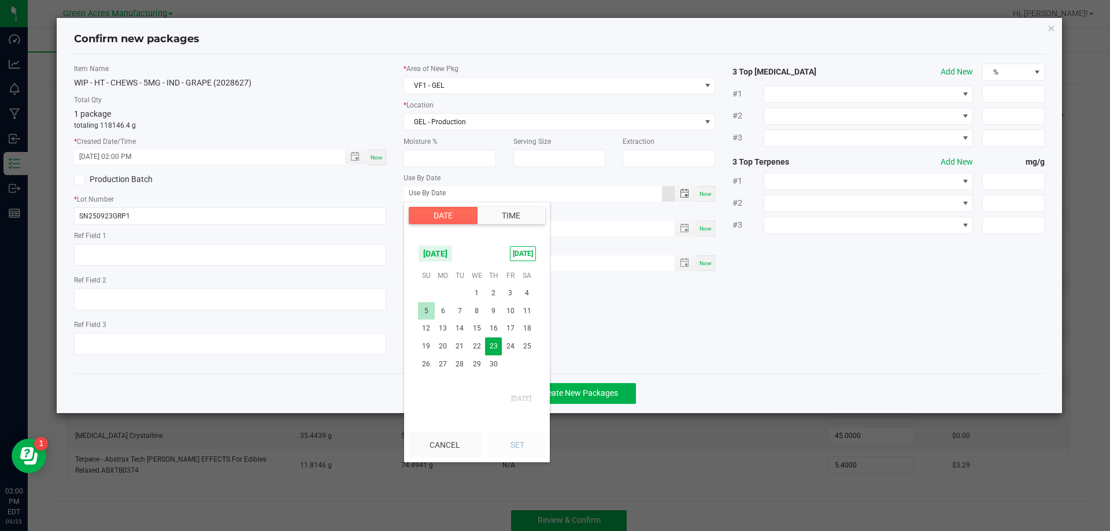
click at [428, 304] on span "5" at bounding box center [426, 311] width 17 height 18
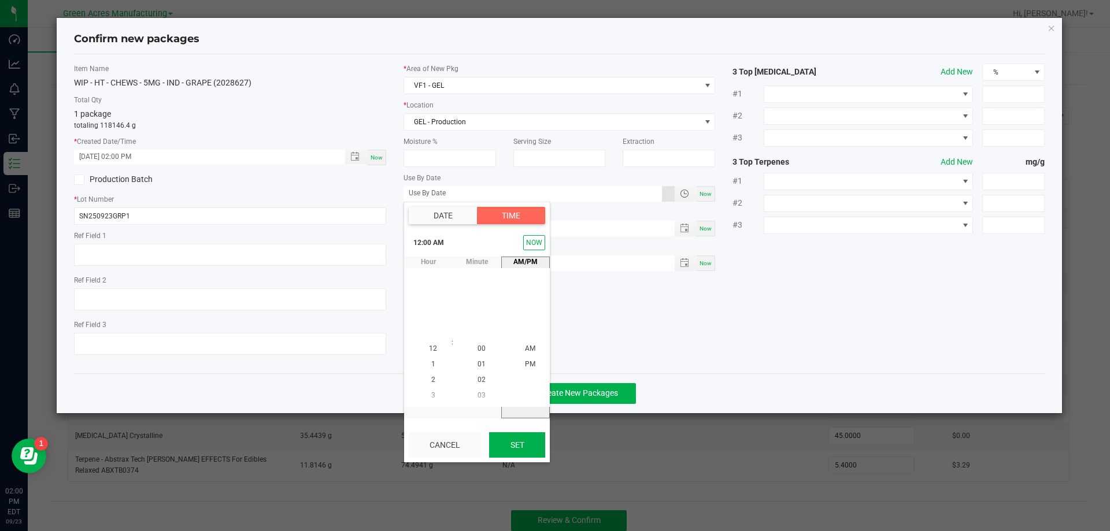
click at [522, 435] on button "Set" at bounding box center [517, 444] width 56 height 25
type input "04/05/2026"
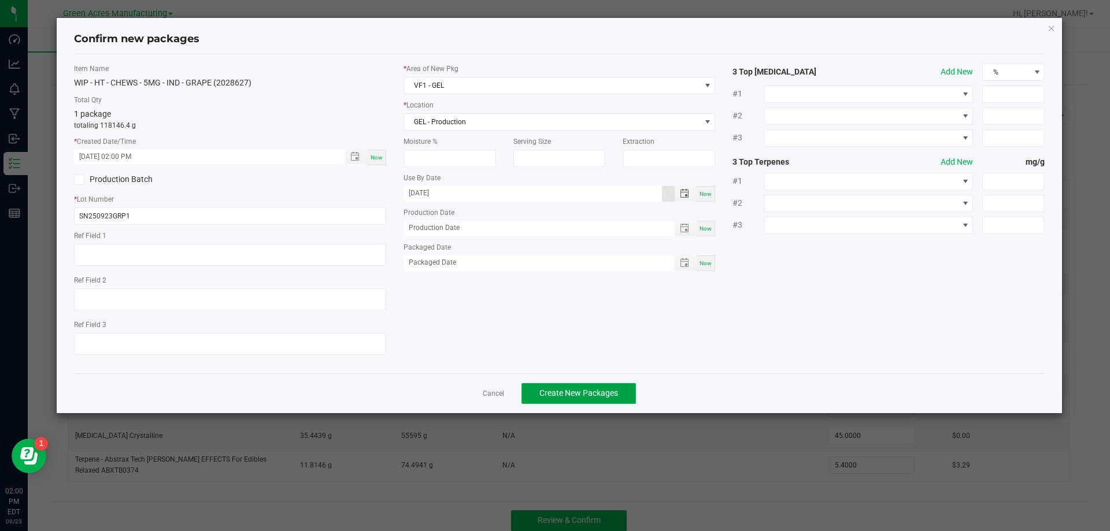
click at [554, 395] on span "Create New Packages" at bounding box center [578, 392] width 79 height 9
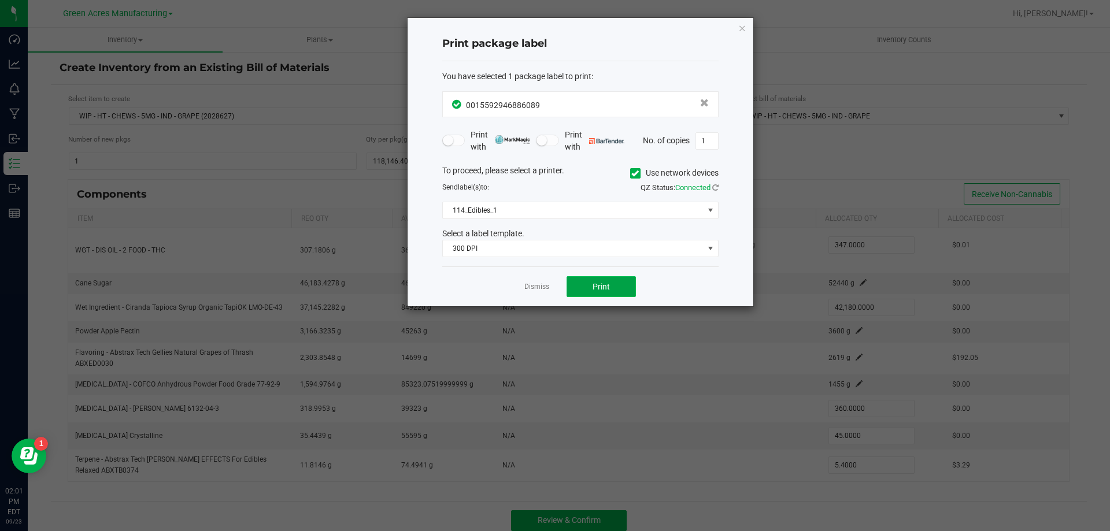
click at [593, 287] on span "Print" at bounding box center [600, 286] width 17 height 9
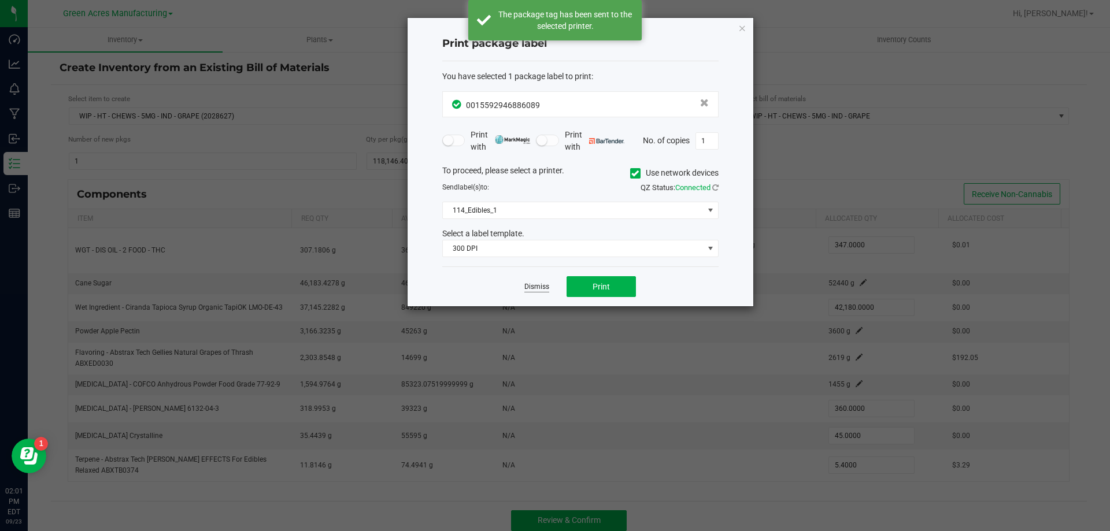
click at [531, 289] on link "Dismiss" at bounding box center [536, 287] width 25 height 10
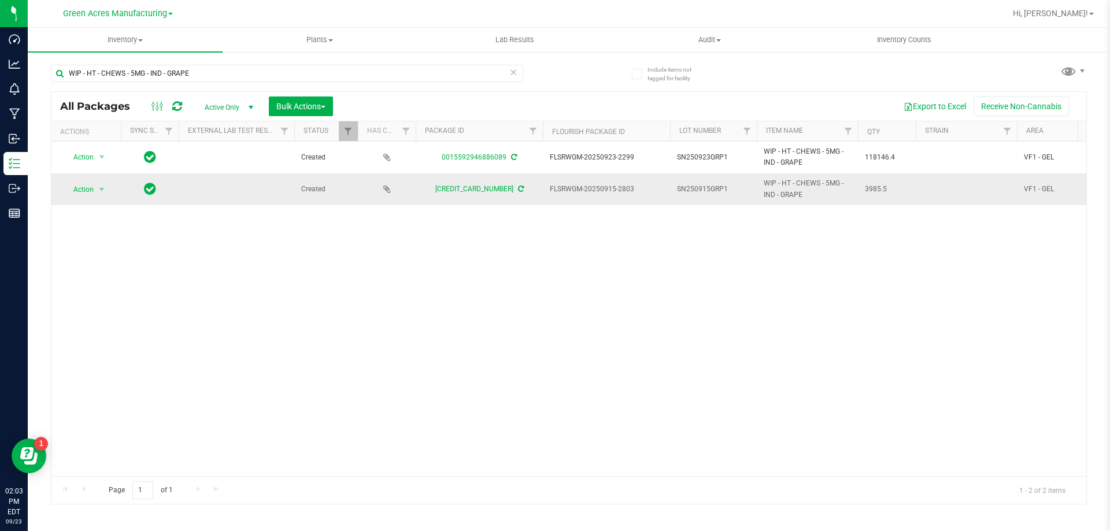
click at [109, 185] on div "Action Action Adjust qty Create package Edit attributes Global inventory Locate…" at bounding box center [85, 190] width 55 height 16
click at [97, 188] on span "select" at bounding box center [102, 190] width 14 height 16
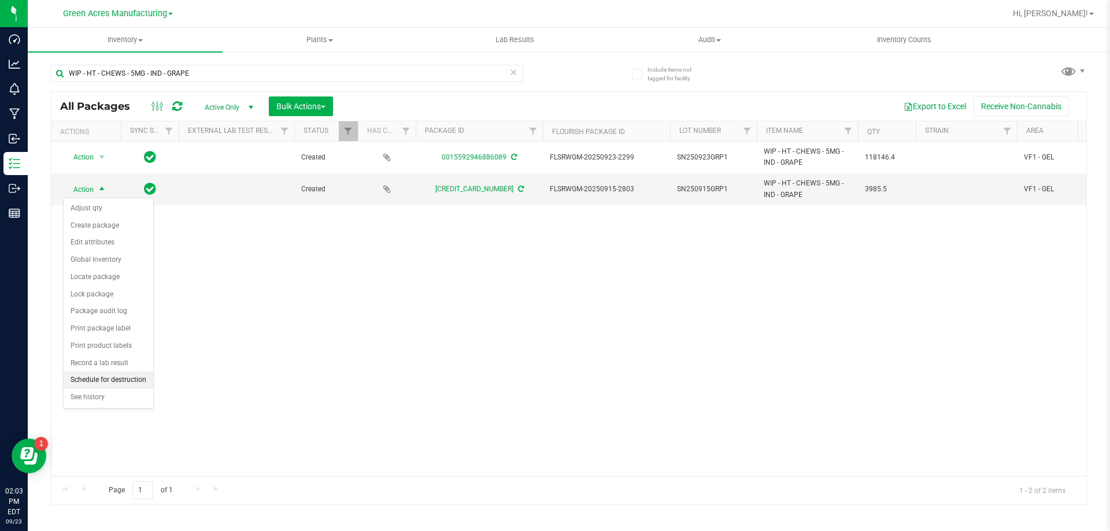
click at [92, 379] on li "Schedule for destruction" at bounding box center [109, 380] width 90 height 17
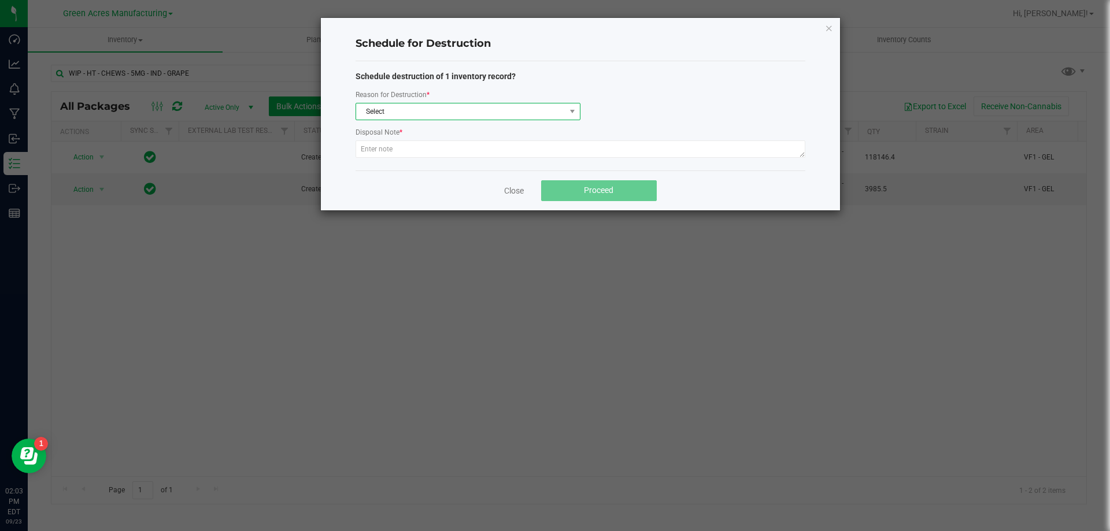
click at [499, 103] on span "Select" at bounding box center [460, 111] width 209 height 16
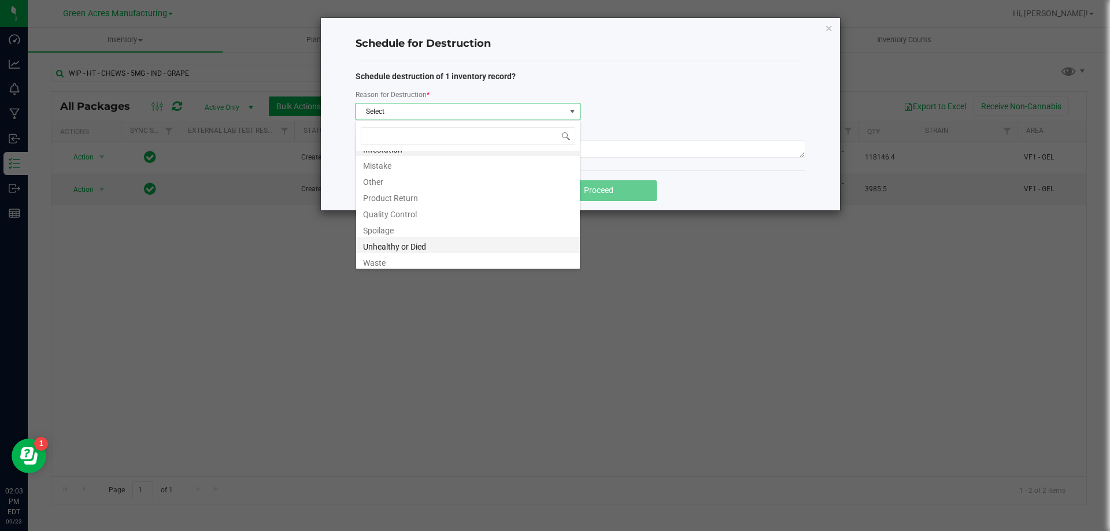
scroll to position [14, 0]
click at [398, 257] on li "Waste" at bounding box center [468, 258] width 224 height 16
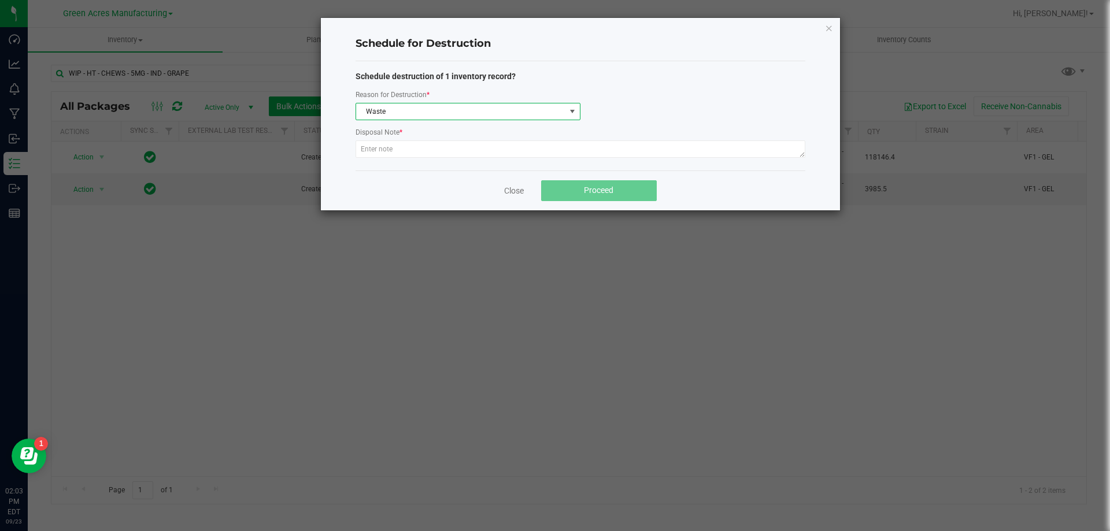
click at [381, 137] on label "Disposal Note *" at bounding box center [378, 132] width 47 height 10
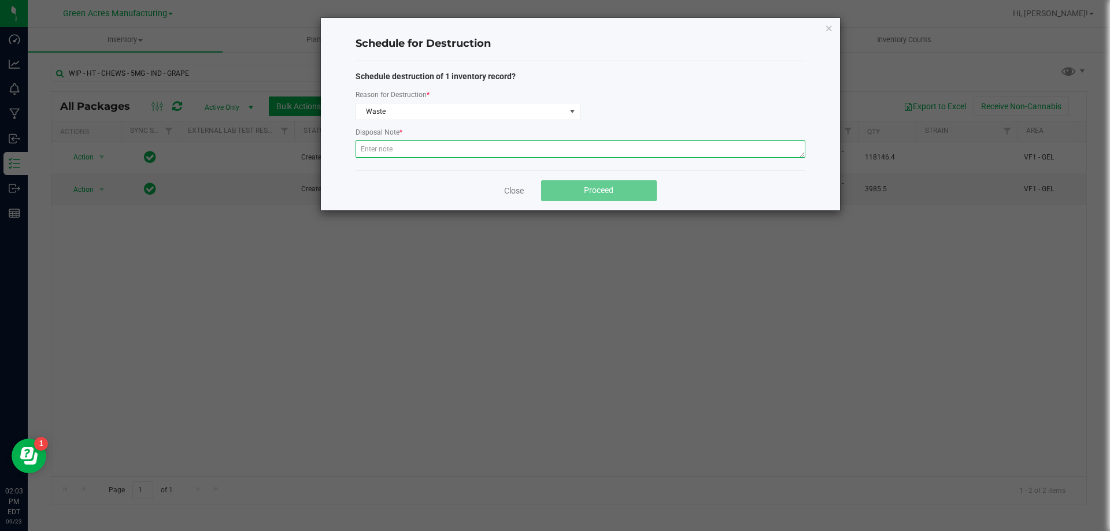
click at [377, 155] on textarea at bounding box center [580, 148] width 450 height 17
type textarea "W"
click at [377, 152] on textarea "Prodution waste" at bounding box center [580, 148] width 450 height 17
type textarea "Production waste"
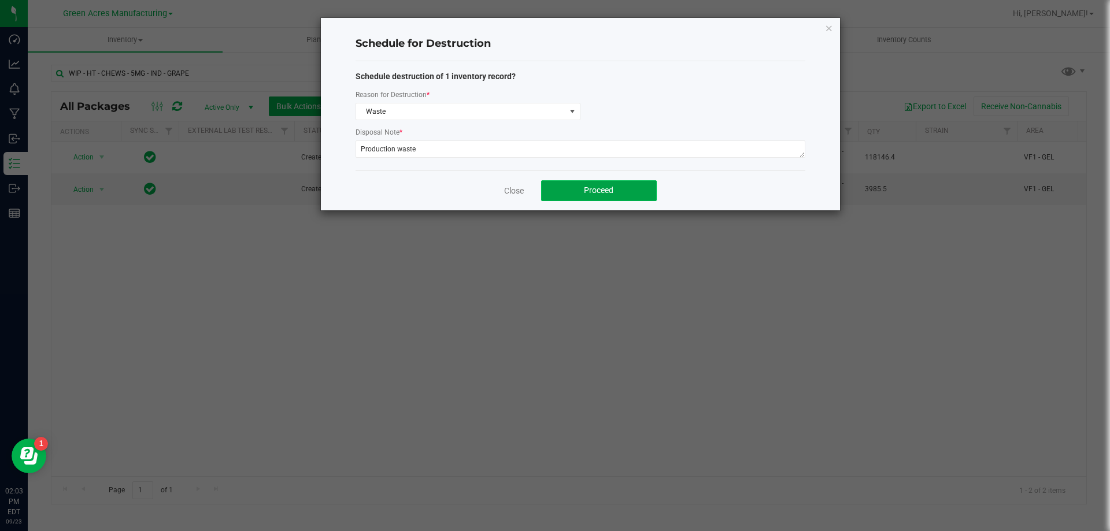
click at [618, 194] on button "Proceed" at bounding box center [599, 190] width 116 height 21
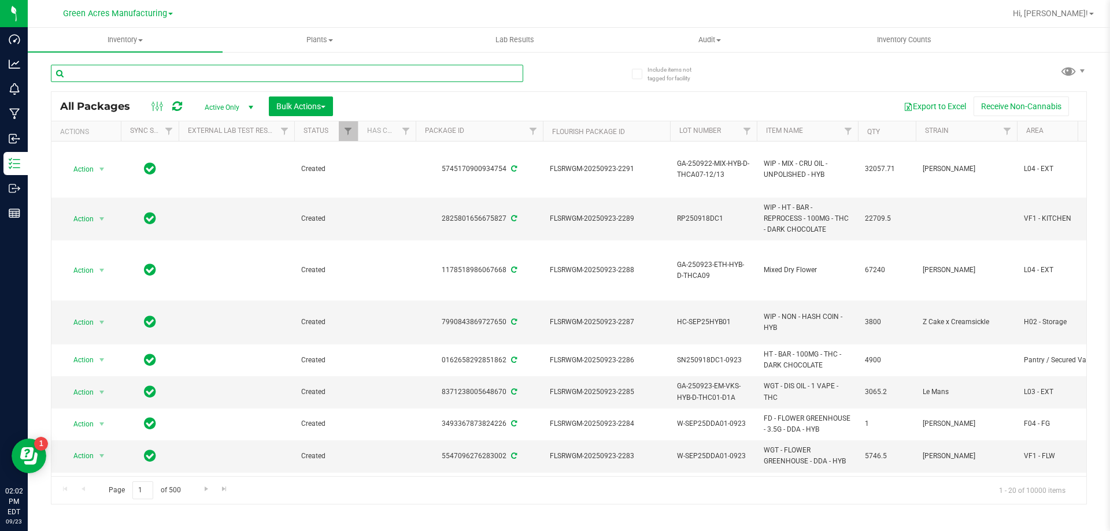
click at [179, 71] on input "text" at bounding box center [287, 73] width 472 height 17
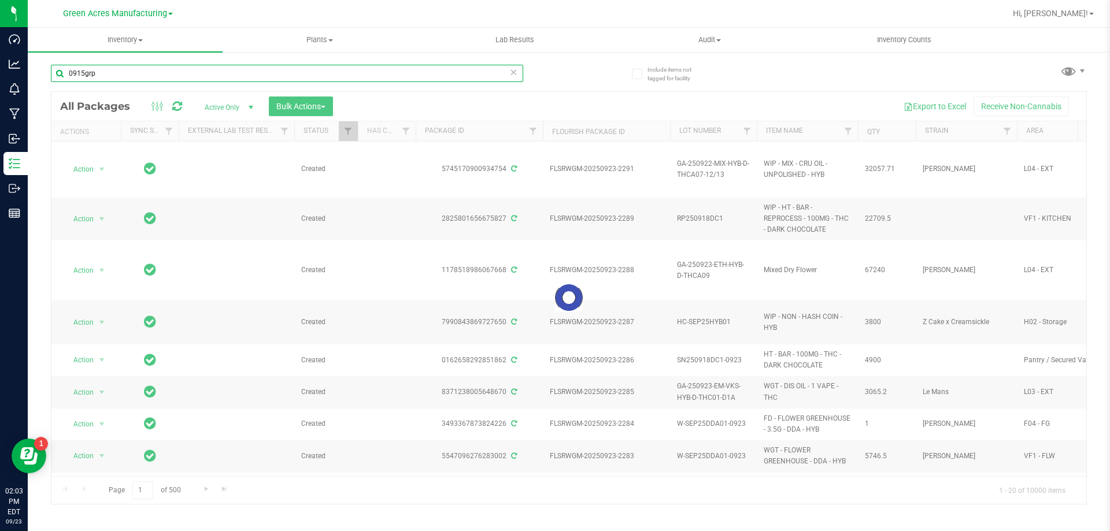
type input "0915grp"
